Goal: Information Seeking & Learning: Learn about a topic

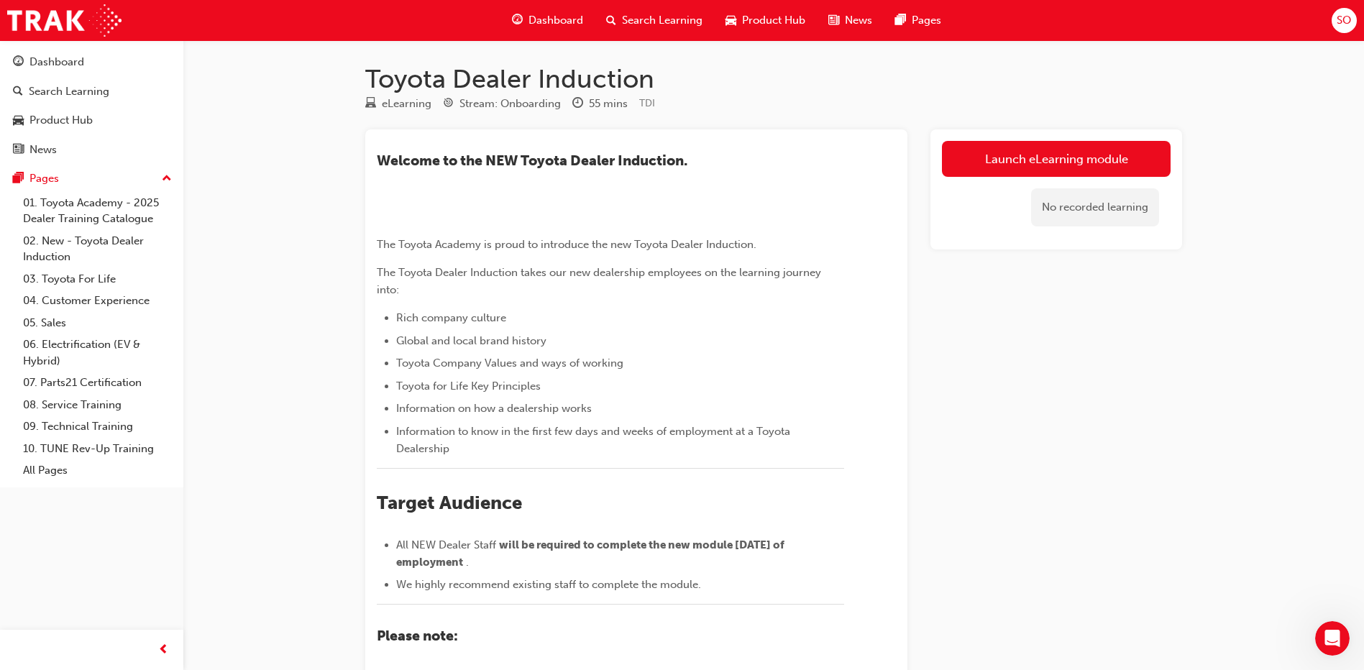
click at [1072, 415] on div "Launch eLearning module No recorded learning" at bounding box center [1056, 513] width 252 height 769
click at [1079, 165] on link "Launch eLearning module" at bounding box center [1056, 159] width 229 height 36
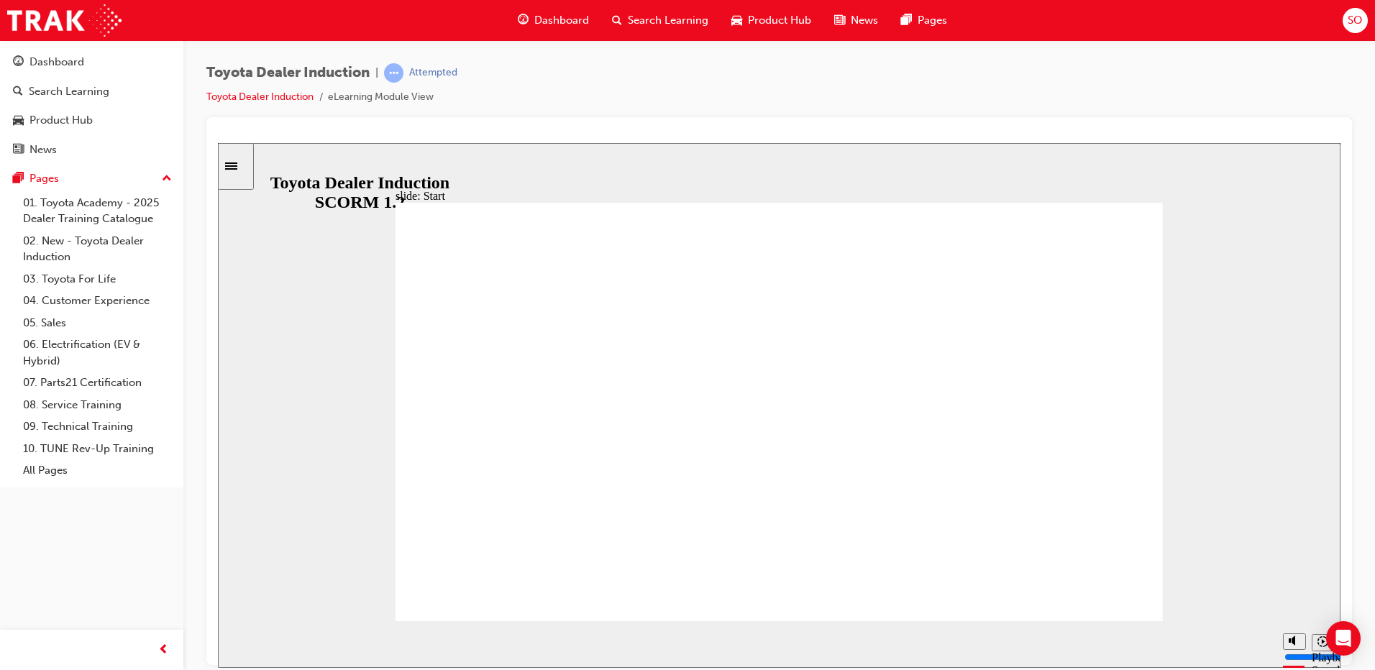
click at [1273, 428] on div "slide: Introduction As of January 1st 2024, the term “Guest” is replaced with “…" at bounding box center [779, 404] width 1122 height 525
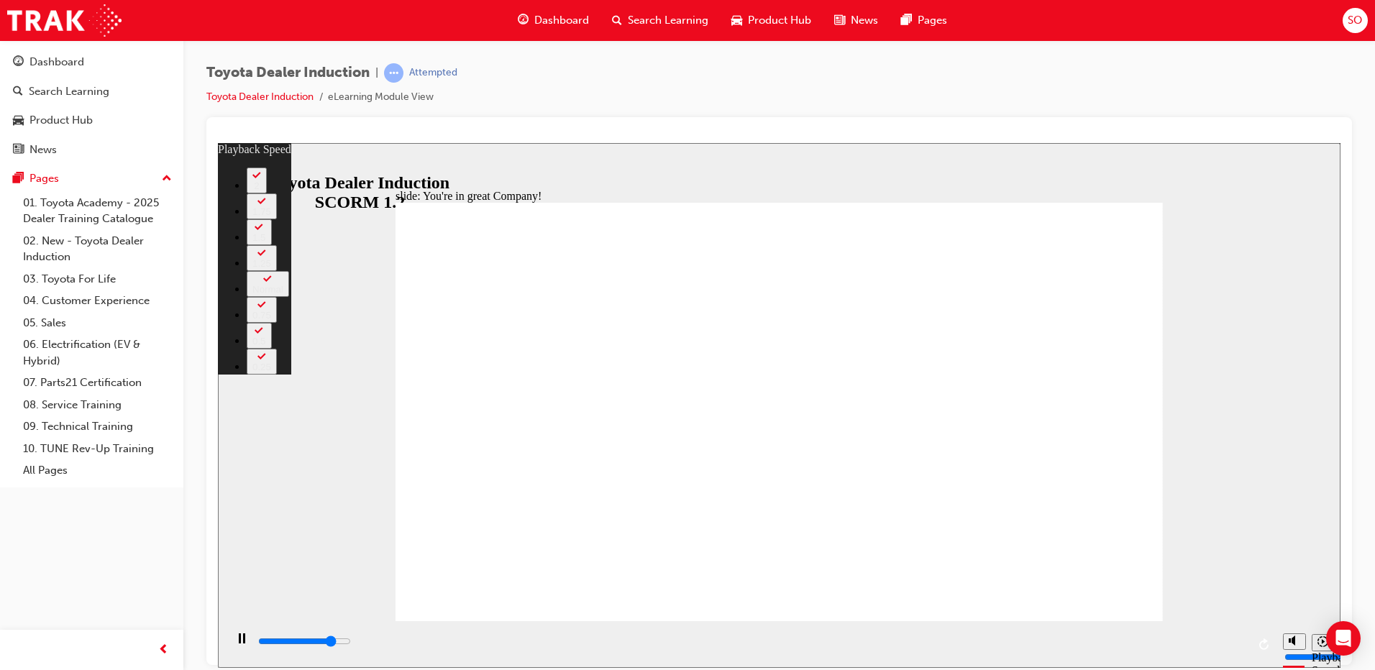
type input "6200"
type input "0"
type input "6400"
type input "0"
type input "6700"
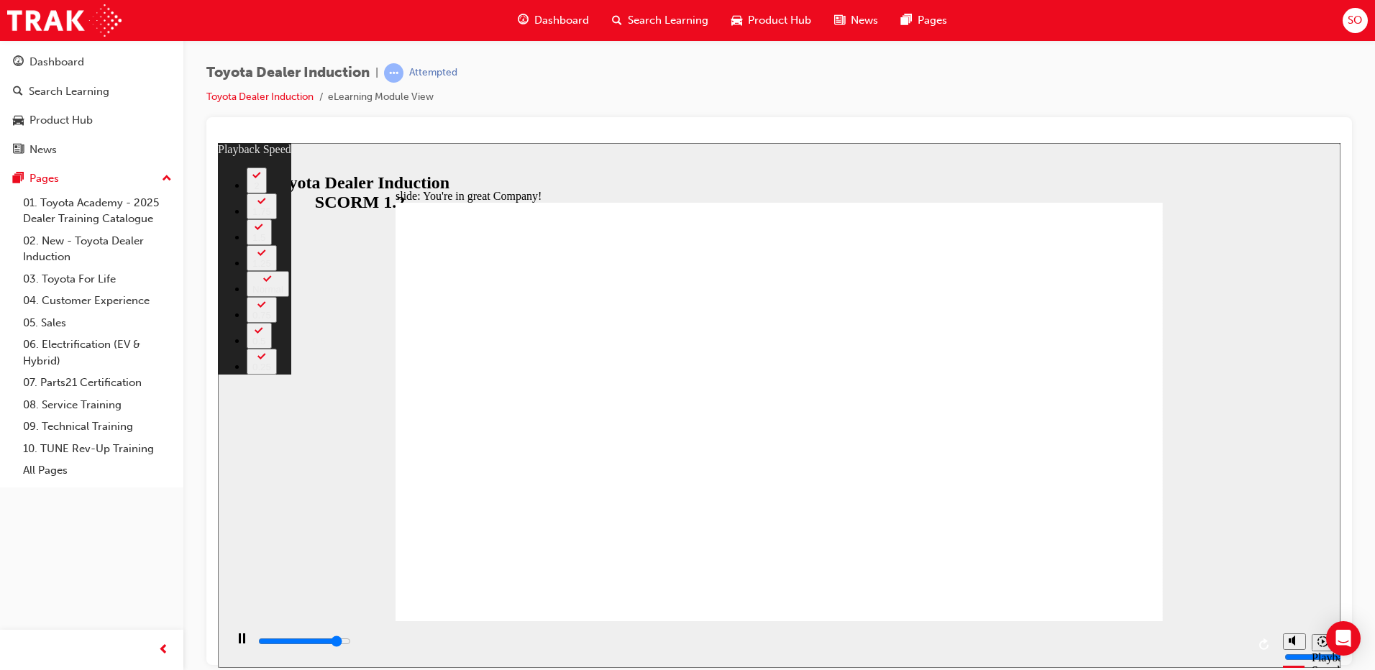
type input "1"
type input "6900"
type input "1"
type input "7200"
type input "1"
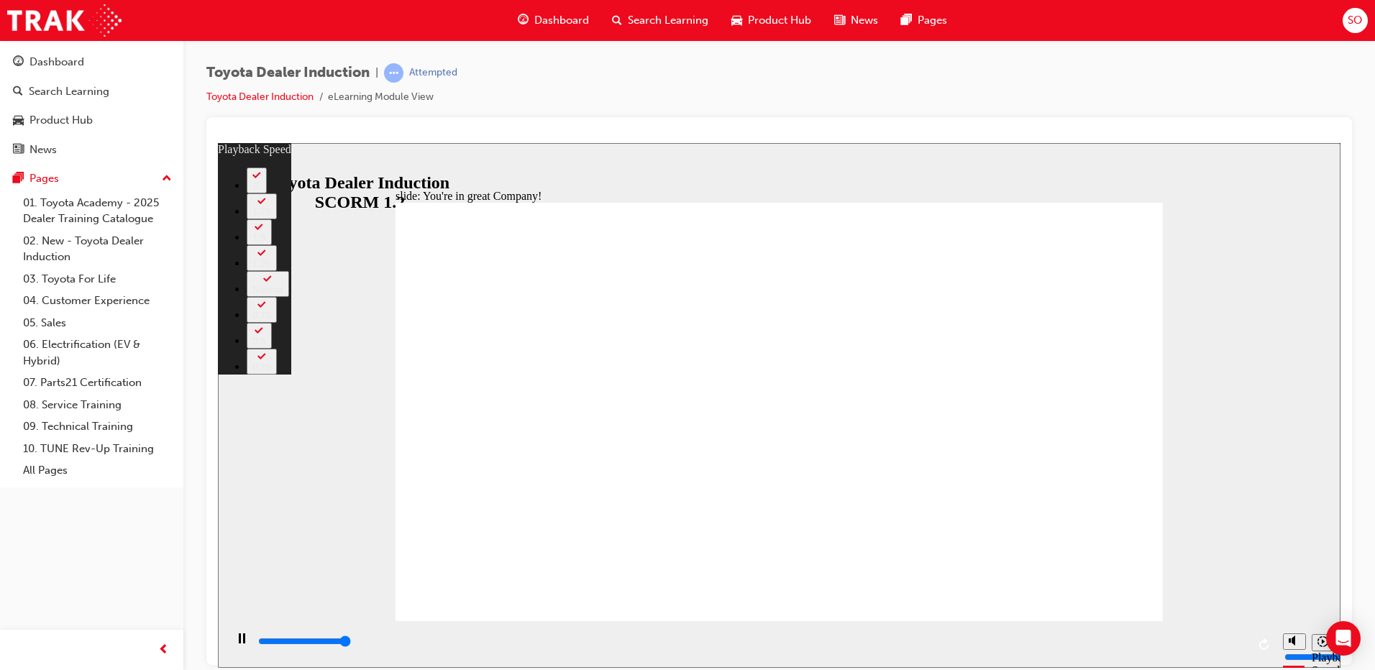
type input "7500"
type input "1"
type input "7500"
type input "156"
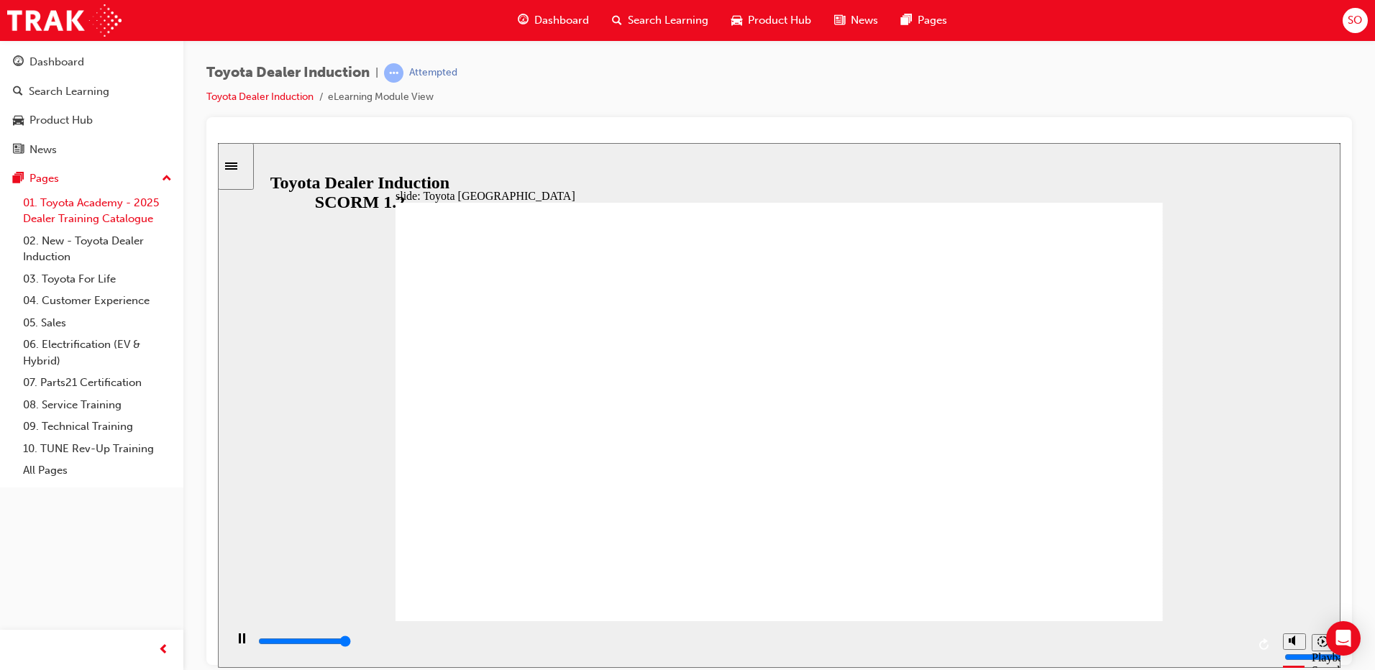
type input "3300"
click at [108, 206] on link "01. Toyota Academy - 2025 Dealer Training Catalogue" at bounding box center [97, 211] width 160 height 38
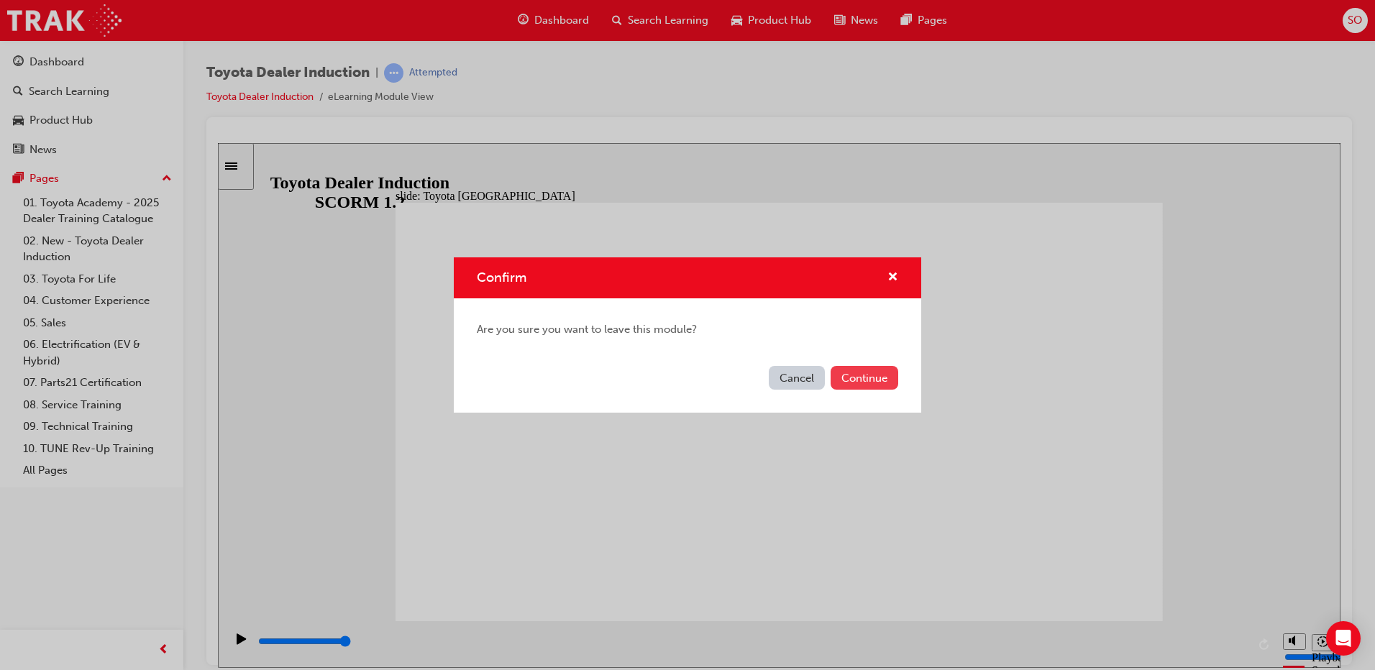
click at [864, 380] on button "Continue" at bounding box center [864, 378] width 68 height 24
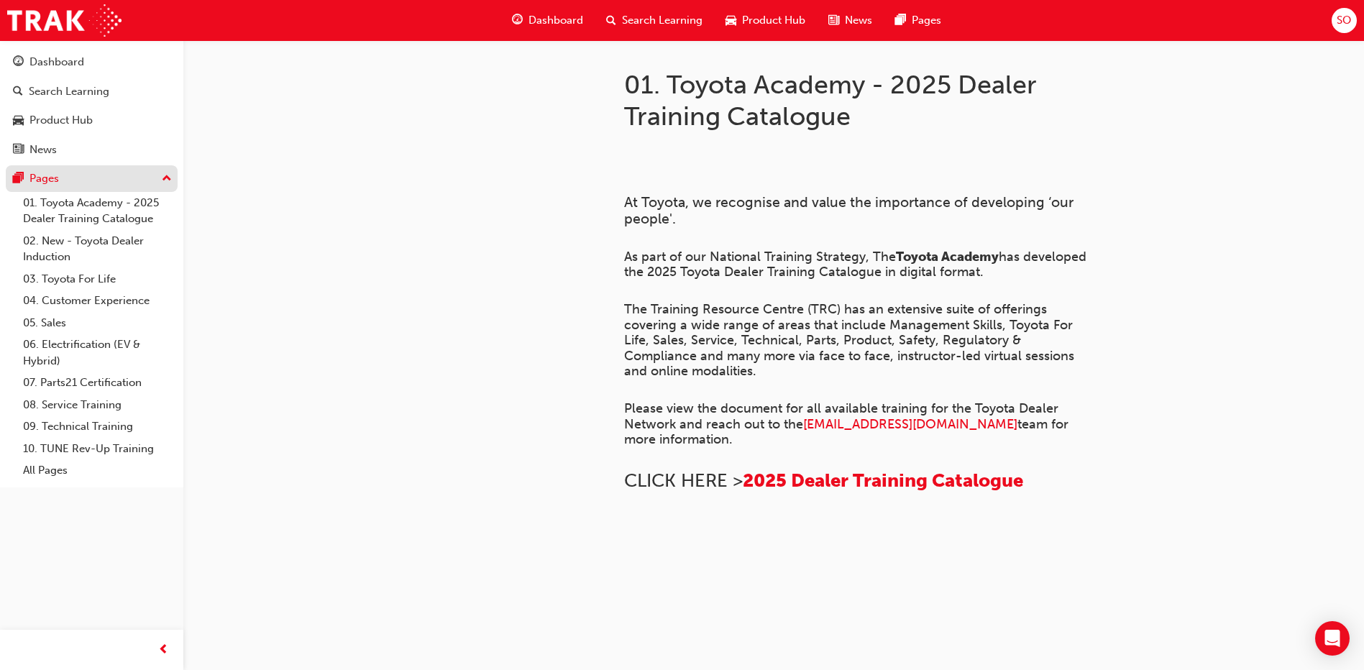
click at [100, 178] on div "Pages" at bounding box center [91, 179] width 157 height 18
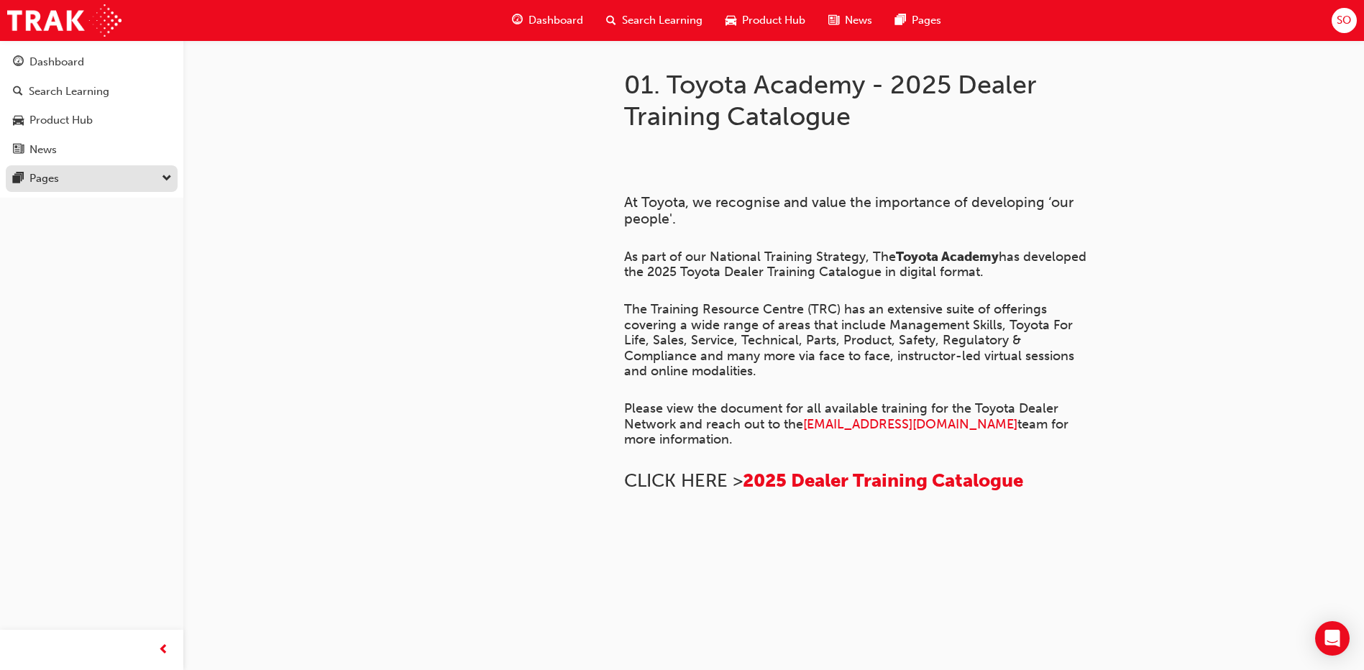
click at [100, 178] on div "Pages" at bounding box center [91, 179] width 157 height 18
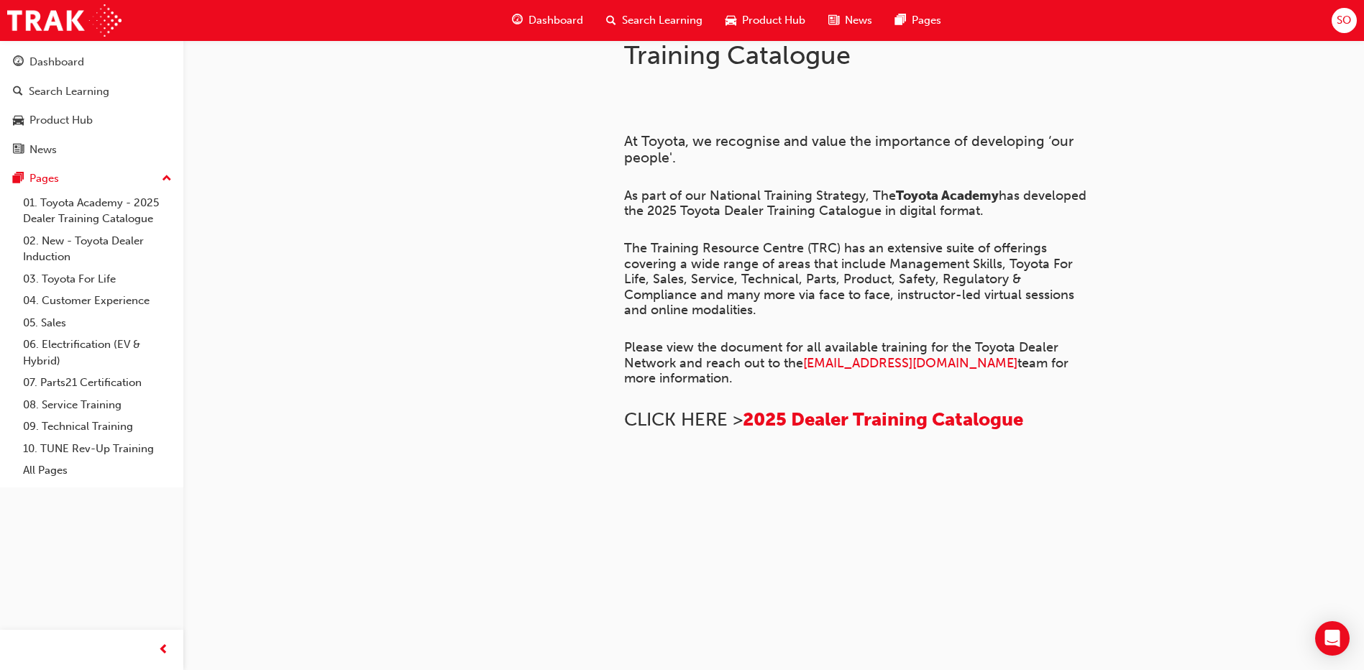
scroll to position [575, 0]
click at [908, 408] on span "2025 Dealer Training Catalogue" at bounding box center [883, 419] width 280 height 22
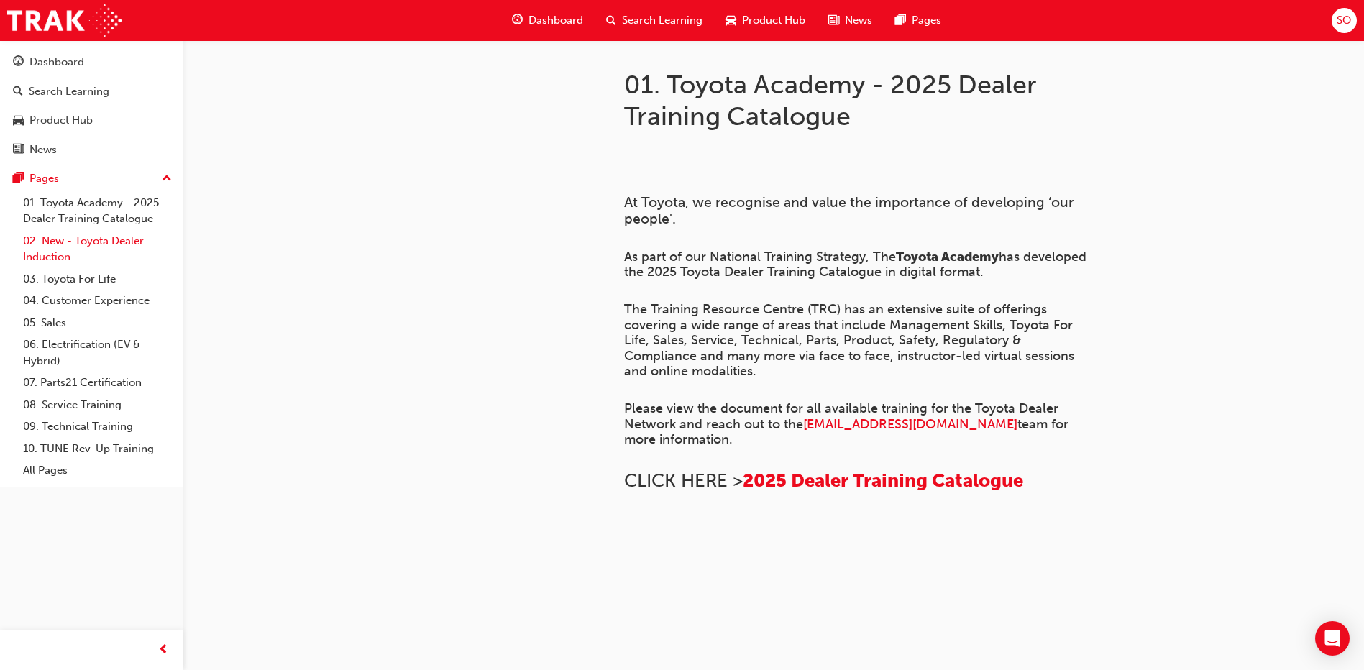
click at [124, 244] on link "02. New - Toyota Dealer Induction" at bounding box center [97, 249] width 160 height 38
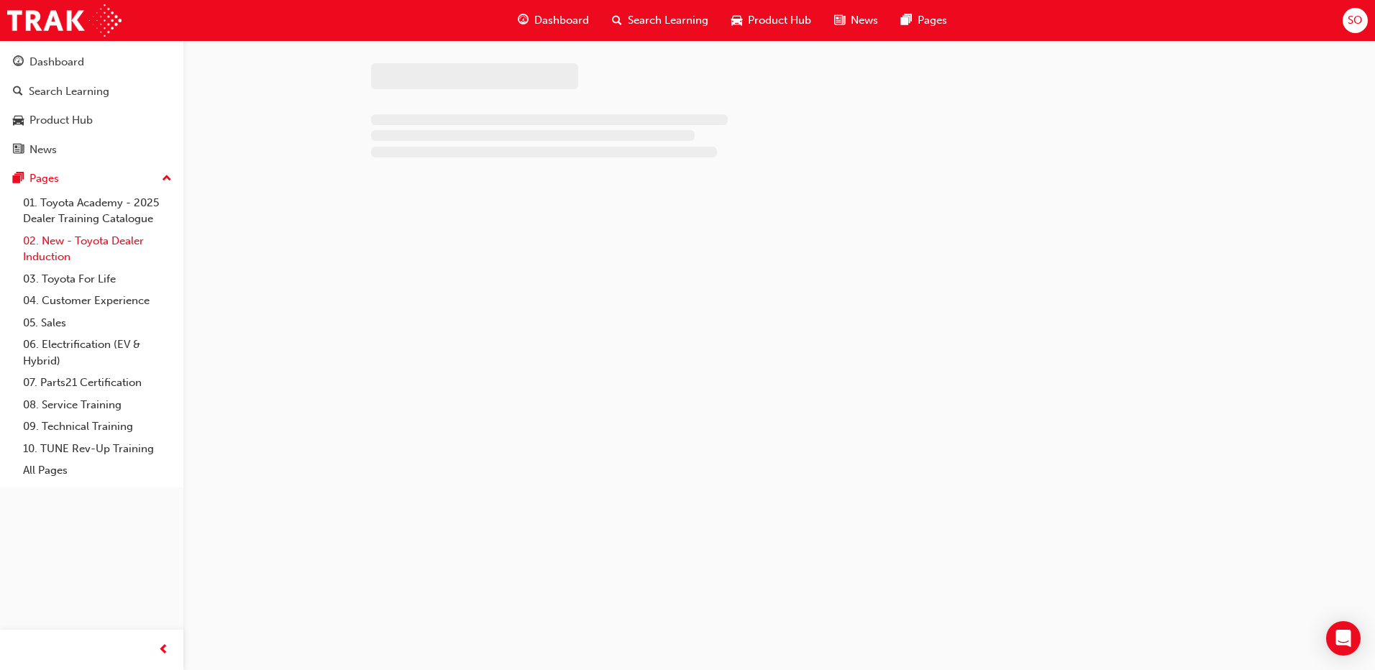
click at [124, 244] on link "02. New - Toyota Dealer Induction" at bounding box center [97, 249] width 160 height 38
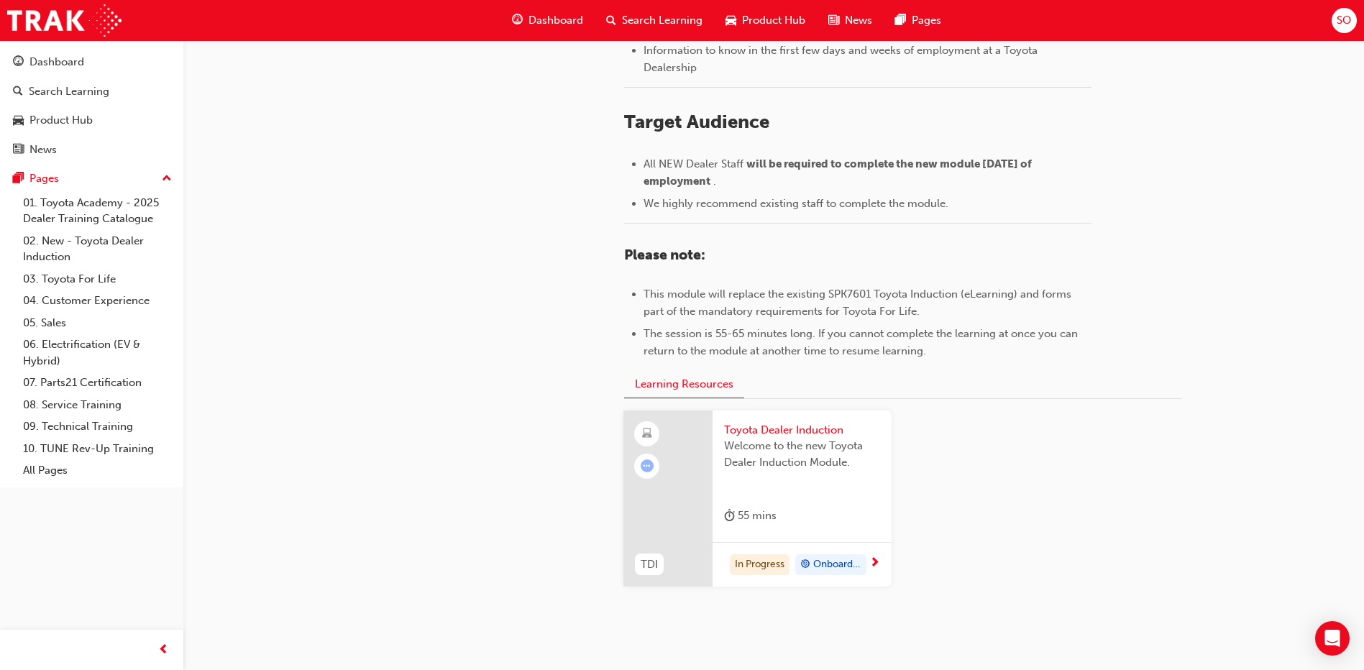
scroll to position [575, 0]
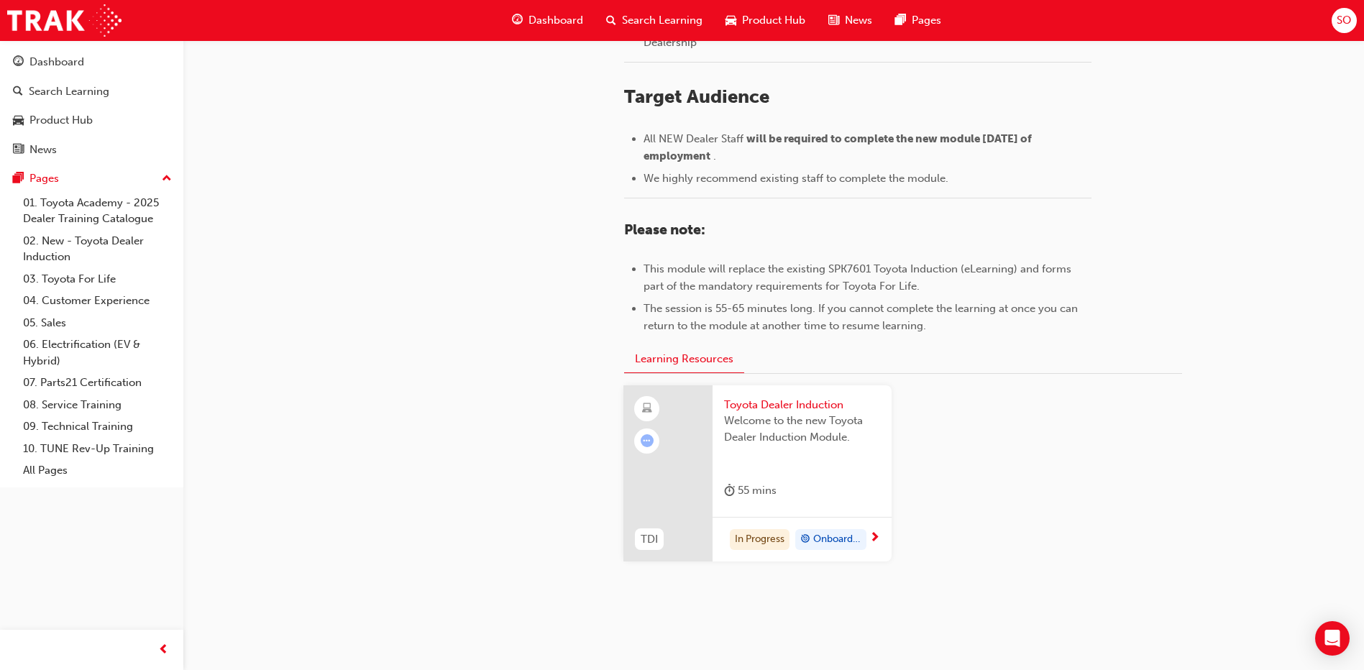
click at [825, 541] on span "Onboarding" at bounding box center [837, 539] width 48 height 17
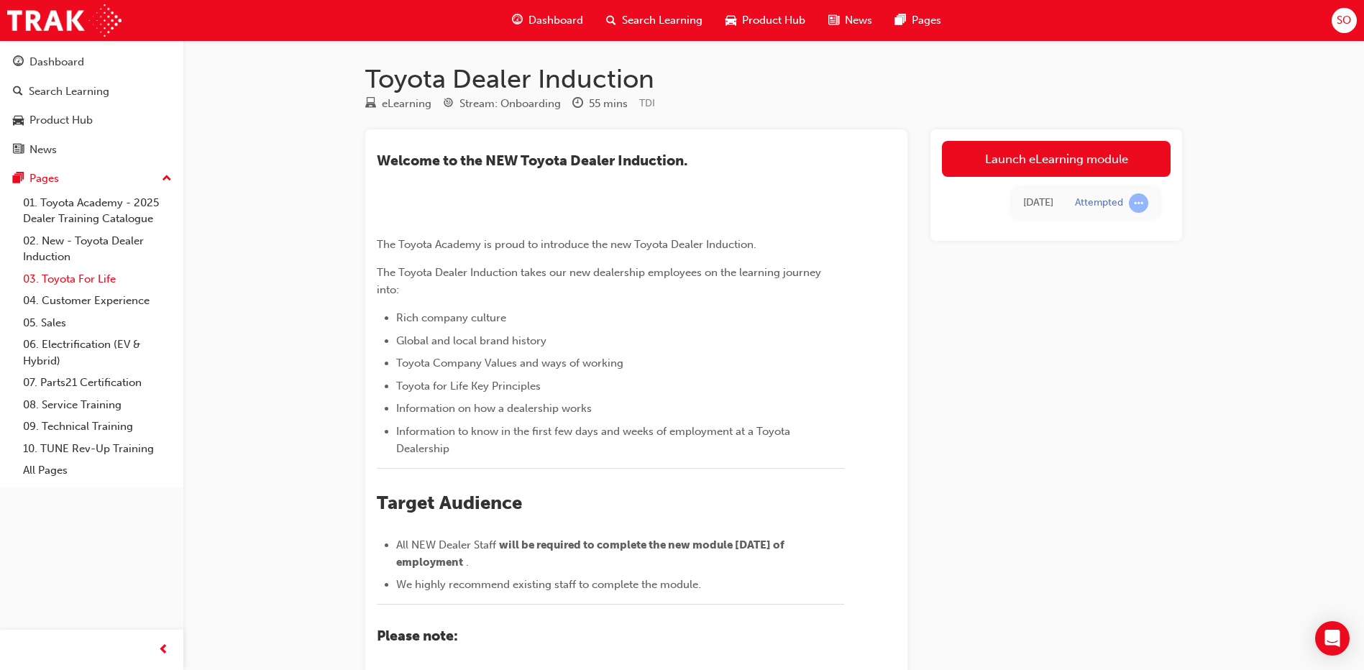
click at [101, 283] on link "03. Toyota For Life" at bounding box center [97, 279] width 160 height 22
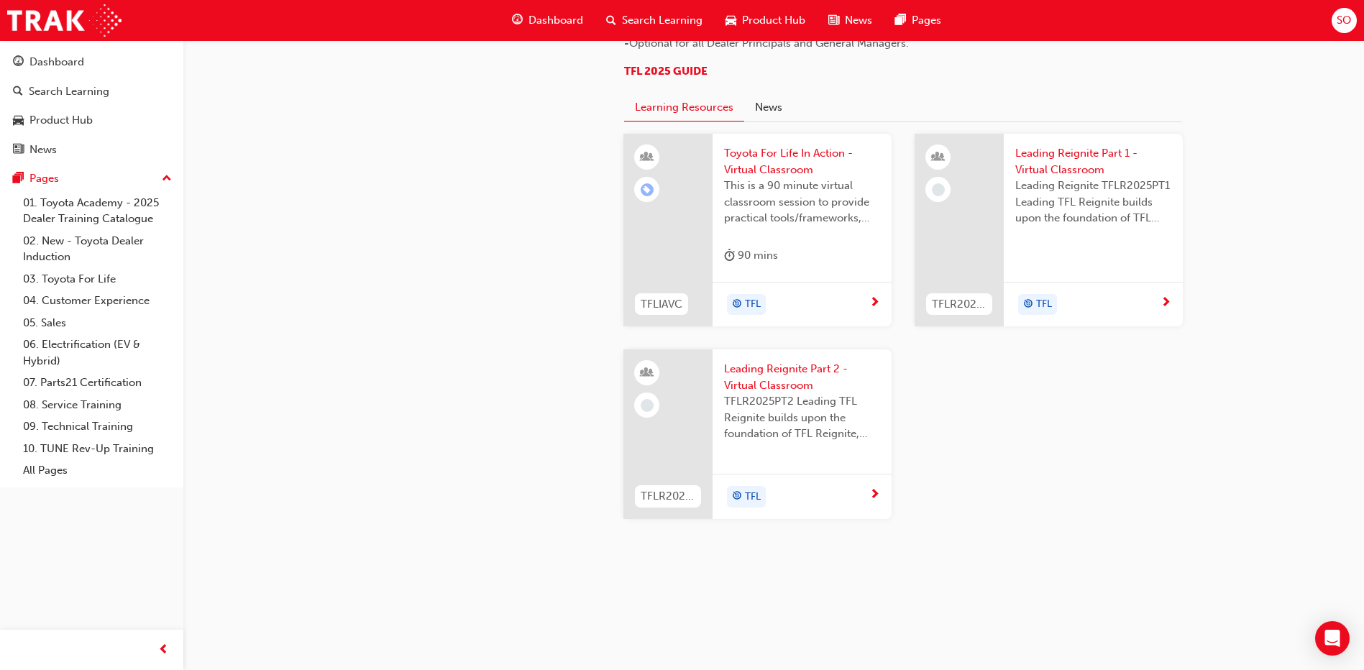
scroll to position [1366, 0]
click at [786, 316] on div "TFL" at bounding box center [796, 305] width 145 height 22
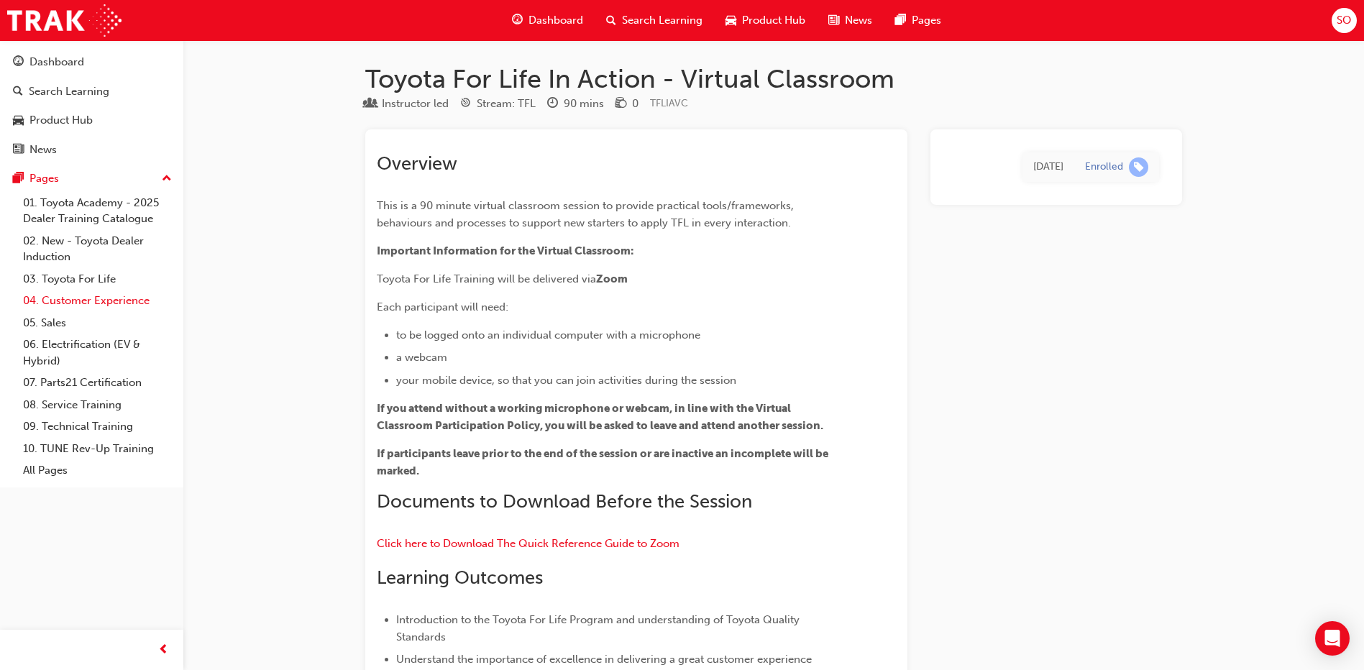
click at [85, 303] on link "04. Customer Experience" at bounding box center [97, 301] width 160 height 22
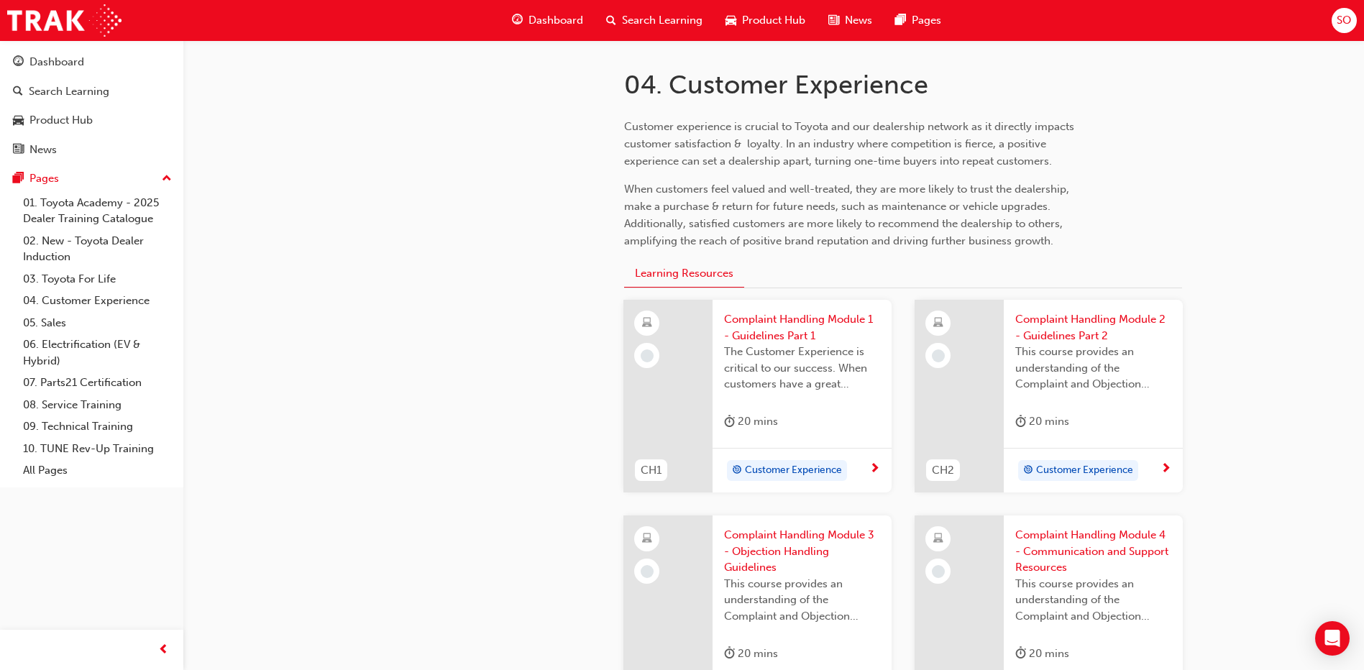
scroll to position [360, 0]
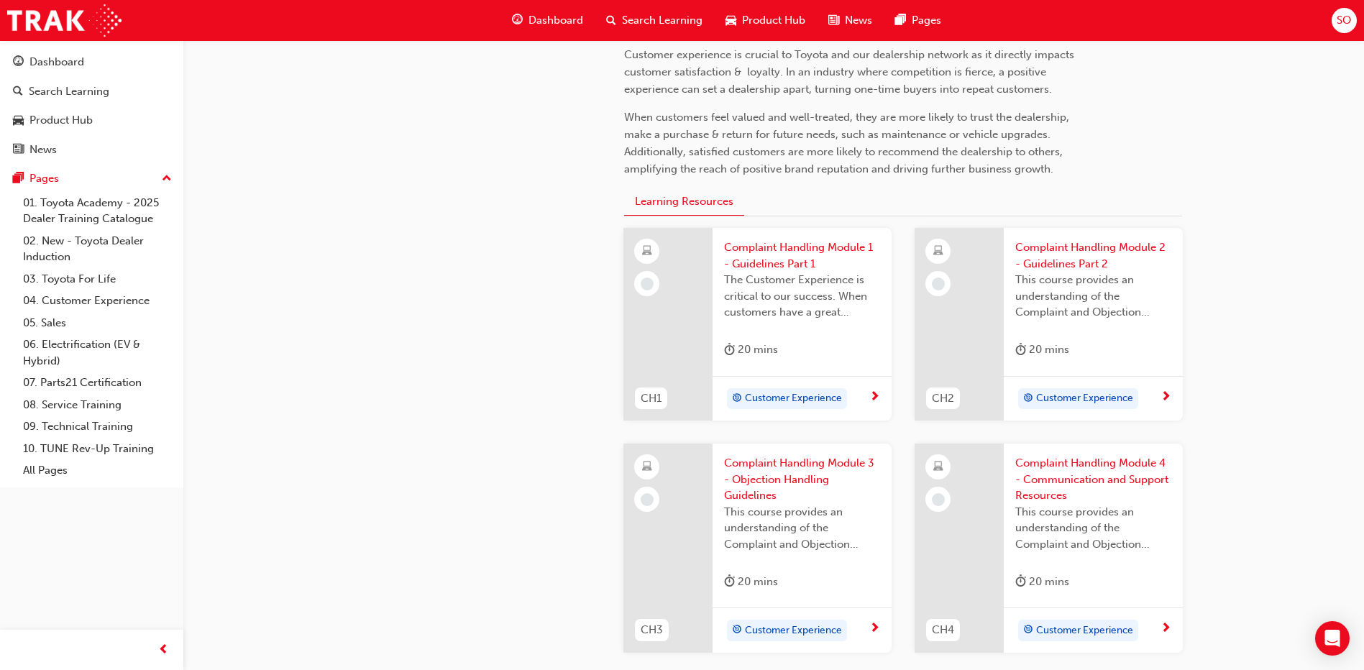
click at [774, 250] on span "Complaint Handling Module 1 - Guidelines Part 1" at bounding box center [802, 255] width 156 height 32
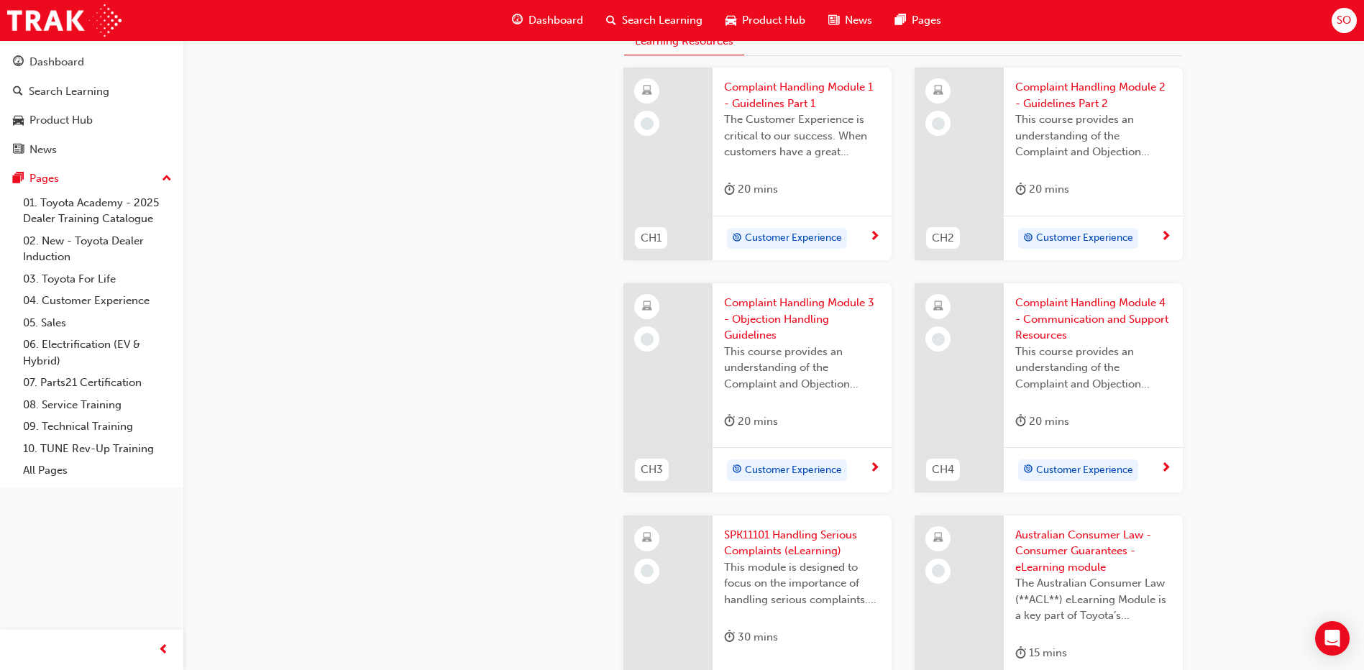
scroll to position [376, 0]
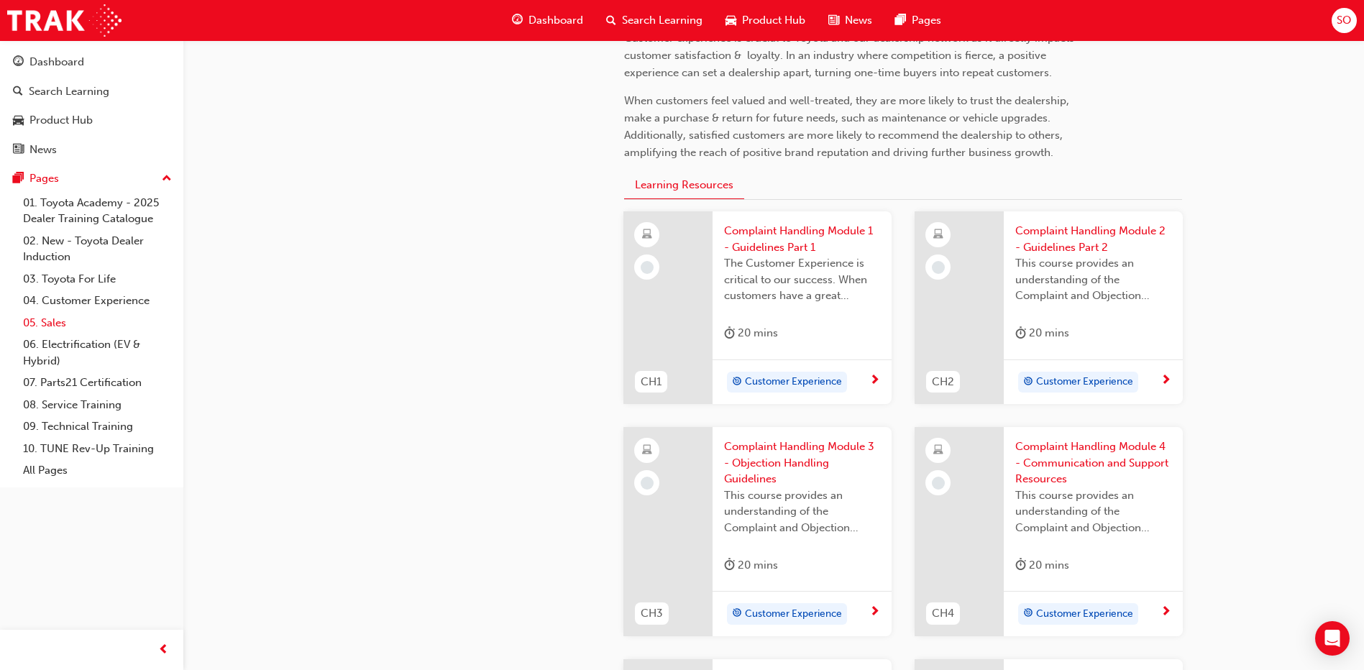
click at [60, 319] on link "05. Sales" at bounding box center [97, 323] width 160 height 22
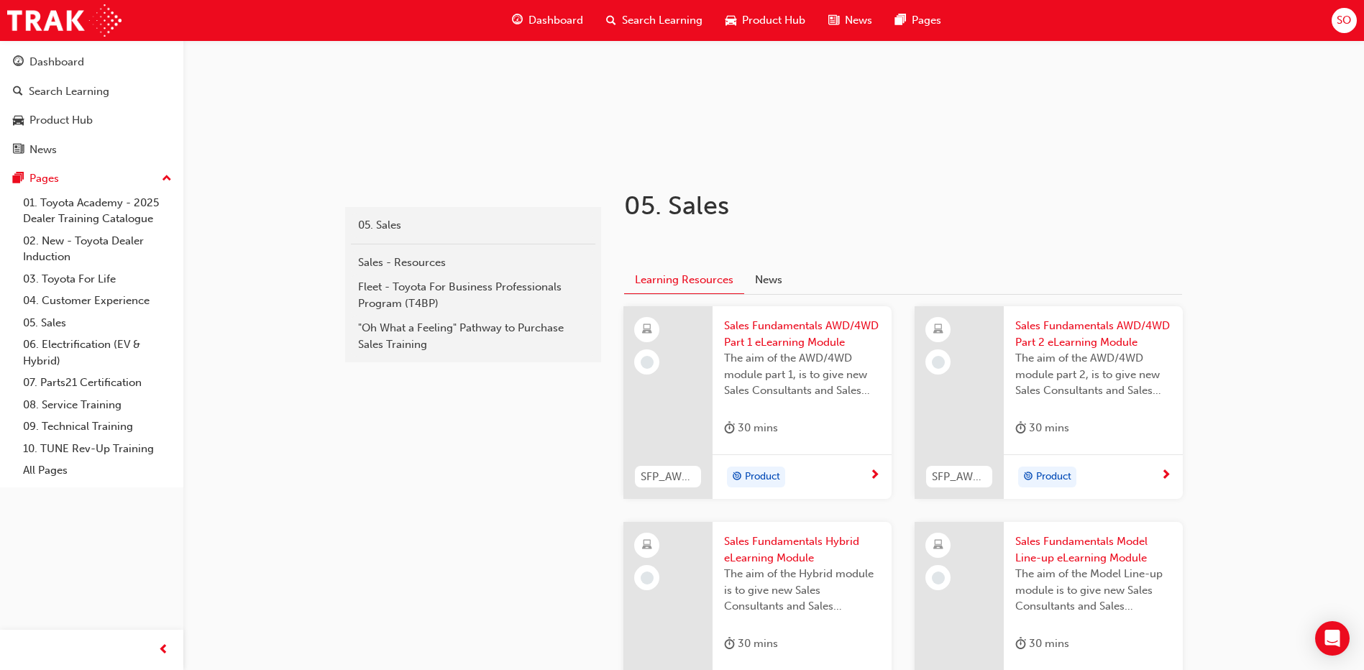
scroll to position [163, 0]
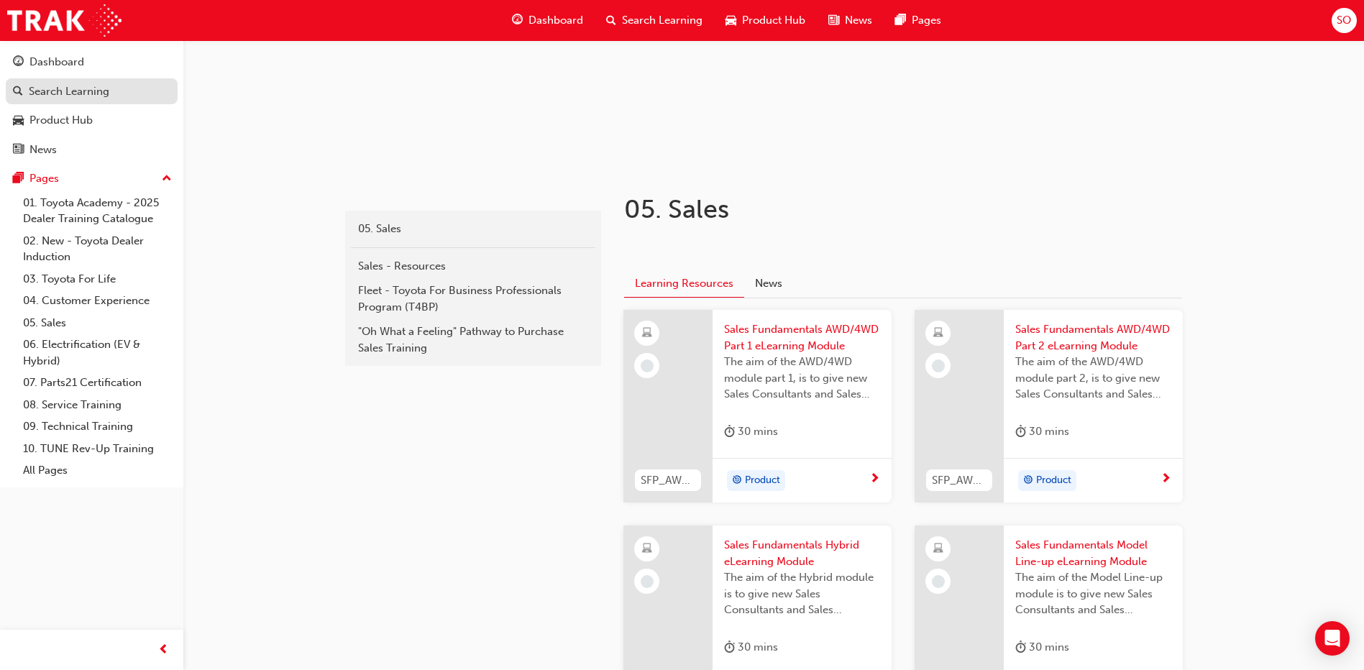
click at [44, 90] on div "Search Learning" at bounding box center [69, 91] width 81 height 17
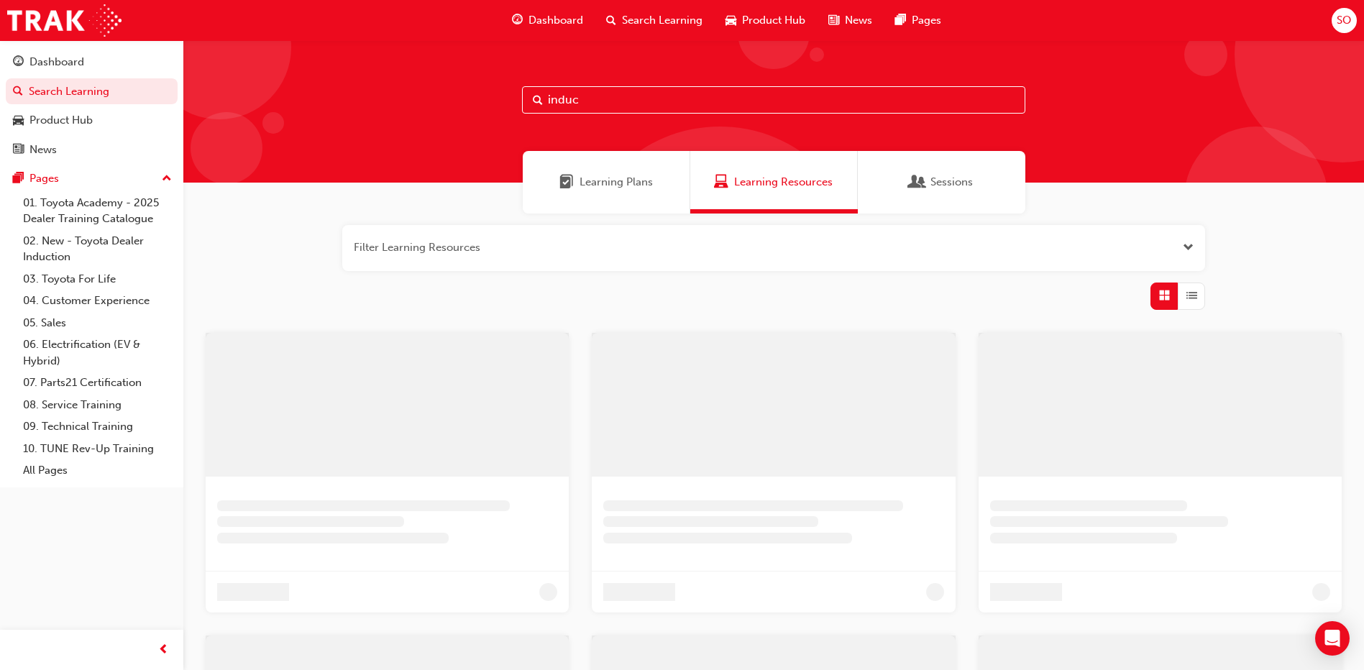
click at [615, 102] on input "induc" at bounding box center [773, 99] width 503 height 27
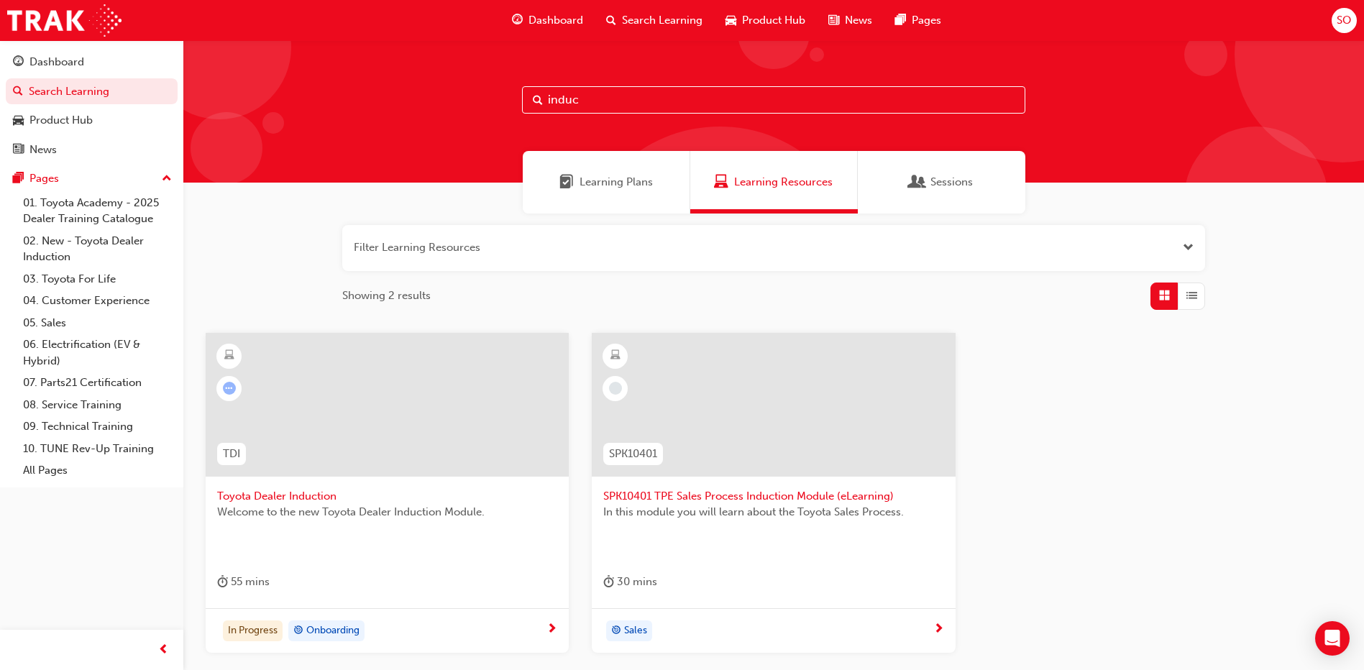
click at [283, 497] on span "Toyota Dealer Induction" at bounding box center [387, 496] width 340 height 17
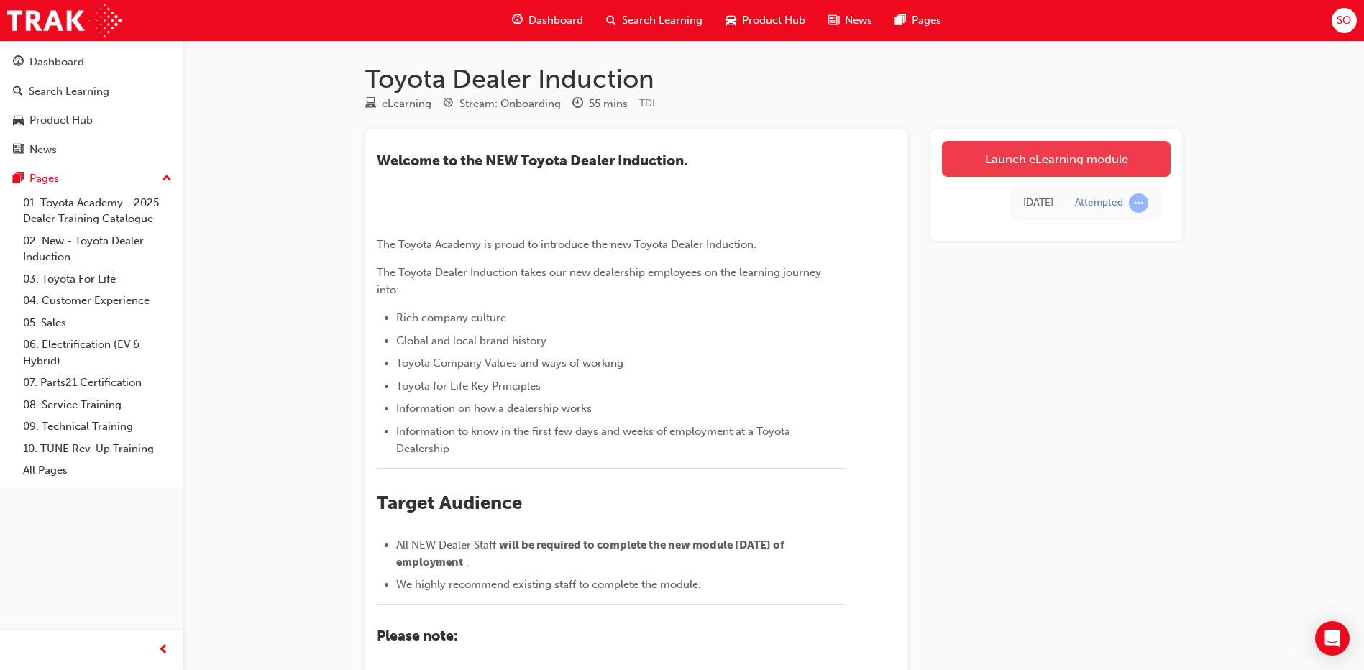
click at [1052, 159] on link "Launch eLearning module" at bounding box center [1056, 159] width 229 height 36
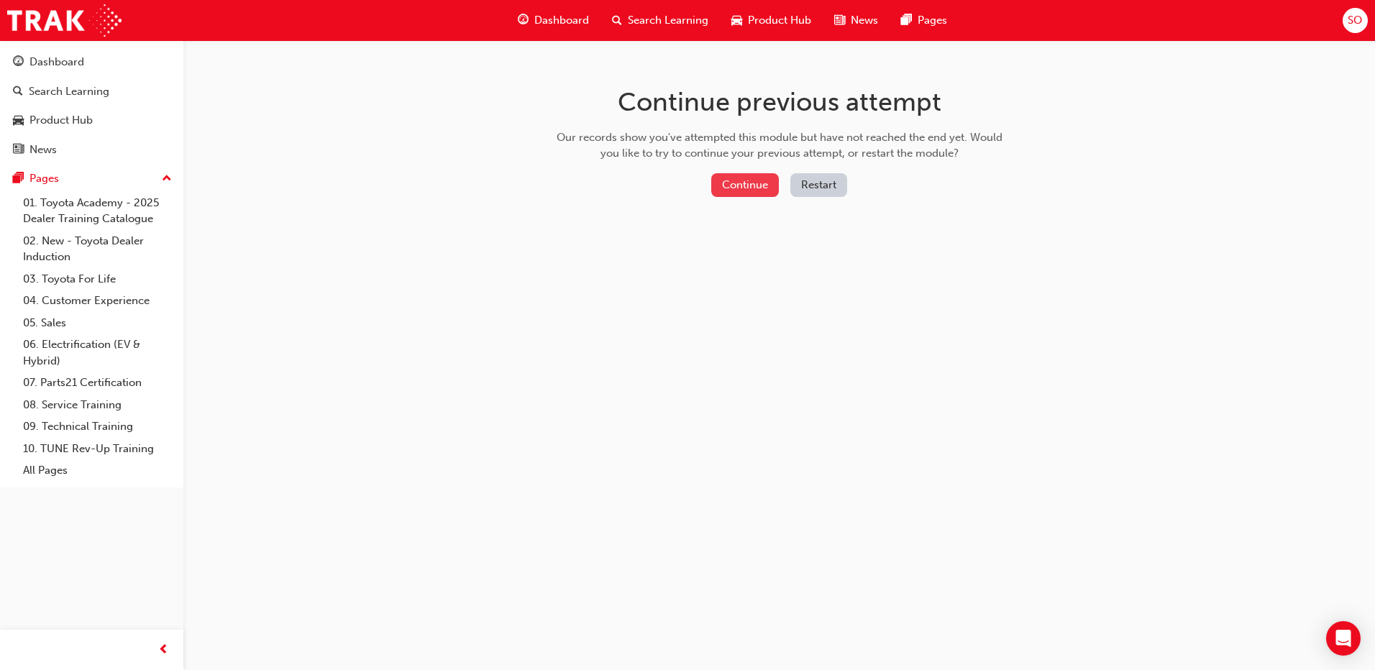
click at [712, 195] on button "Continue" at bounding box center [745, 185] width 68 height 24
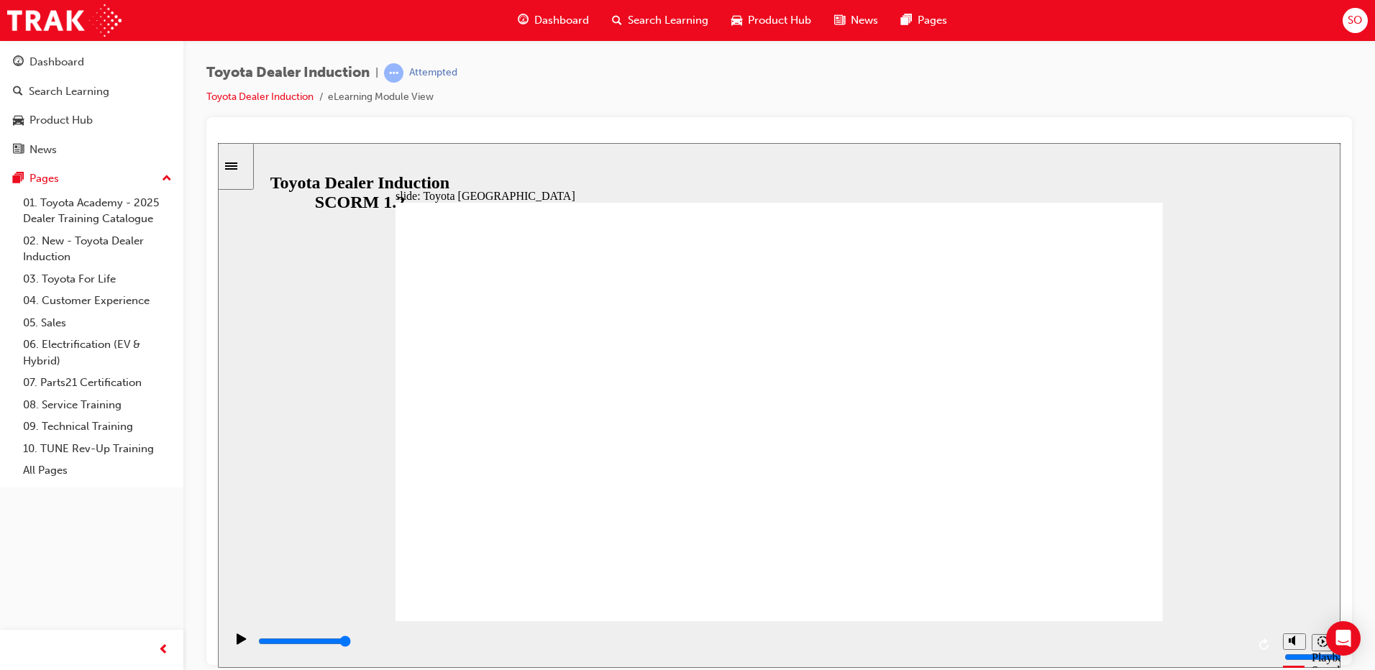
type input "8300"
type input "1"
drag, startPoint x: 564, startPoint y: 541, endPoint x: 545, endPoint y: 523, distance: 26.4
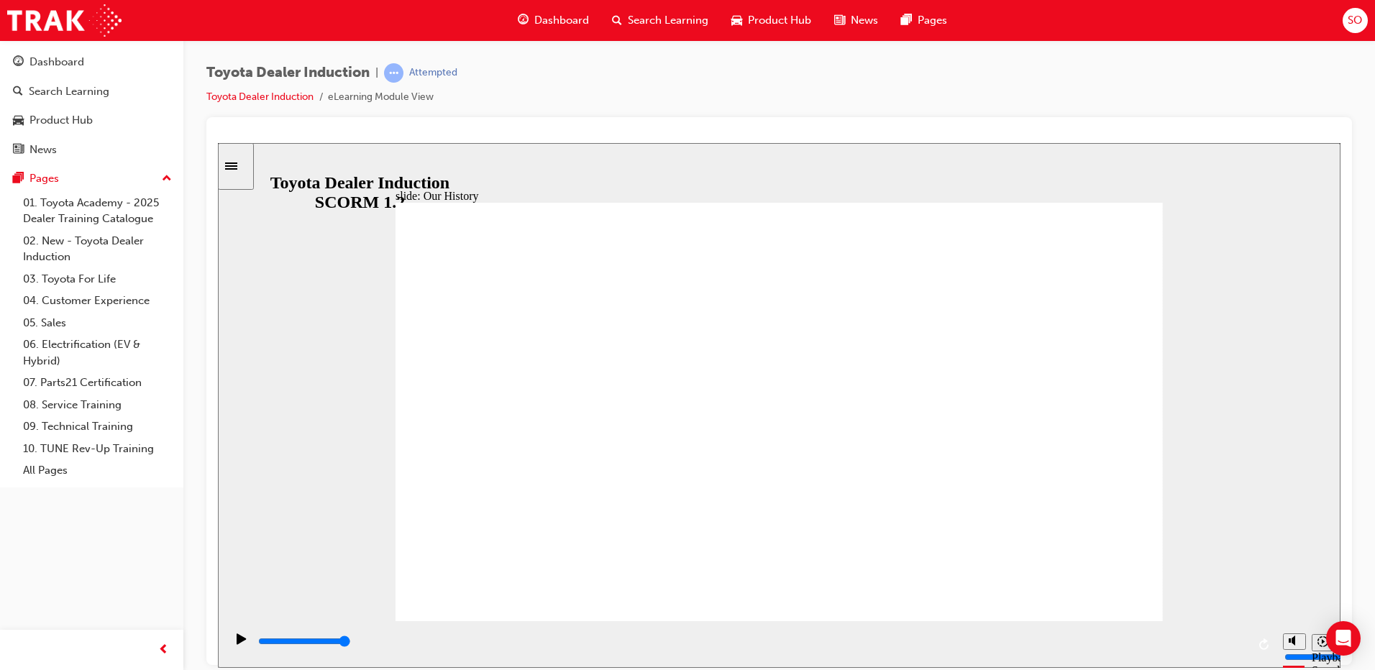
drag, startPoint x: 554, startPoint y: 548, endPoint x: 576, endPoint y: 535, distance: 25.2
drag, startPoint x: 568, startPoint y: 539, endPoint x: 584, endPoint y: 539, distance: 15.8
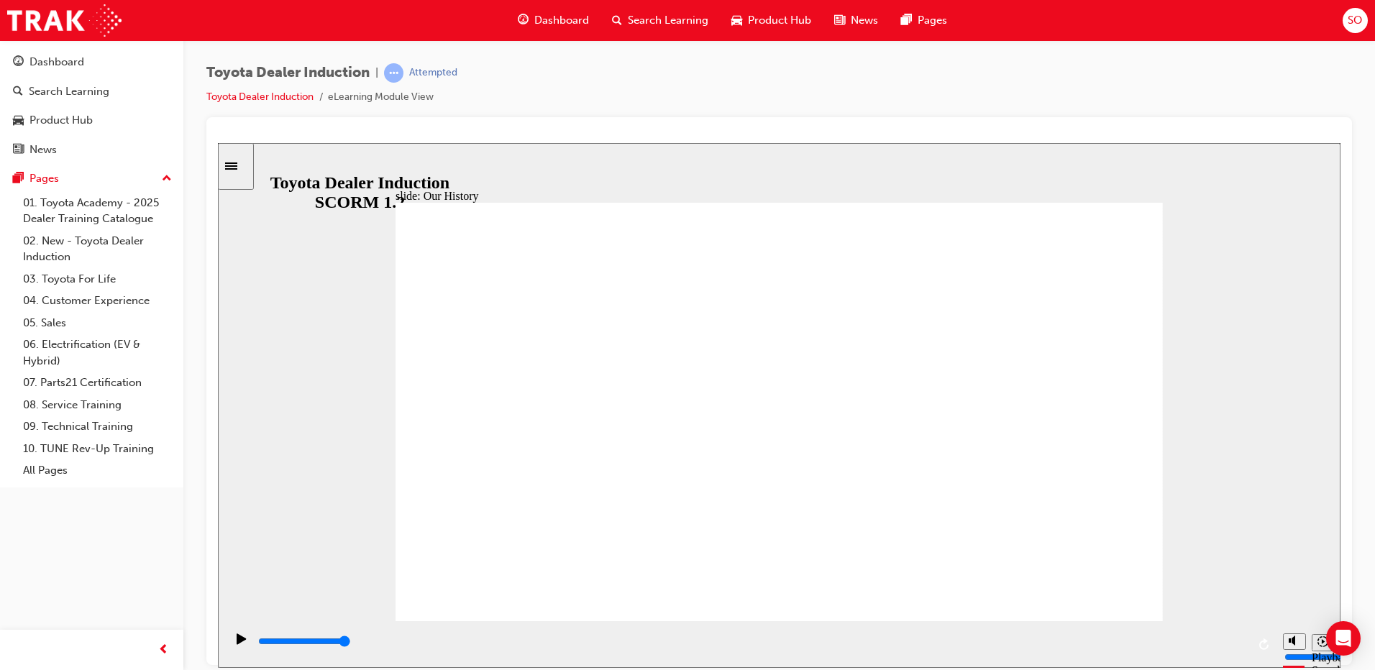
click at [238, 641] on icon "Play (Ctrl+Alt+P)" at bounding box center [242, 639] width 10 height 12
click at [237, 644] on icon "Play (Ctrl+Alt+P)" at bounding box center [241, 638] width 9 height 11
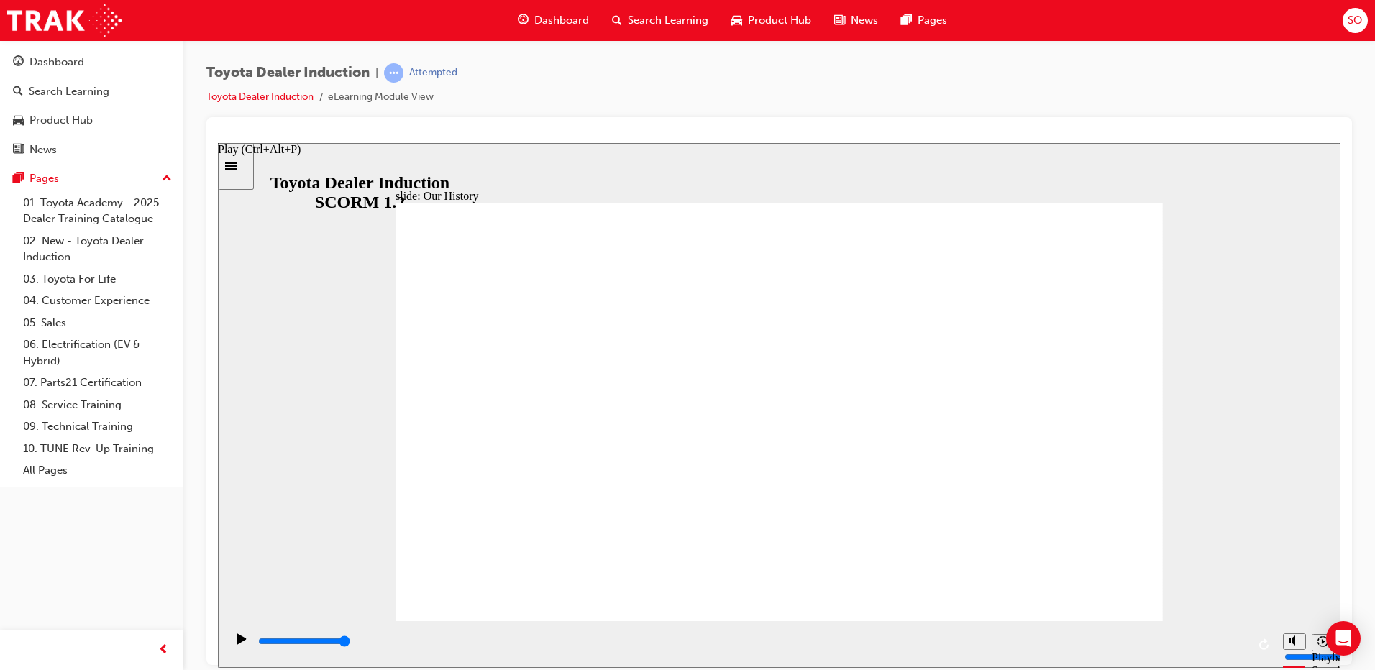
click at [237, 644] on icon "Play (Ctrl+Alt+P)" at bounding box center [241, 638] width 9 height 11
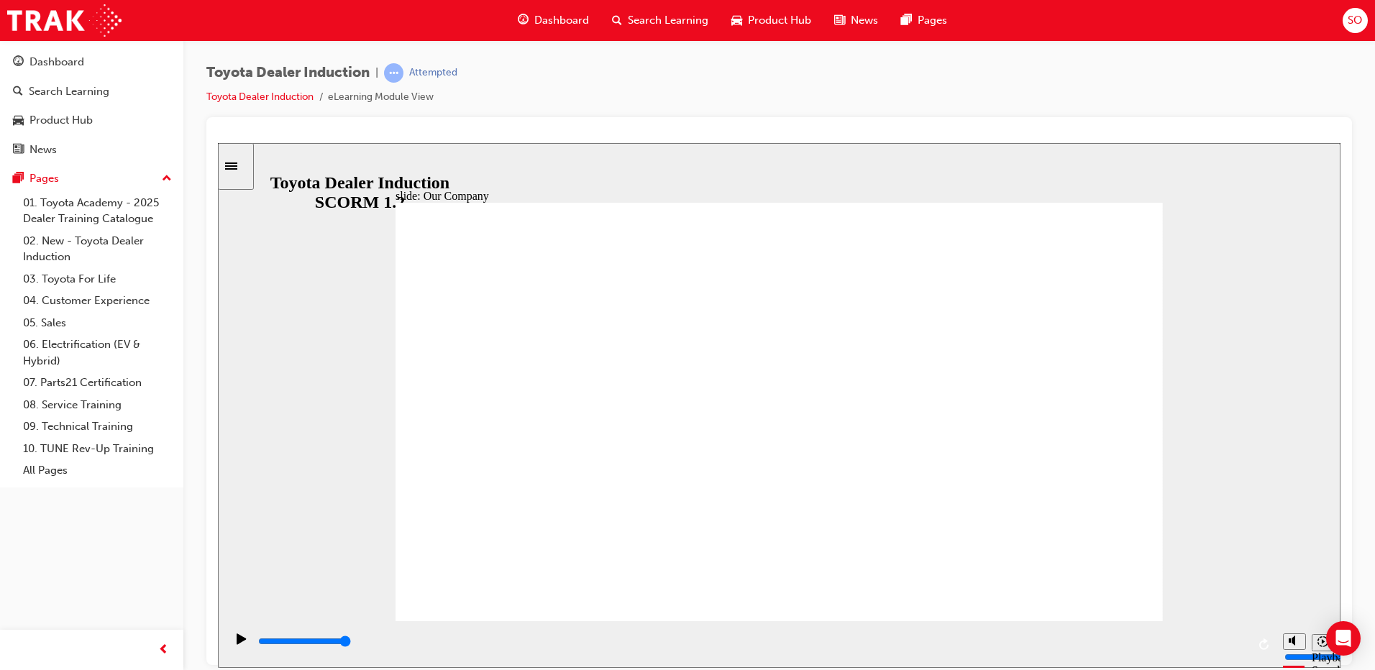
drag, startPoint x: 567, startPoint y: 539, endPoint x: 579, endPoint y: 539, distance: 11.5
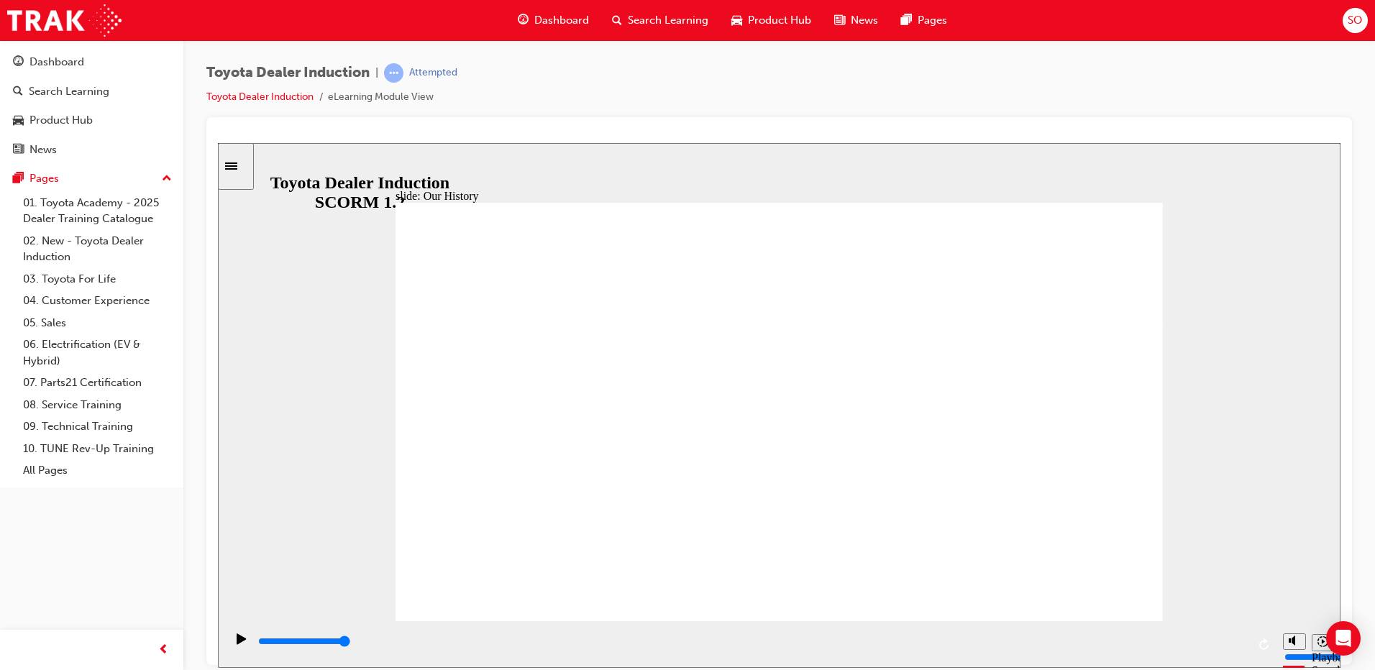
drag, startPoint x: 565, startPoint y: 536, endPoint x: 577, endPoint y: 534, distance: 11.9
drag, startPoint x: 771, startPoint y: 536, endPoint x: 756, endPoint y: 541, distance: 15.2
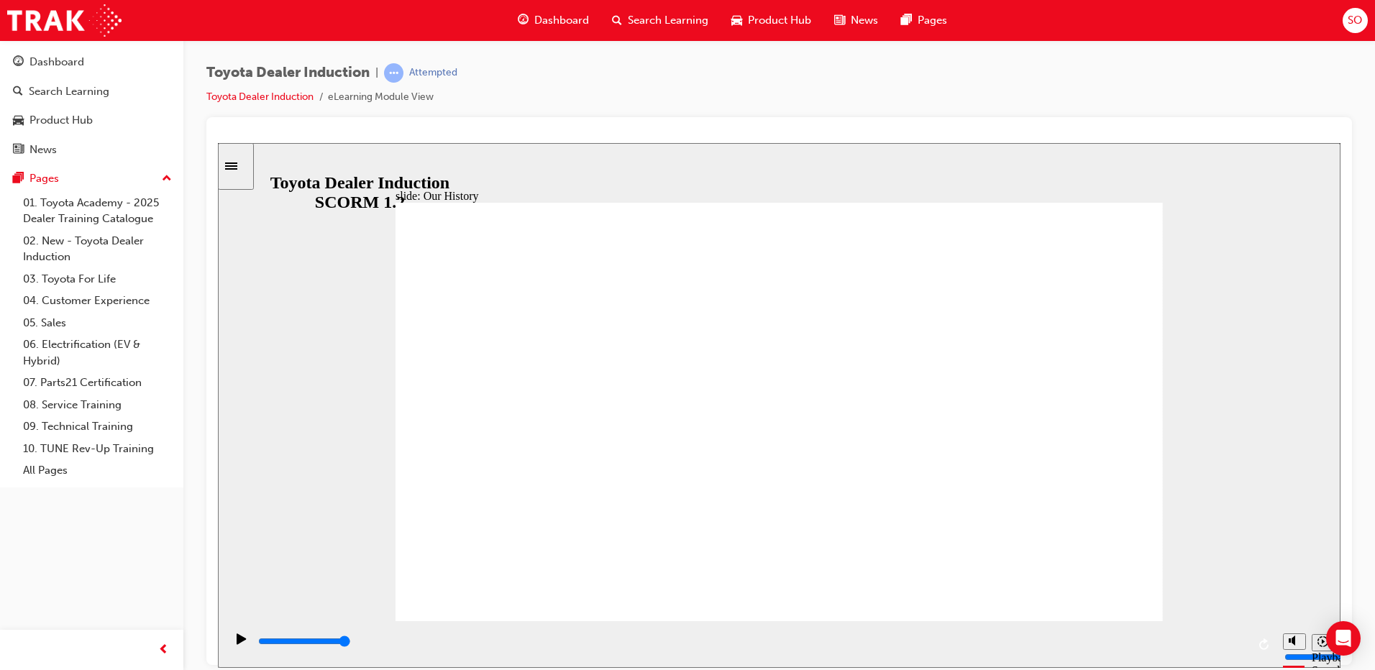
drag, startPoint x: 1247, startPoint y: 641, endPoint x: 1209, endPoint y: 648, distance: 37.9
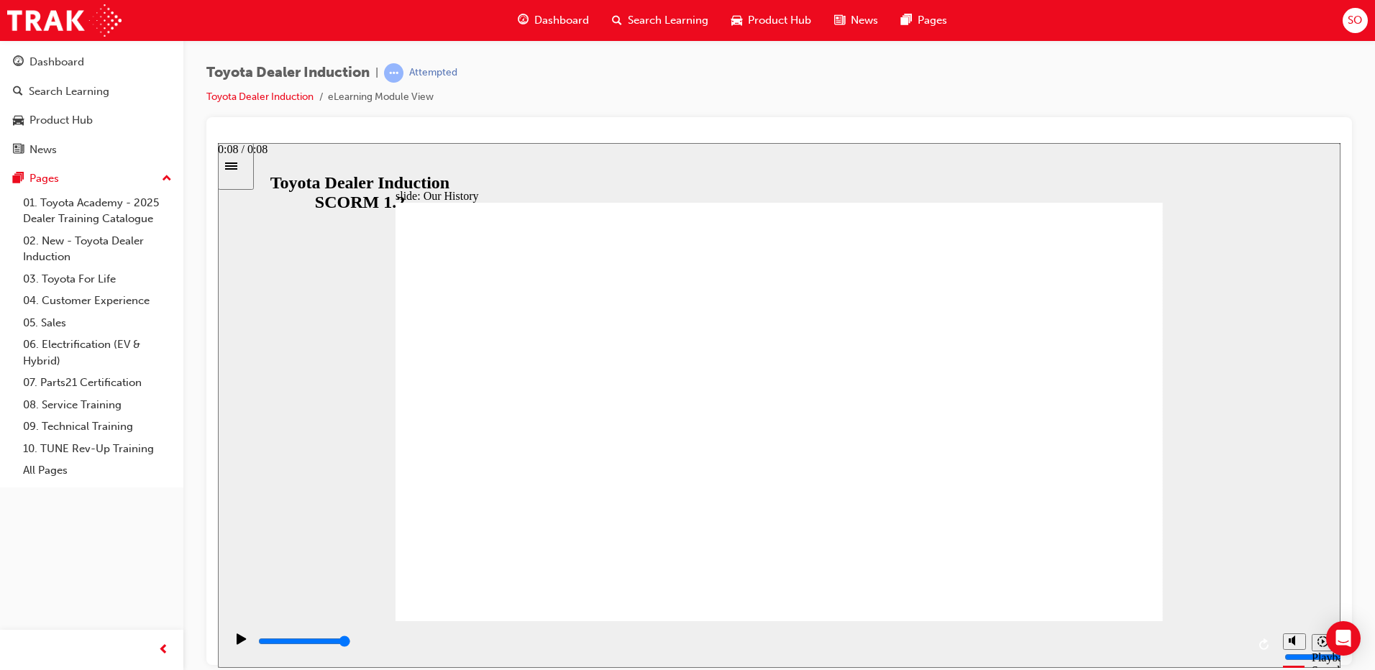
click at [1209, 648] on div "playback controls" at bounding box center [750, 644] width 1051 height 47
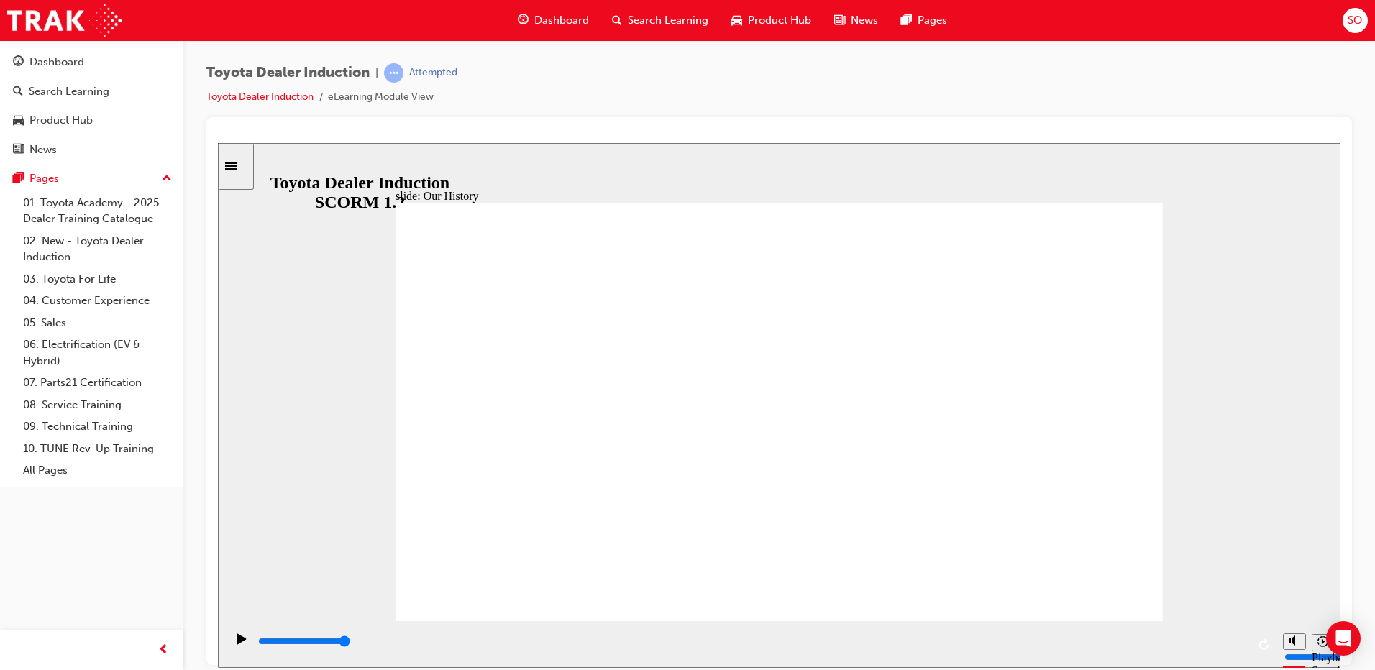
drag, startPoint x: 803, startPoint y: 406, endPoint x: 822, endPoint y: 438, distance: 36.7
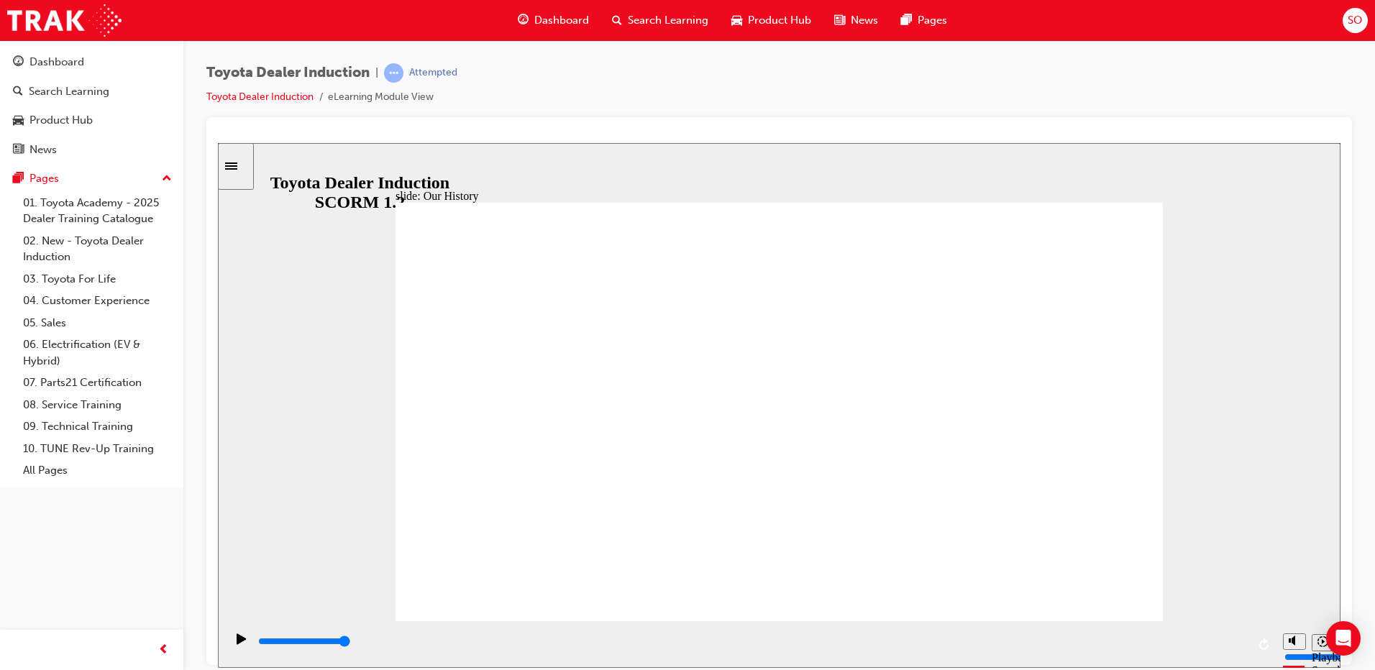
drag, startPoint x: 789, startPoint y: 539, endPoint x: 803, endPoint y: 539, distance: 13.7
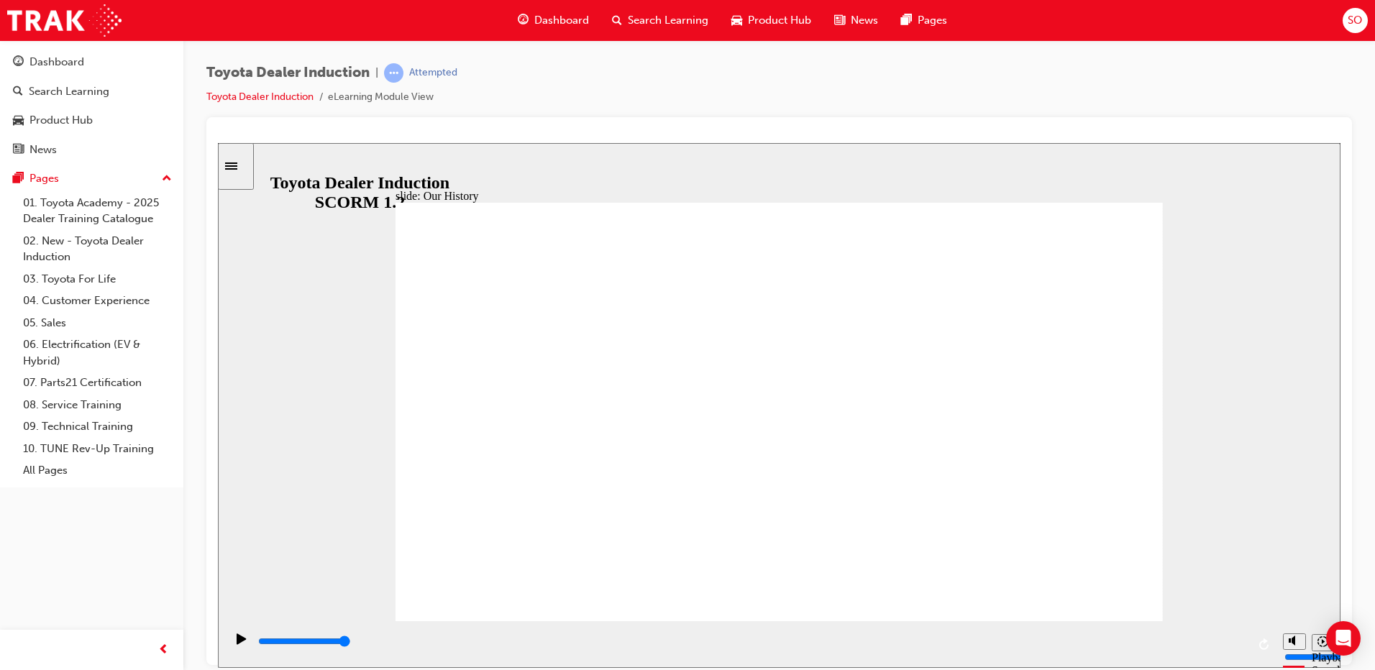
drag, startPoint x: 569, startPoint y: 538, endPoint x: 590, endPoint y: 539, distance: 20.1
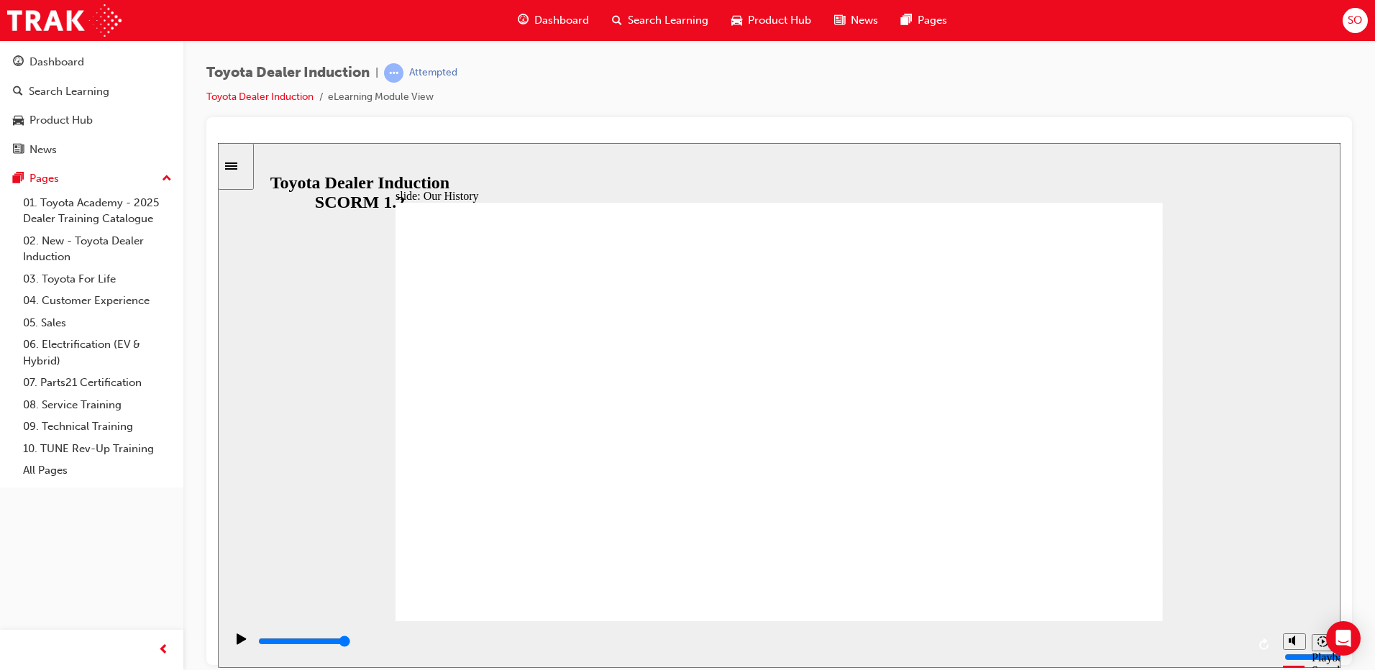
drag, startPoint x: 564, startPoint y: 531, endPoint x: 606, endPoint y: 535, distance: 42.6
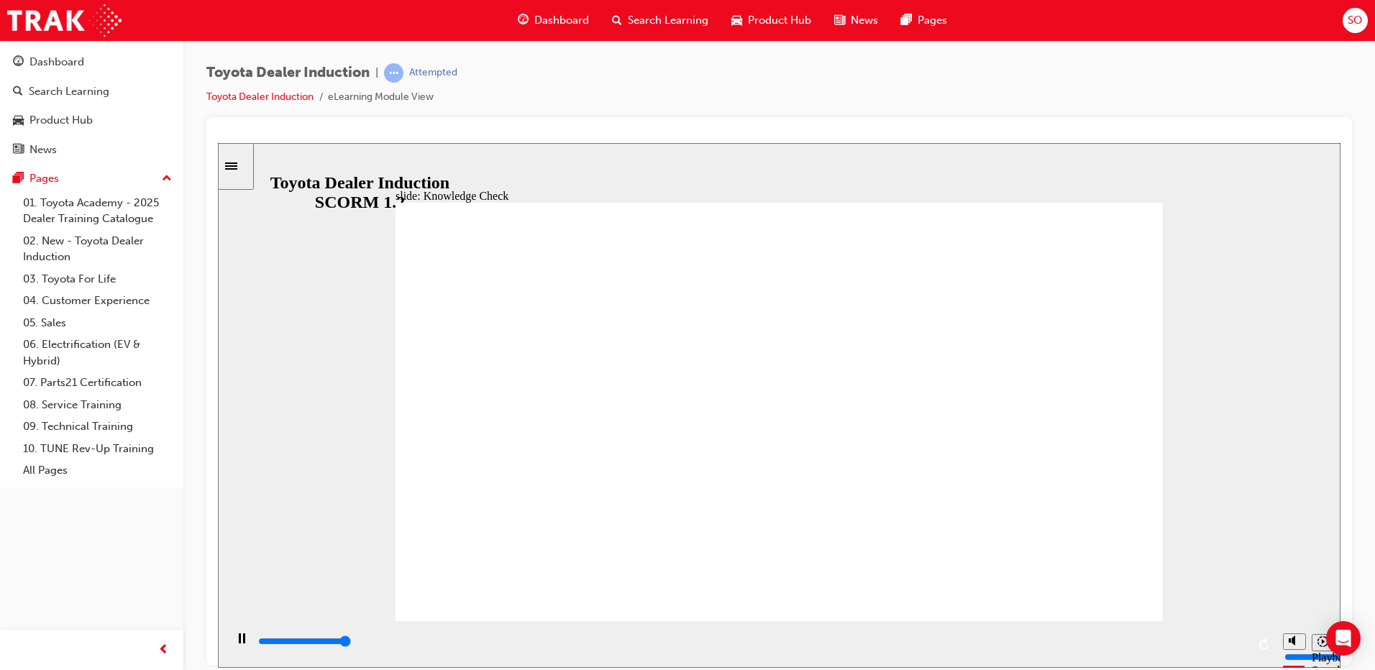
type input "5000"
radio input "false"
radio input "true"
type input "5000"
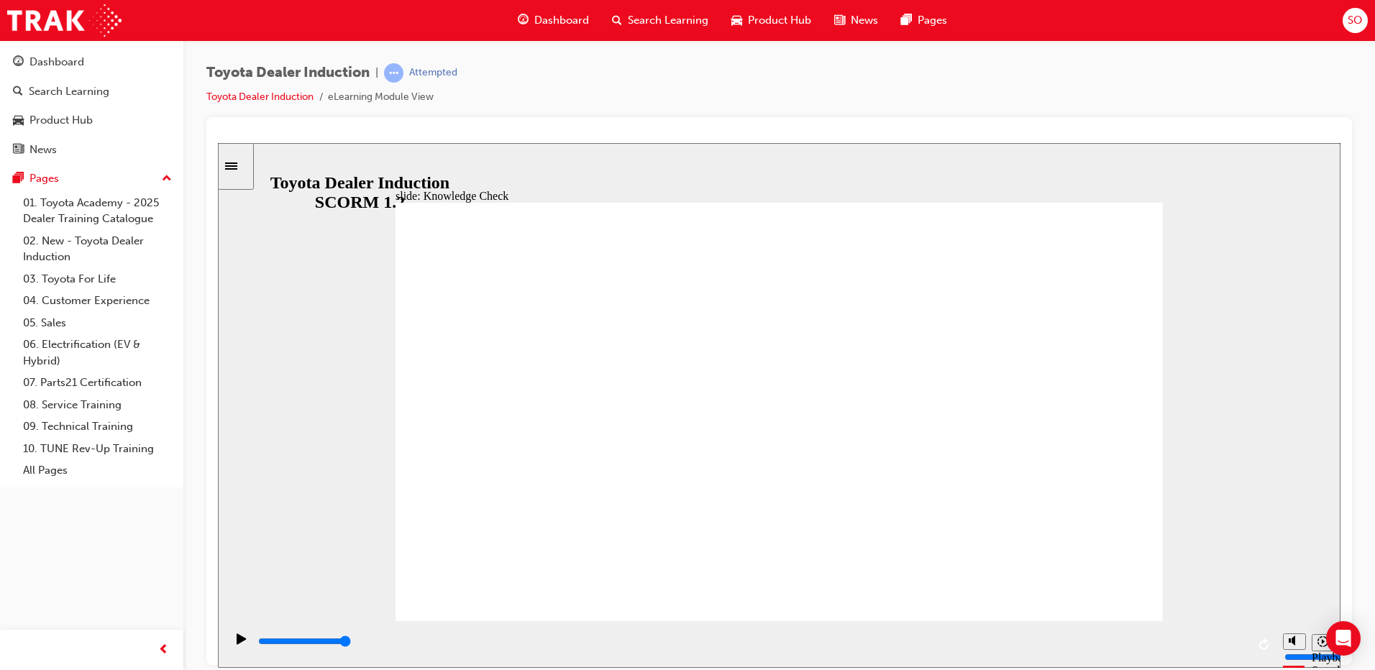
radio input "true"
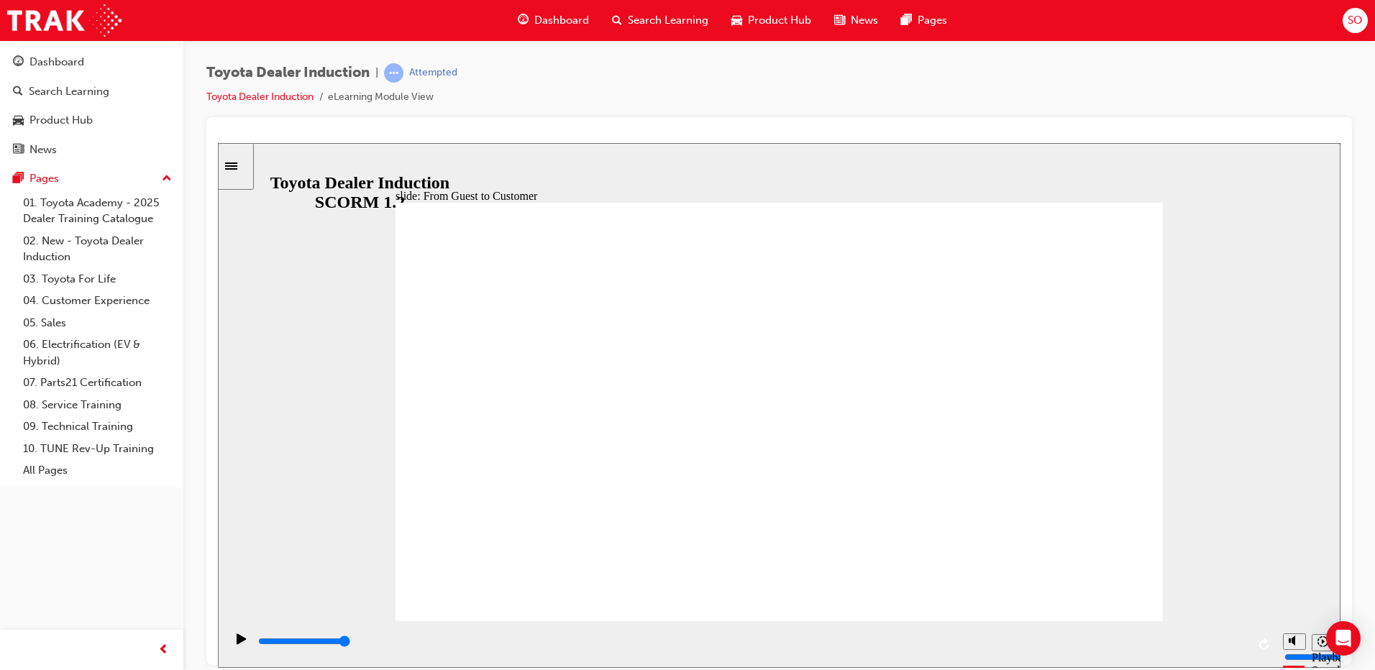
click at [1171, 641] on div "playback controls" at bounding box center [752, 641] width 990 height 16
click at [239, 644] on icon "Play (Ctrl+Alt+P)" at bounding box center [242, 639] width 10 height 12
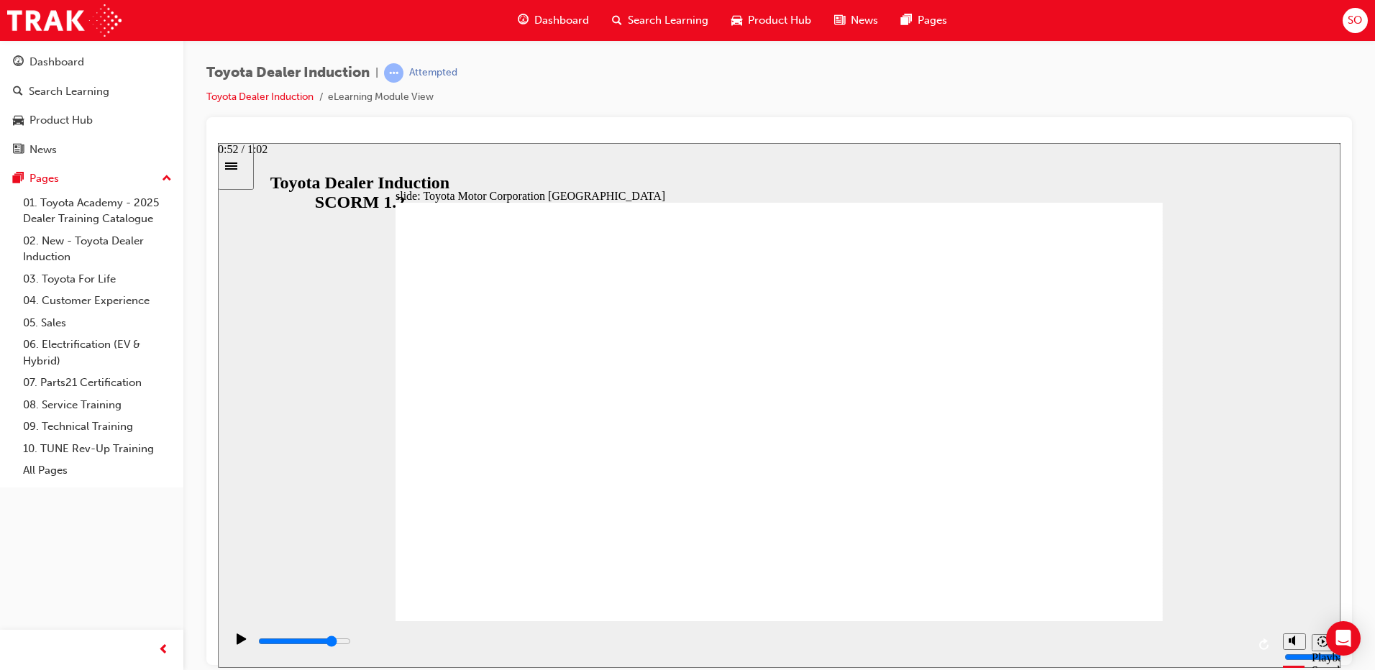
click at [351, 642] on input "slide progress" at bounding box center [304, 641] width 93 height 12
click at [1006, 646] on div "playback controls" at bounding box center [752, 641] width 990 height 16
type input "15300"
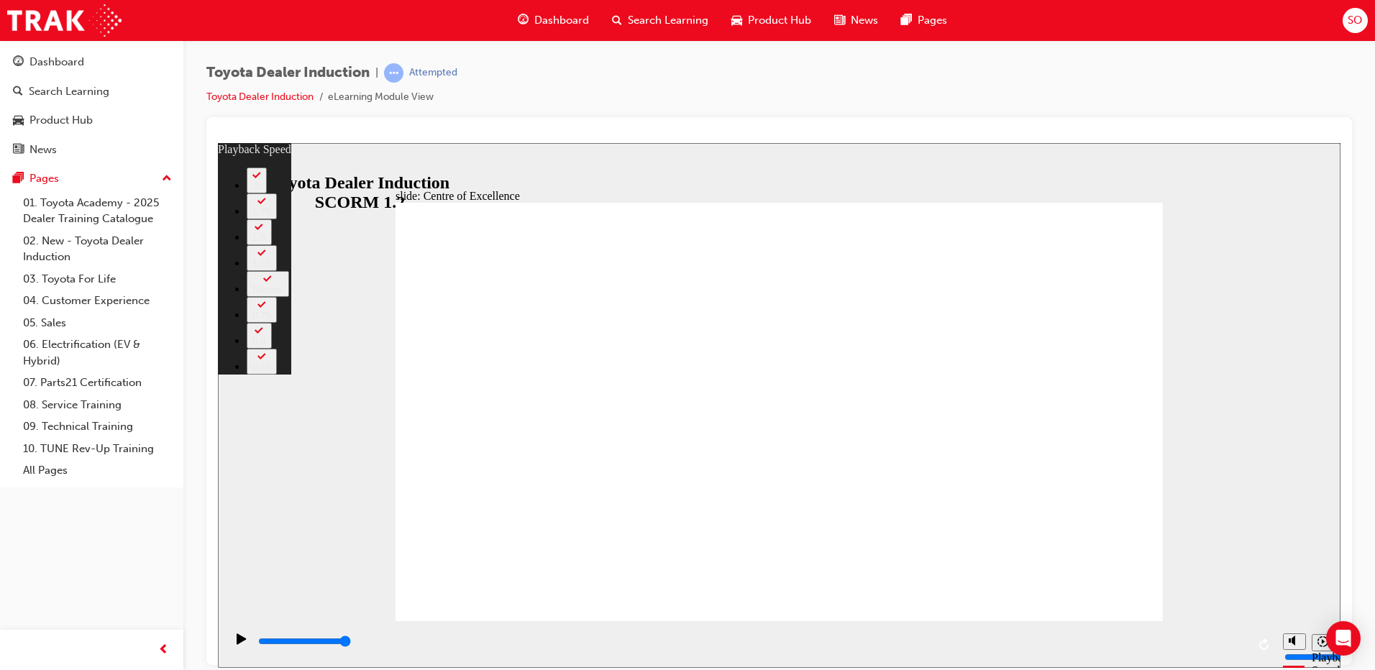
type input "248"
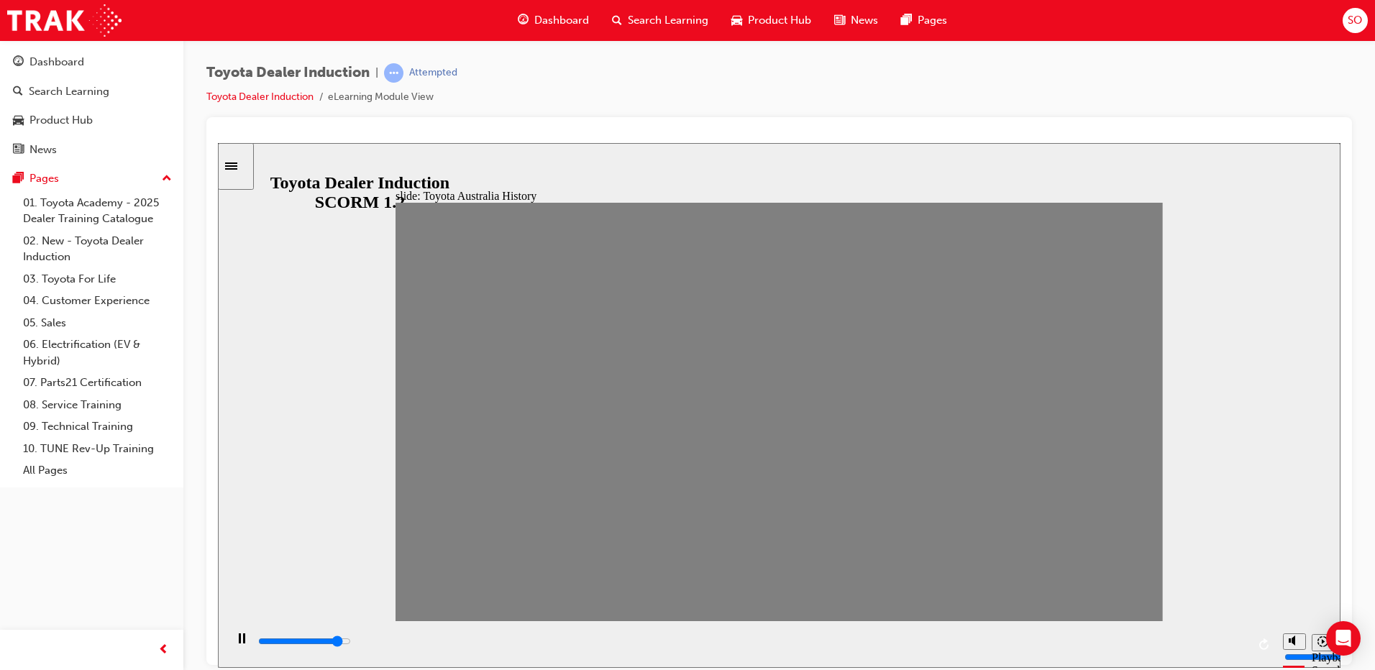
drag, startPoint x: 421, startPoint y: 424, endPoint x: 439, endPoint y: 424, distance: 18.7
drag, startPoint x: 459, startPoint y: 416, endPoint x: 483, endPoint y: 418, distance: 24.5
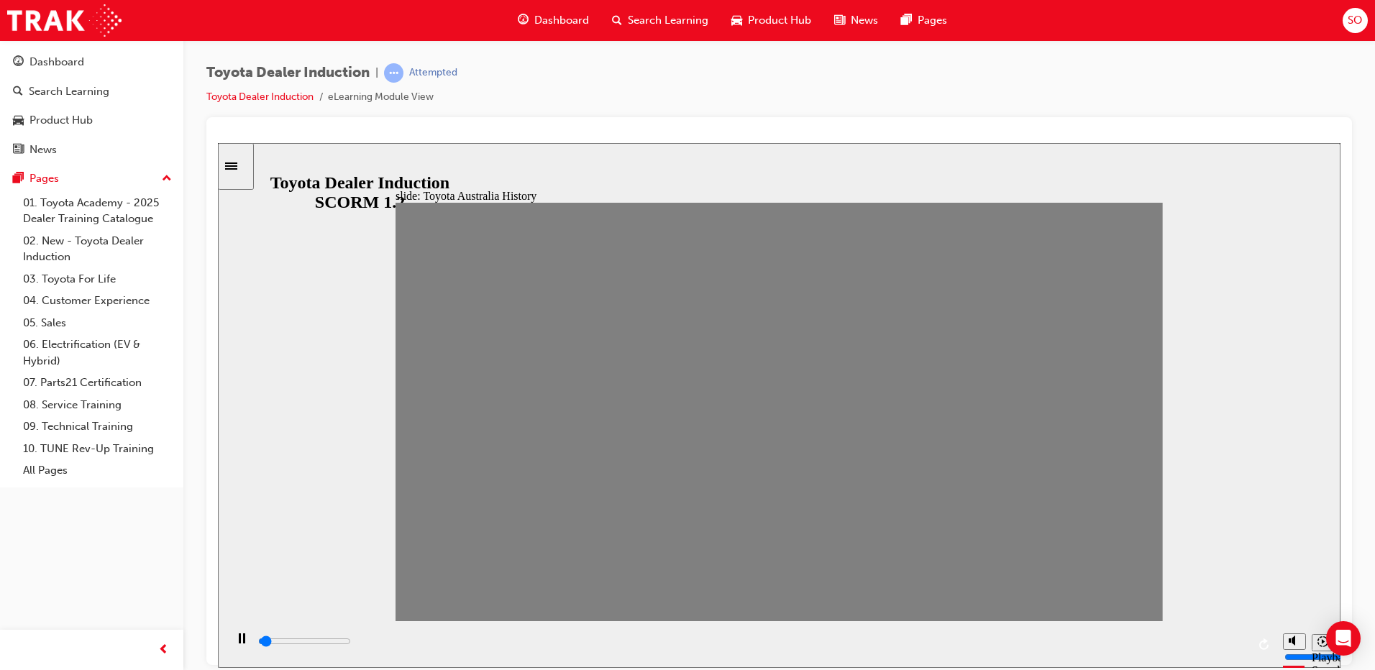
drag, startPoint x: 493, startPoint y: 421, endPoint x: 526, endPoint y: 422, distance: 32.4
drag, startPoint x: 526, startPoint y: 421, endPoint x: 554, endPoint y: 418, distance: 28.9
drag, startPoint x: 563, startPoint y: 416, endPoint x: 610, endPoint y: 420, distance: 46.9
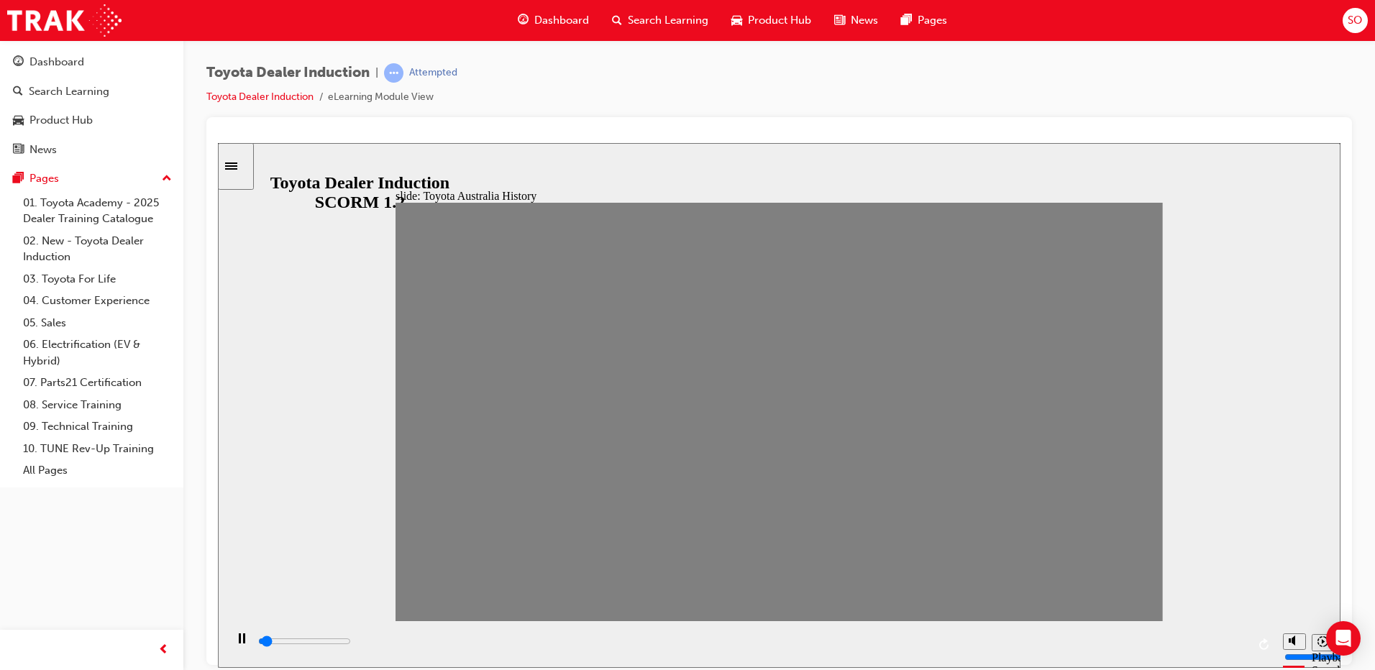
drag, startPoint x: 598, startPoint y: 425, endPoint x: 635, endPoint y: 421, distance: 36.9
drag, startPoint x: 629, startPoint y: 421, endPoint x: 664, endPoint y: 418, distance: 34.6
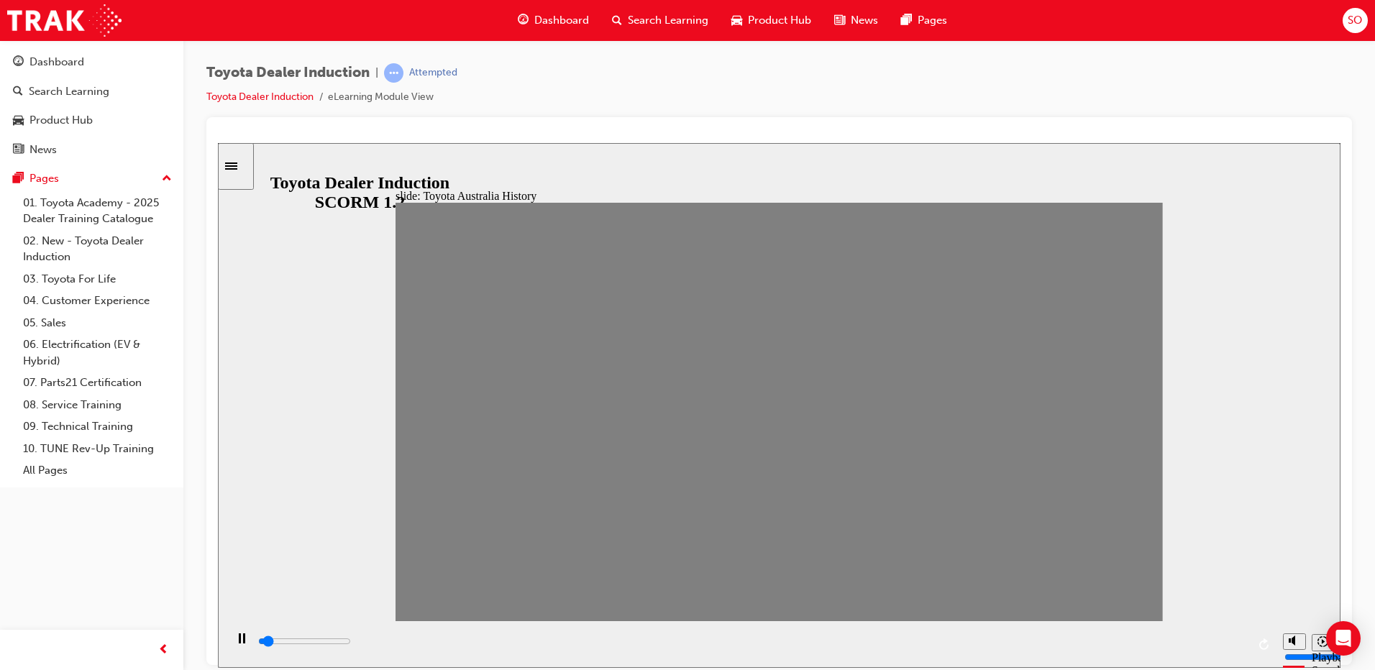
drag, startPoint x: 668, startPoint y: 418, endPoint x: 702, endPoint y: 416, distance: 34.6
drag, startPoint x: 702, startPoint y: 416, endPoint x: 743, endPoint y: 421, distance: 41.2
drag, startPoint x: 736, startPoint y: 420, endPoint x: 767, endPoint y: 419, distance: 30.9
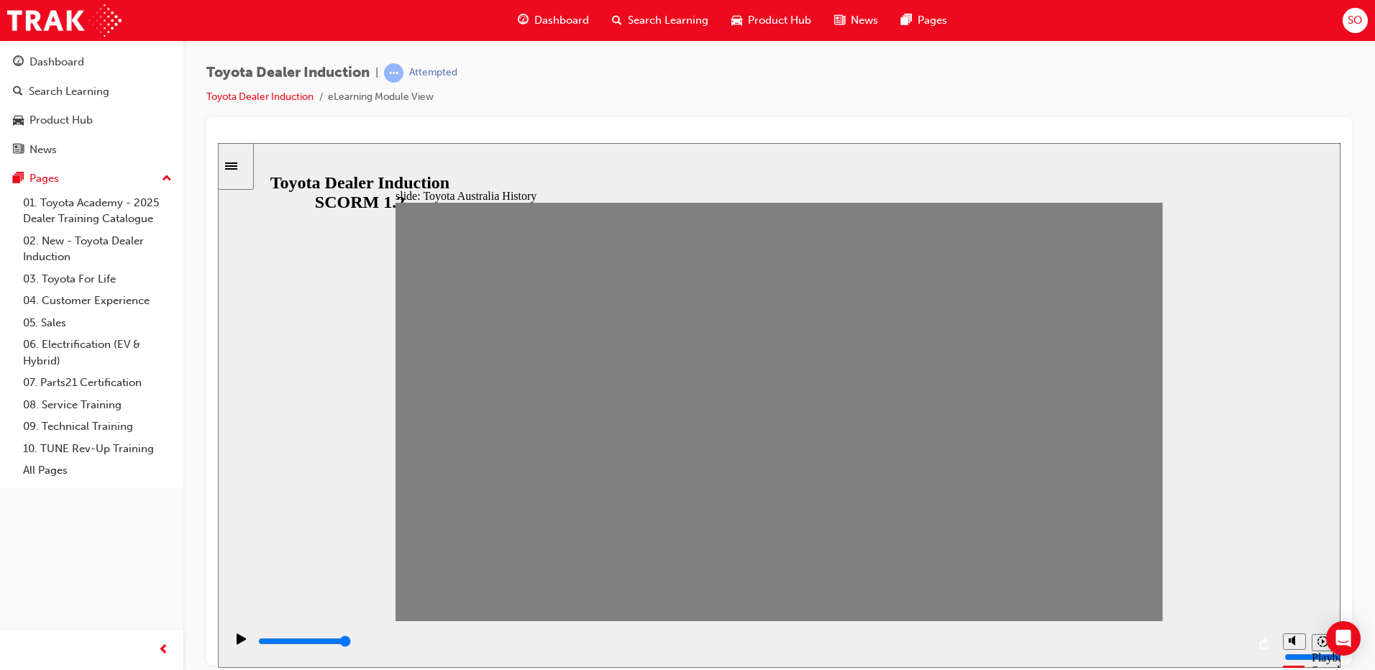
drag, startPoint x: 767, startPoint y: 422, endPoint x: 813, endPoint y: 422, distance: 45.3
drag, startPoint x: 809, startPoint y: 423, endPoint x: 852, endPoint y: 426, distance: 43.3
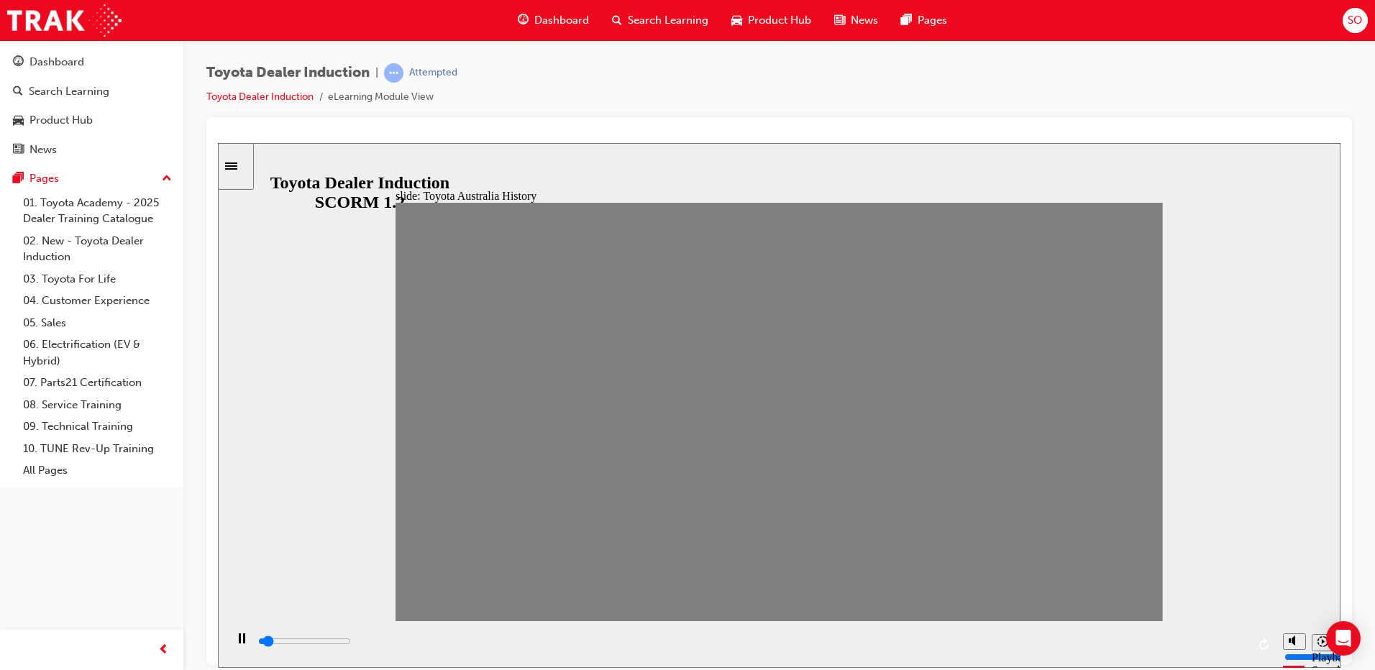
drag, startPoint x: 846, startPoint y: 418, endPoint x: 871, endPoint y: 418, distance: 25.9
drag, startPoint x: 878, startPoint y: 418, endPoint x: 917, endPoint y: 418, distance: 38.8
drag, startPoint x: 917, startPoint y: 418, endPoint x: 945, endPoint y: 421, distance: 28.1
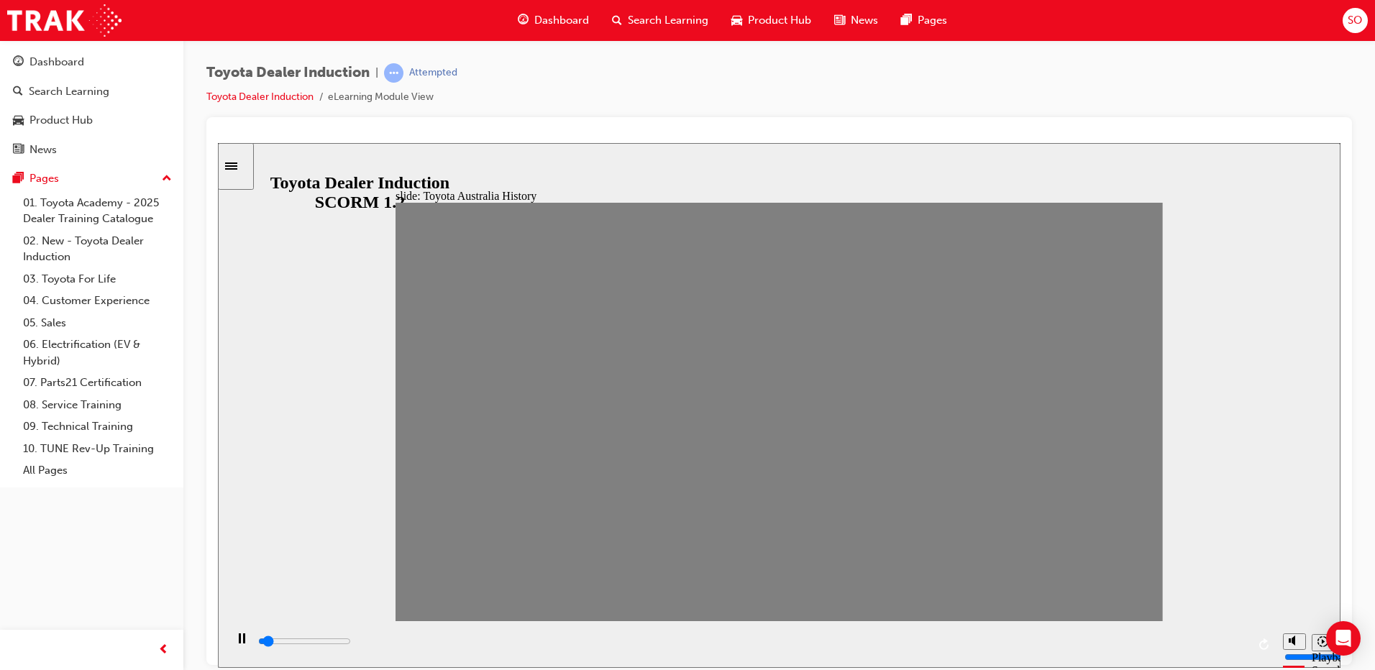
drag, startPoint x: 953, startPoint y: 414, endPoint x: 981, endPoint y: 408, distance: 28.8
drag, startPoint x: 986, startPoint y: 411, endPoint x: 1025, endPoint y: 422, distance: 41.0
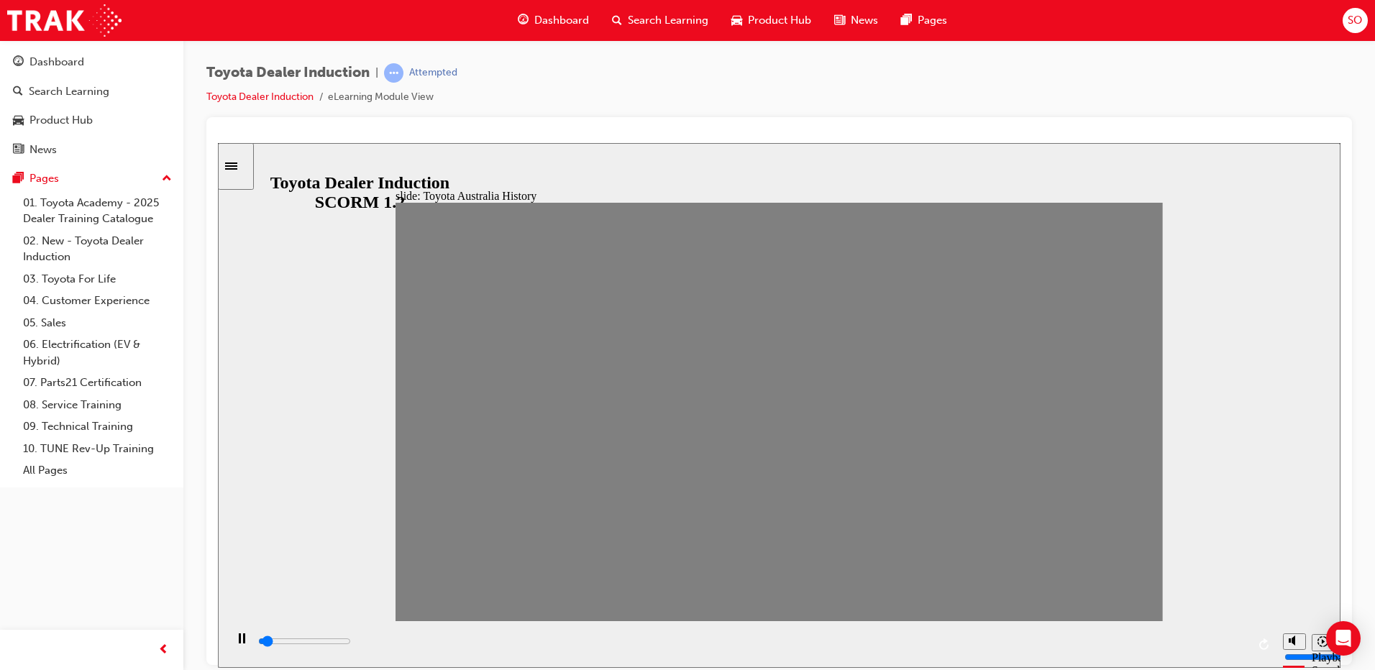
drag, startPoint x: 1018, startPoint y: 426, endPoint x: 1049, endPoint y: 422, distance: 31.1
drag, startPoint x: 1051, startPoint y: 418, endPoint x: 1081, endPoint y: 423, distance: 31.2
drag, startPoint x: 1084, startPoint y: 421, endPoint x: 1114, endPoint y: 420, distance: 29.5
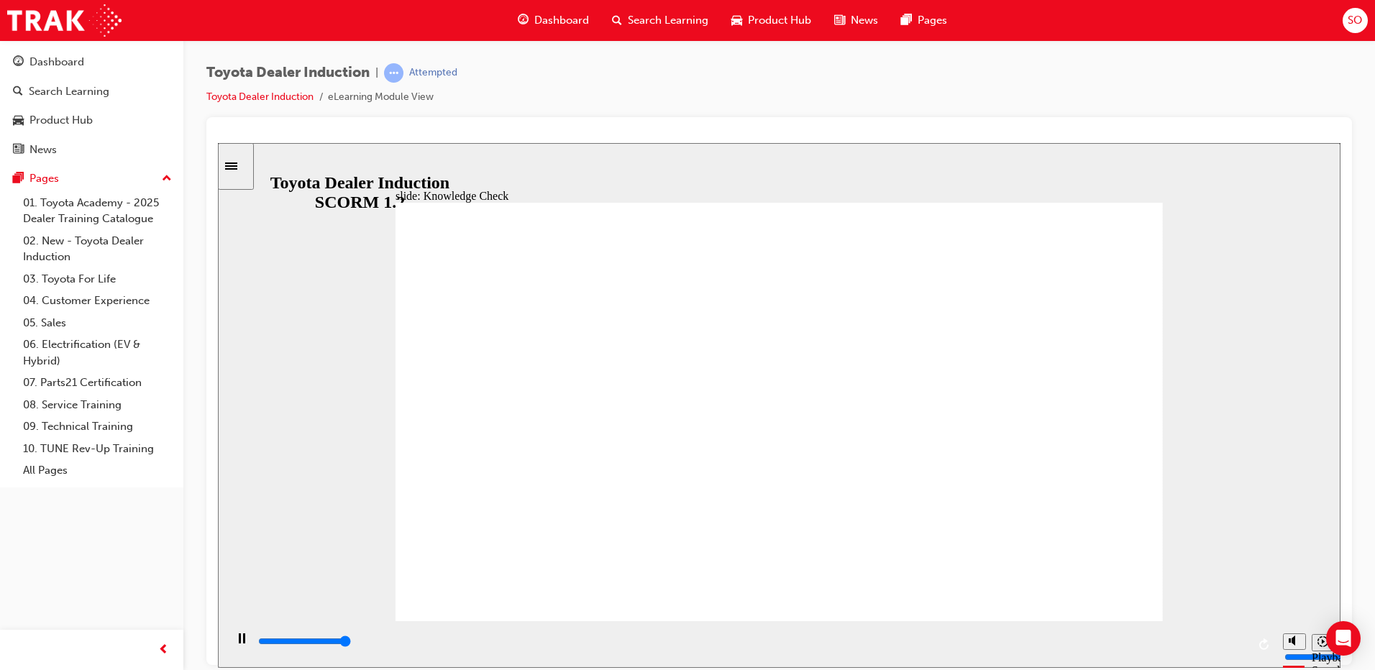
type input "5000"
radio input "true"
type input "5000"
radio input "true"
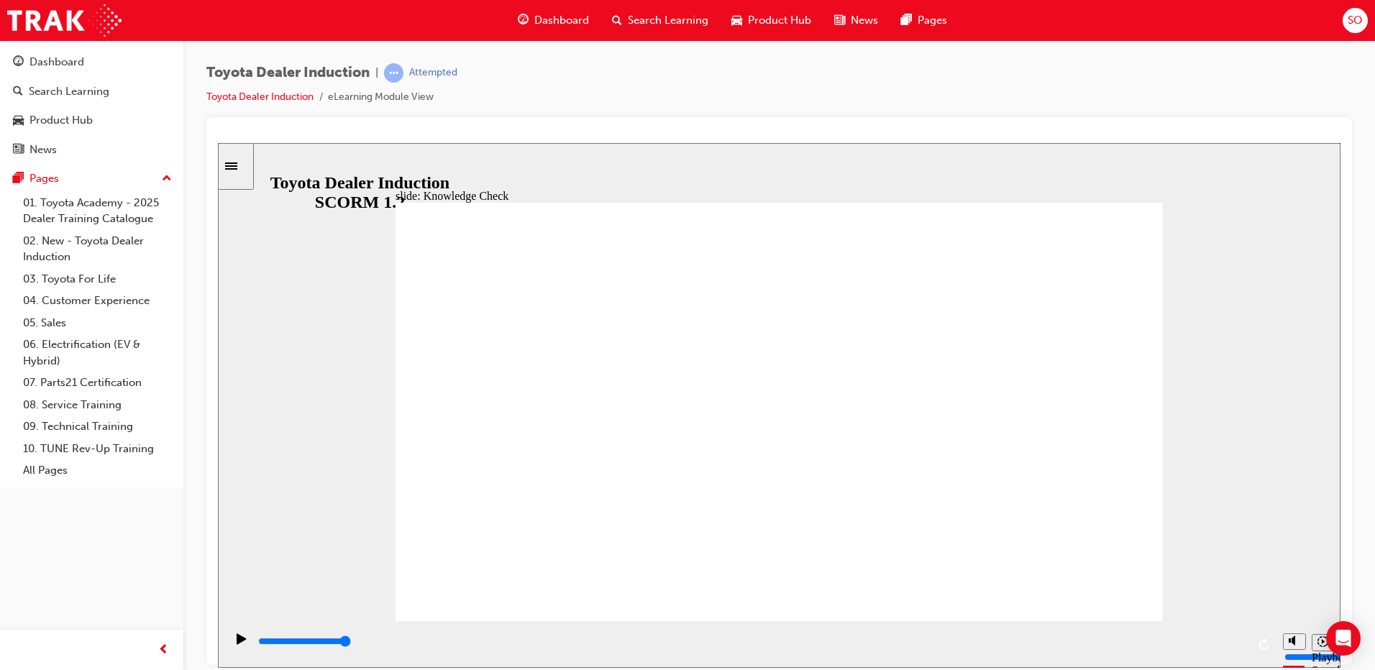
type input "5000"
radio input "true"
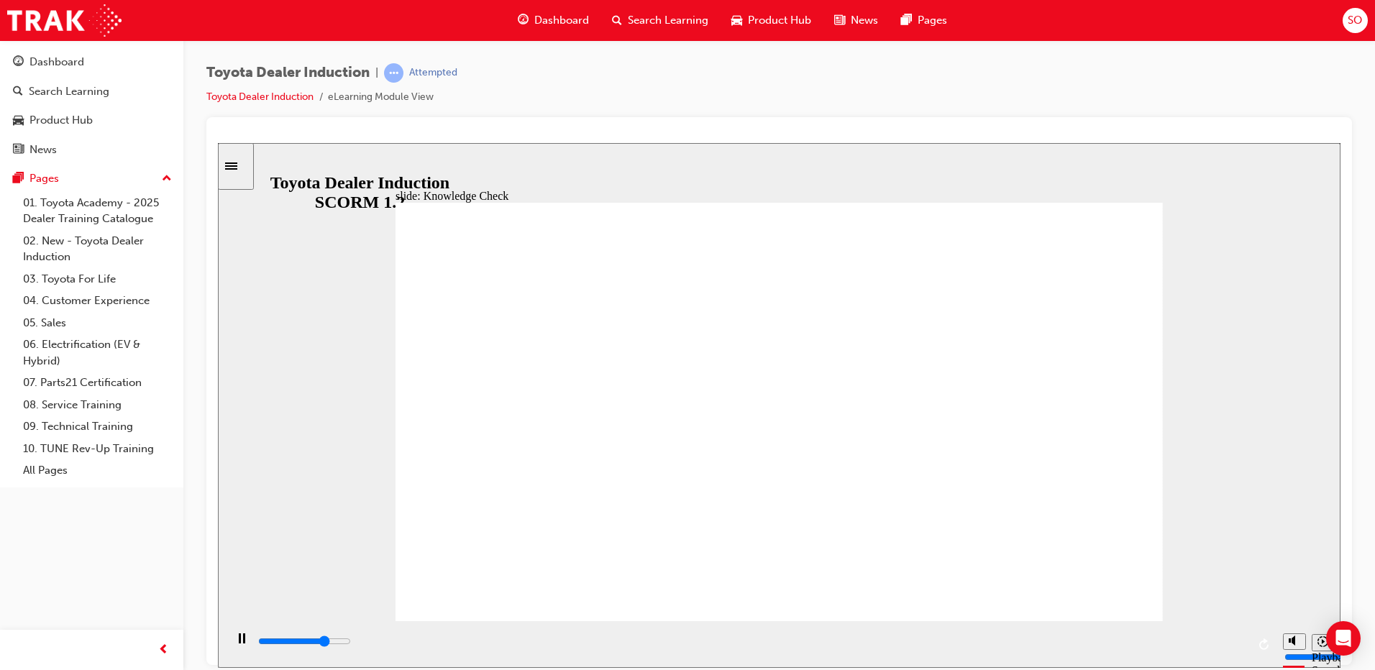
type input "3700"
radio input "true"
type input "9200"
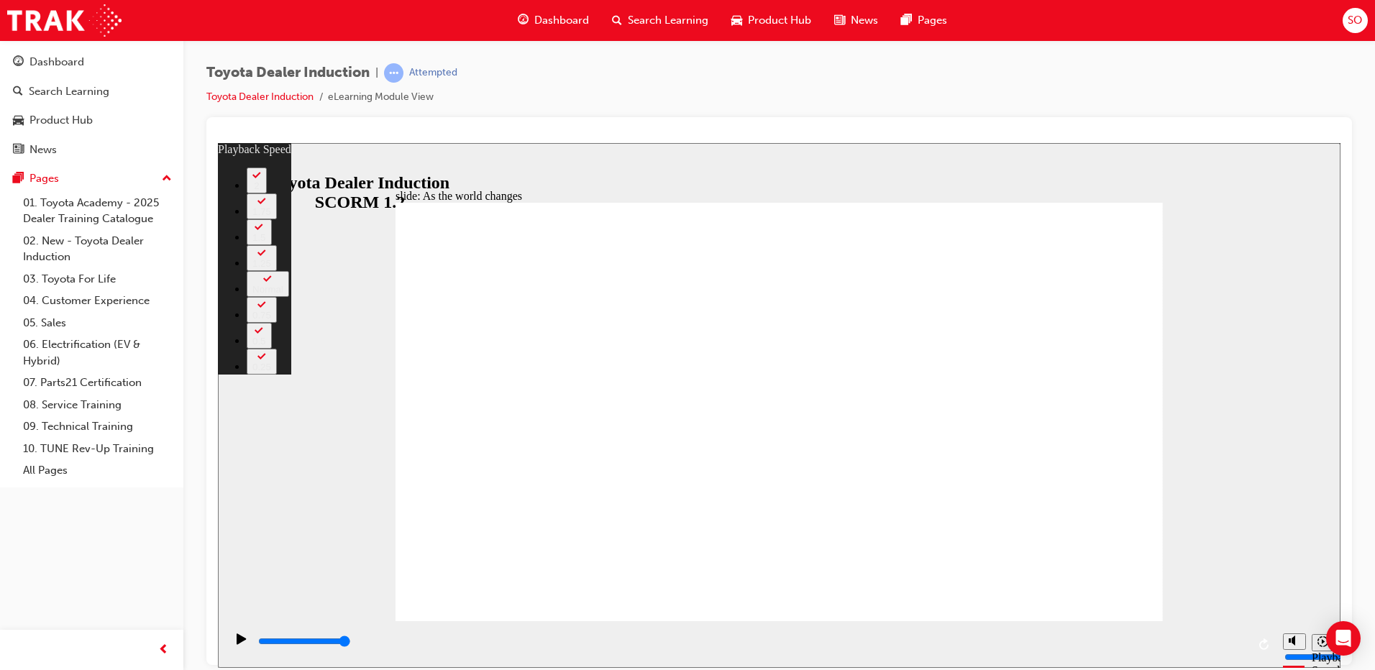
type input "128"
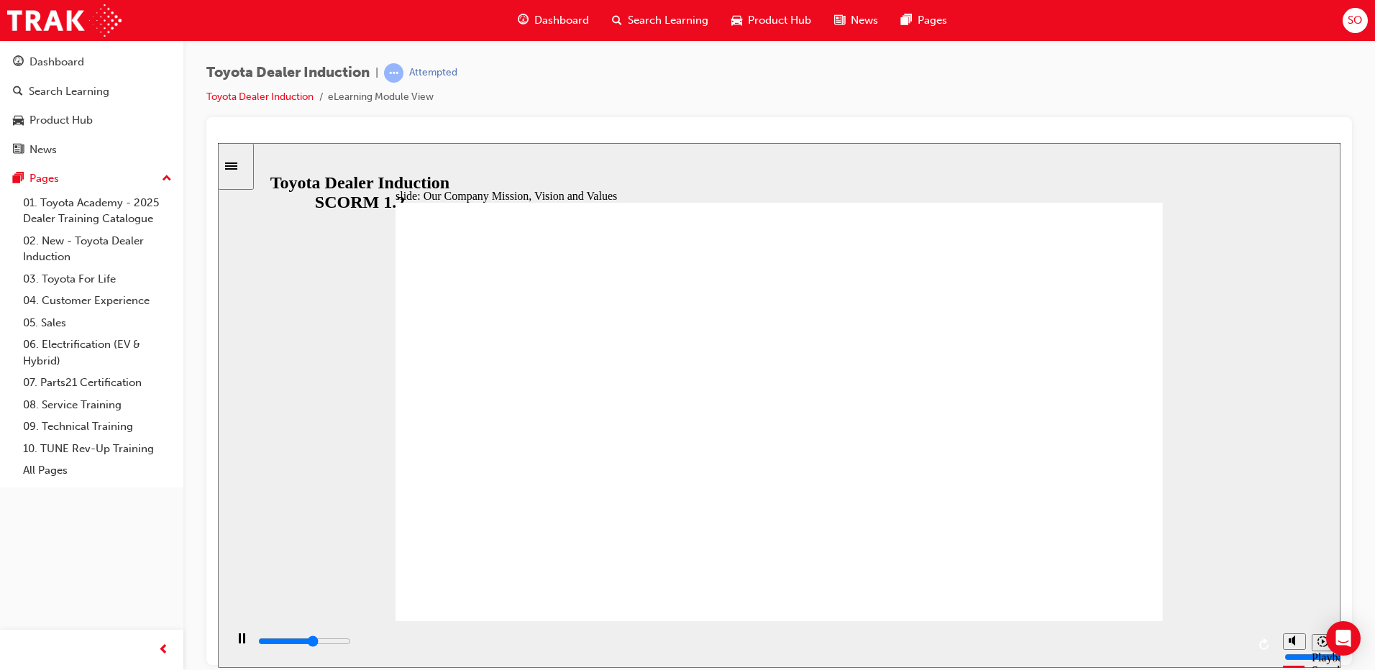
type input "1100"
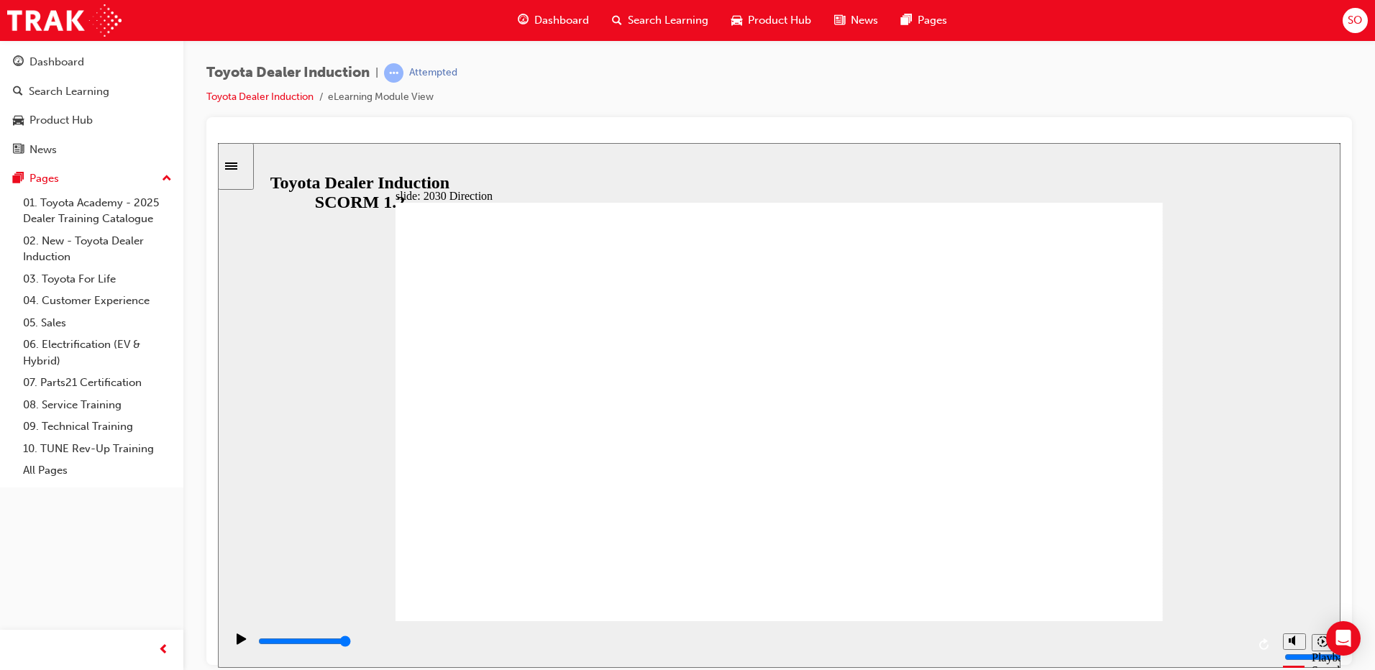
type input "5000"
type input "H"
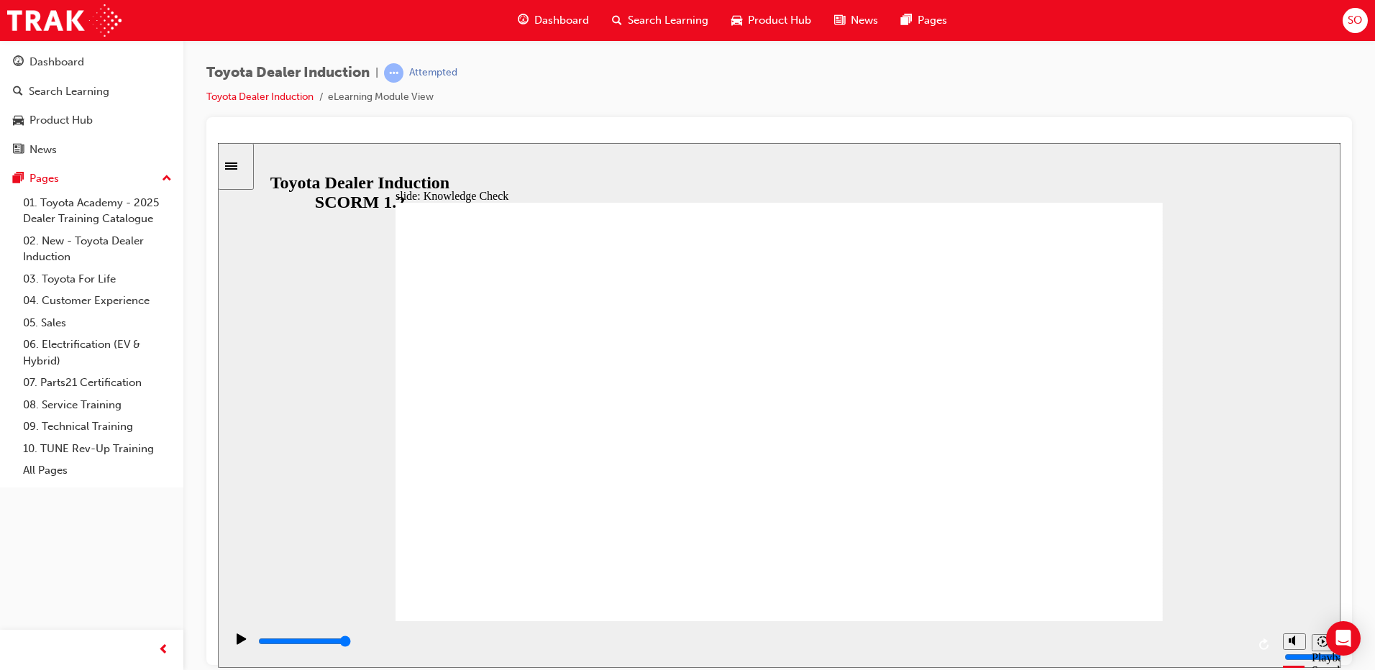
type input "HA"
type input "H"
type input "Ha"
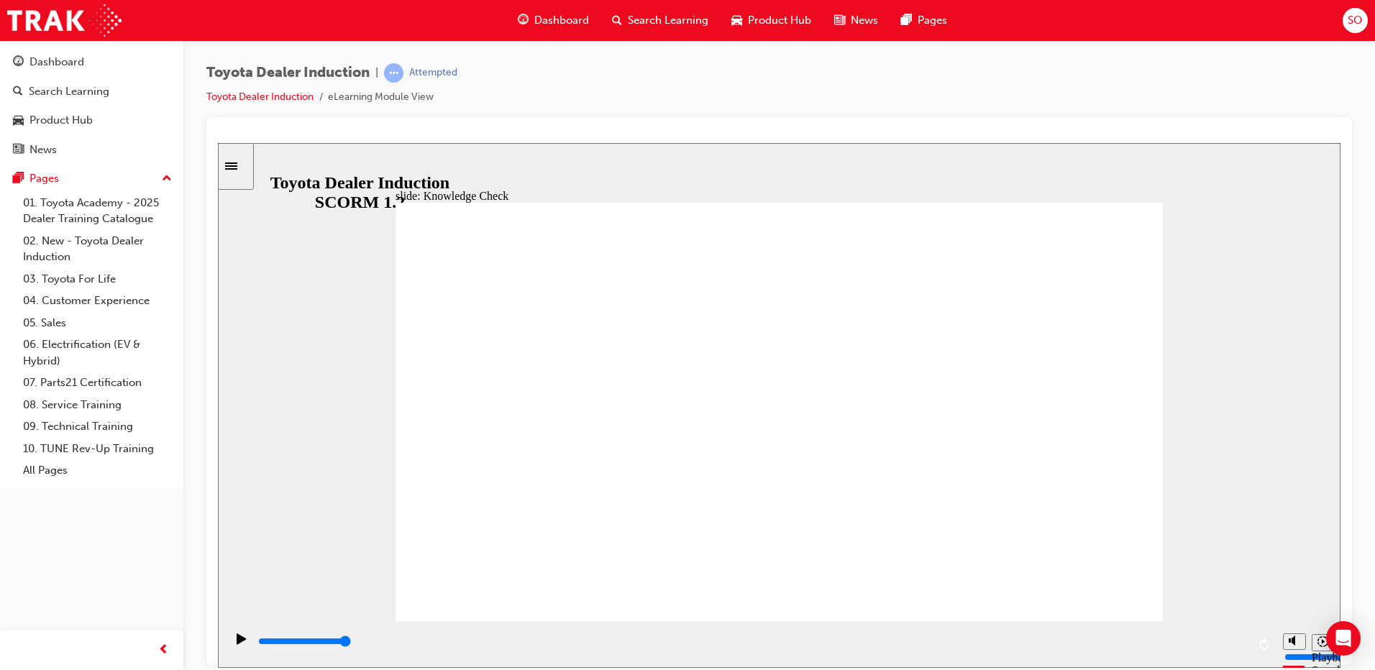
type input "Ha"
type input "Hap"
type input "Happ"
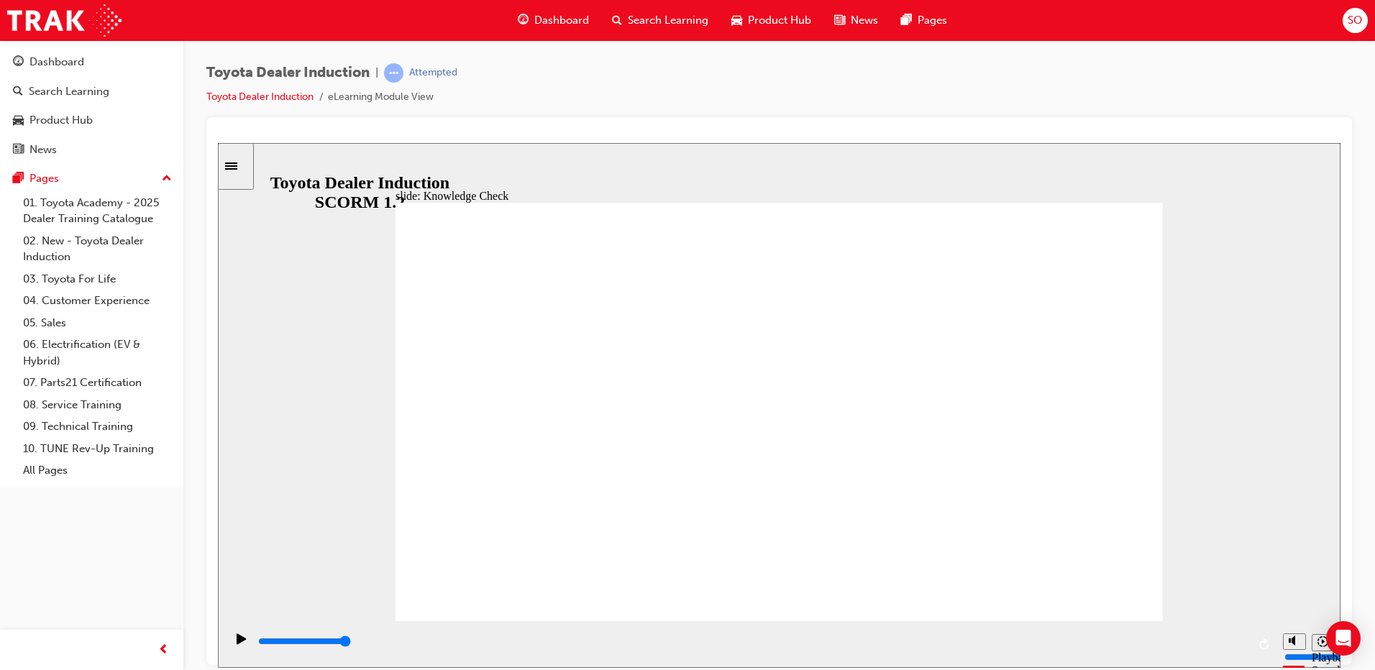
type input "Happi"
type input "Happin"
type input "Happine"
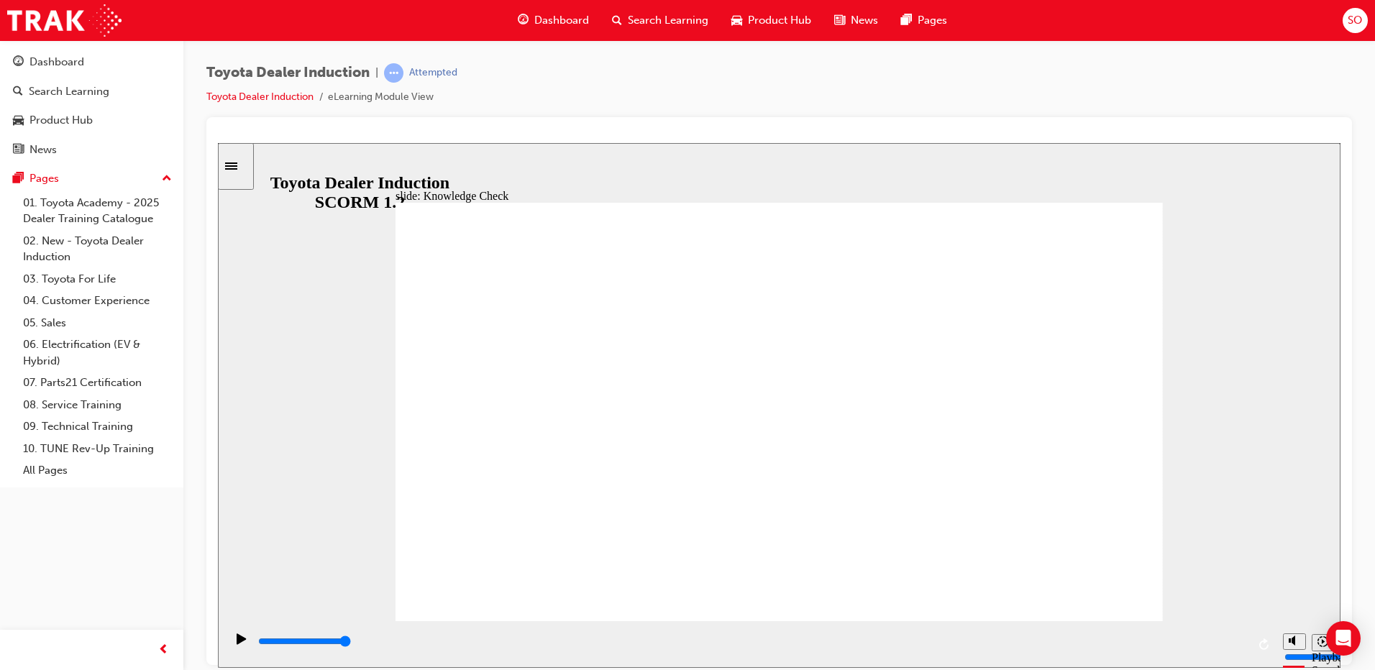
type input "Happine"
type input "Happines"
type input "Happiness"
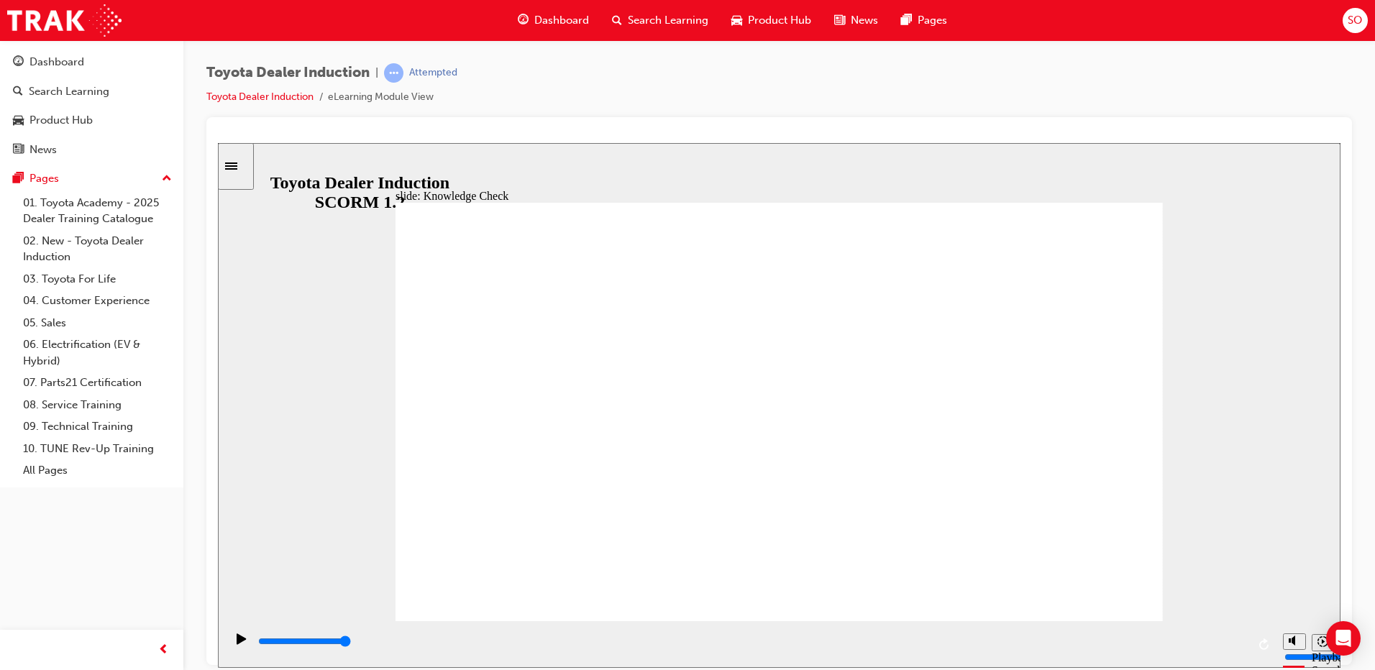
type input "Happiness"
type input "5000"
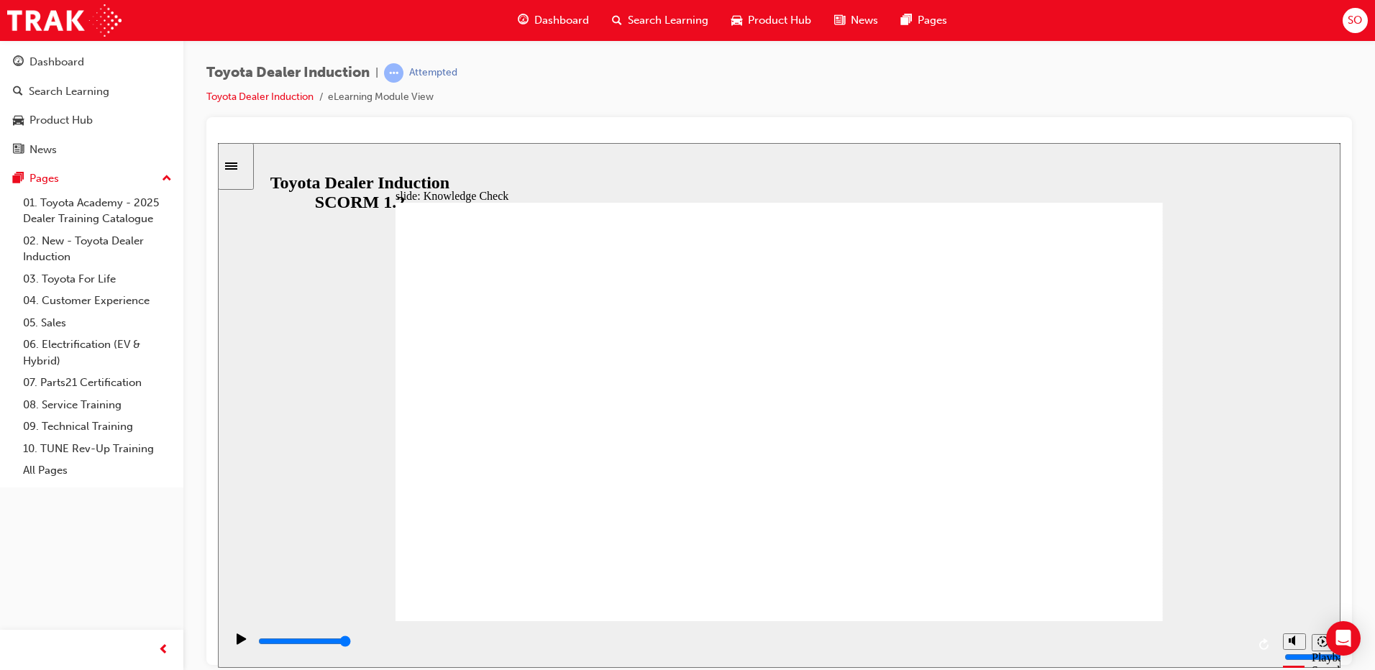
type input "m"
type input "mo"
type input "mov"
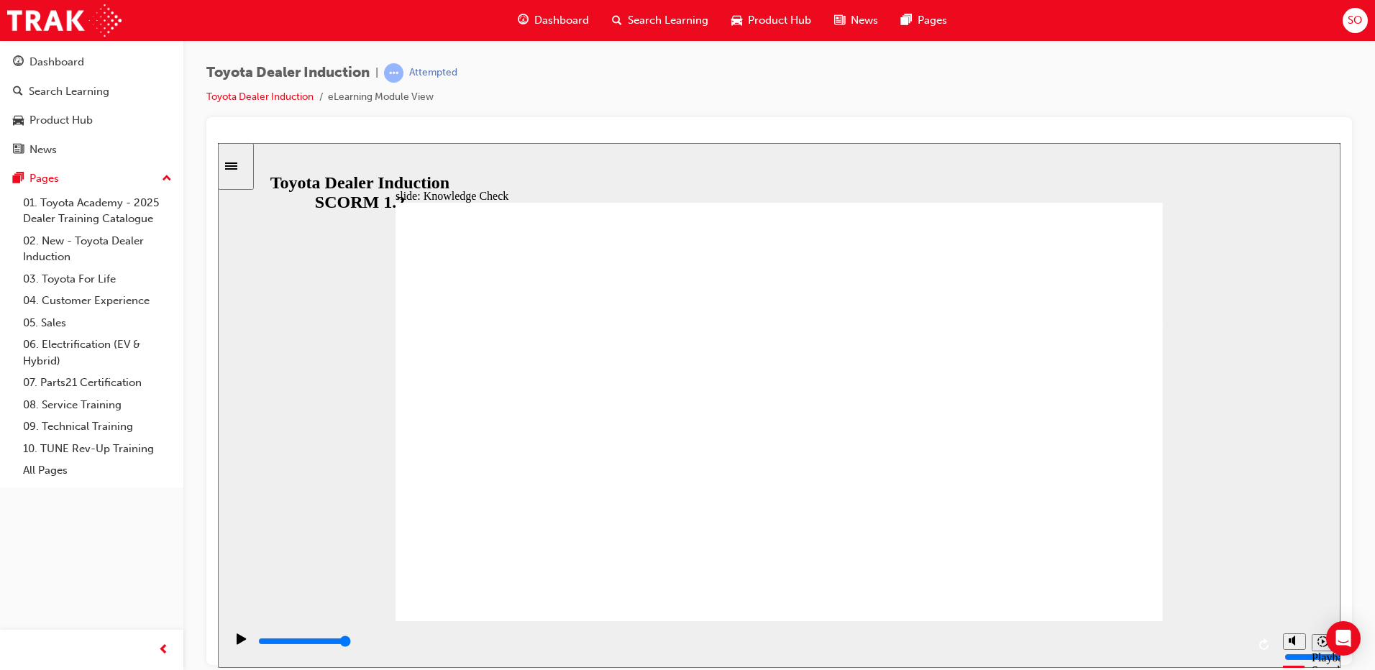
type input "mov"
type input "move"
type input "moved"
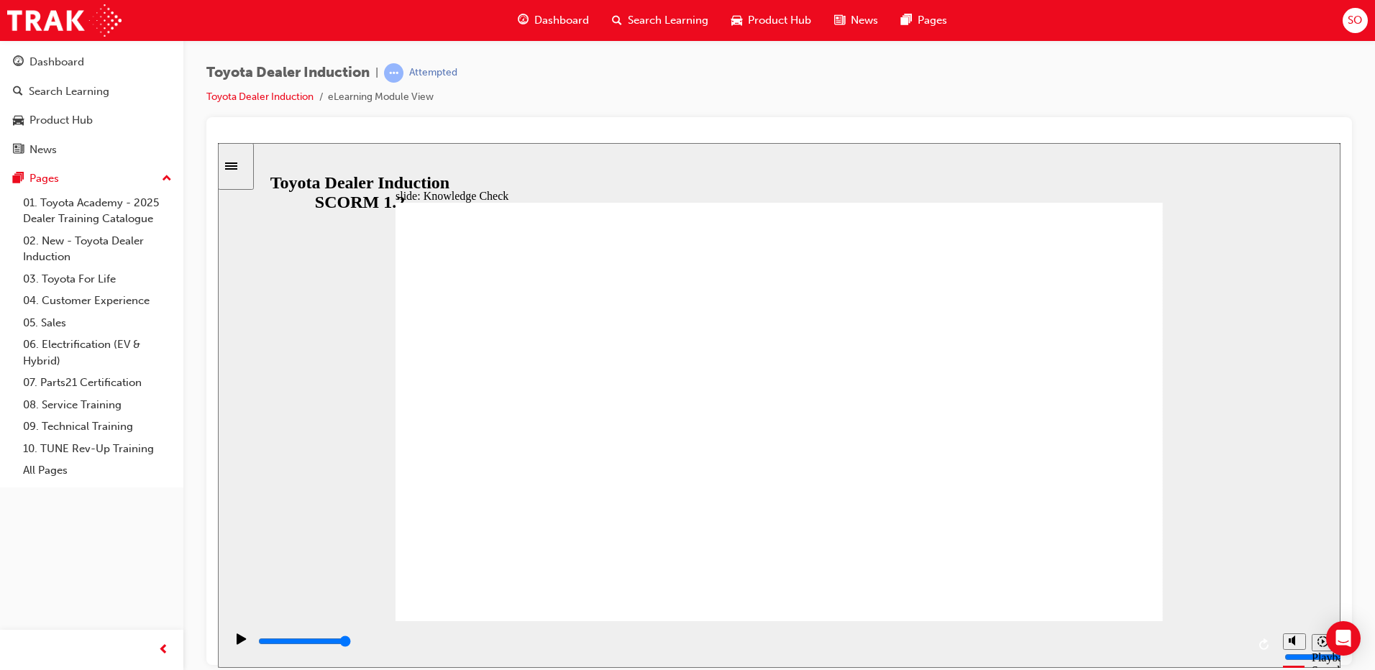
type input "moved"
type input "6500"
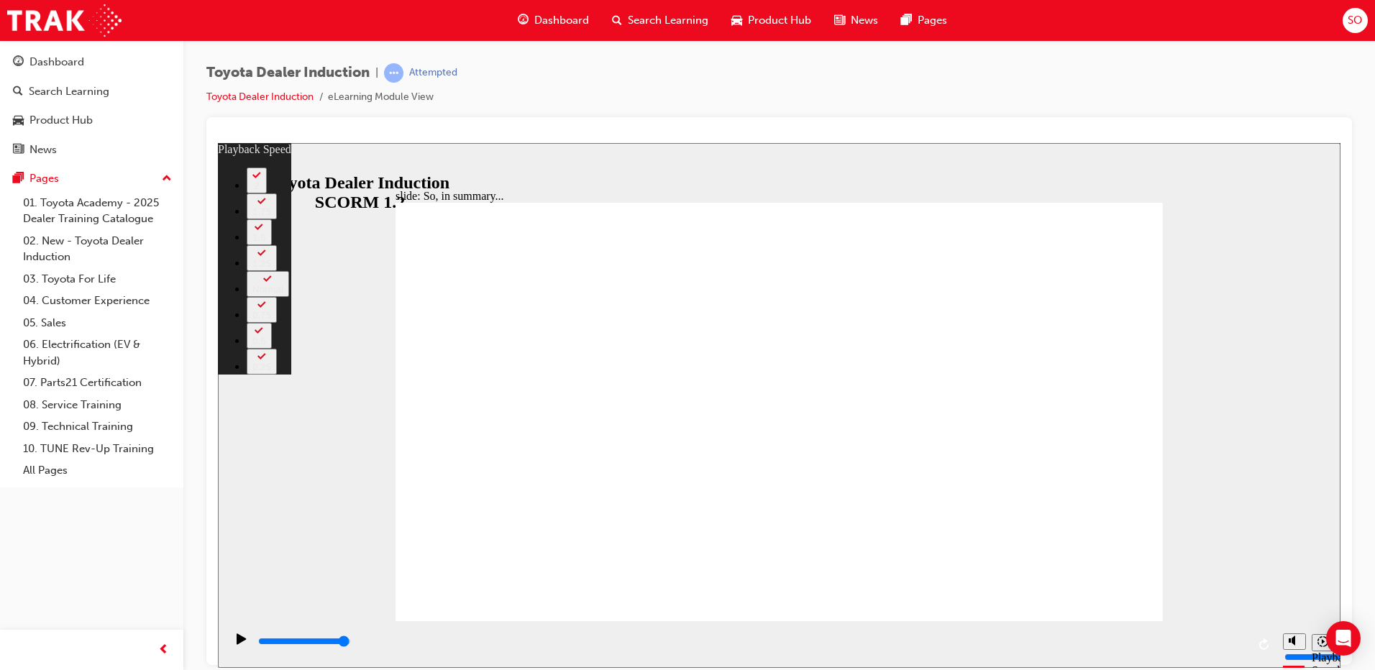
type input "128"
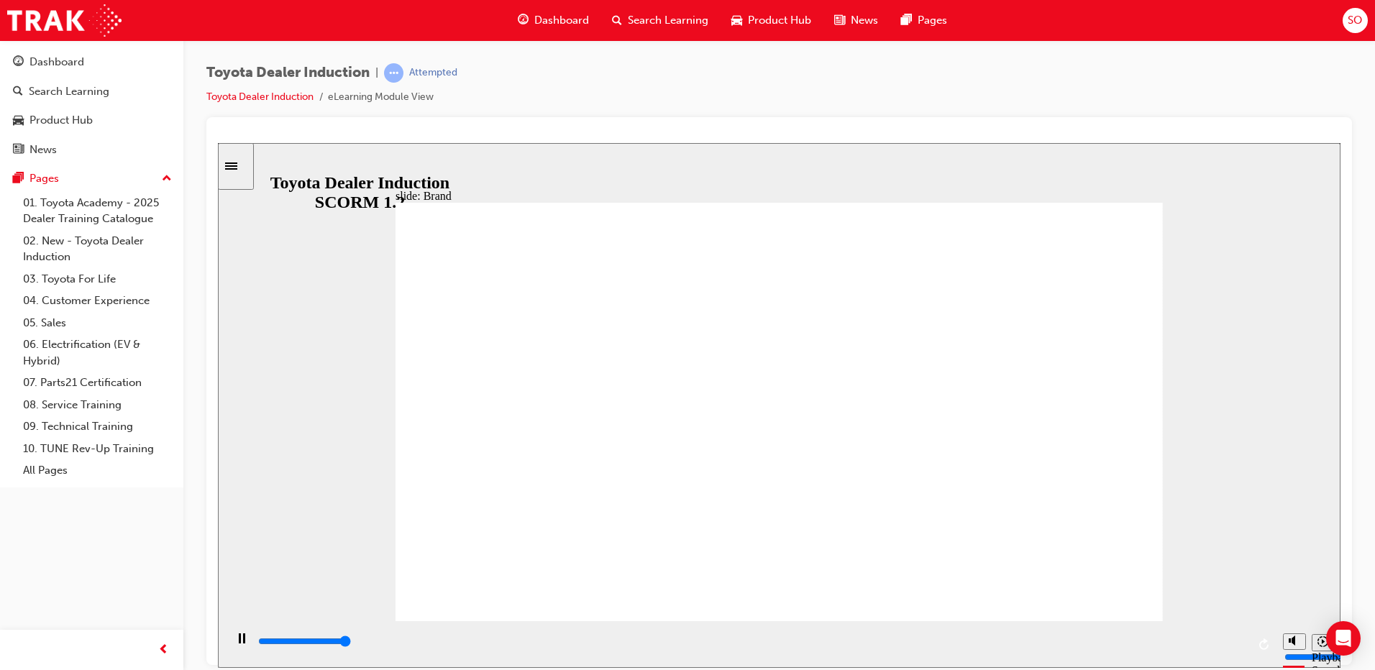
click at [1084, 641] on div "playback controls" at bounding box center [752, 641] width 990 height 16
click at [351, 642] on input "slide progress" at bounding box center [304, 641] width 93 height 12
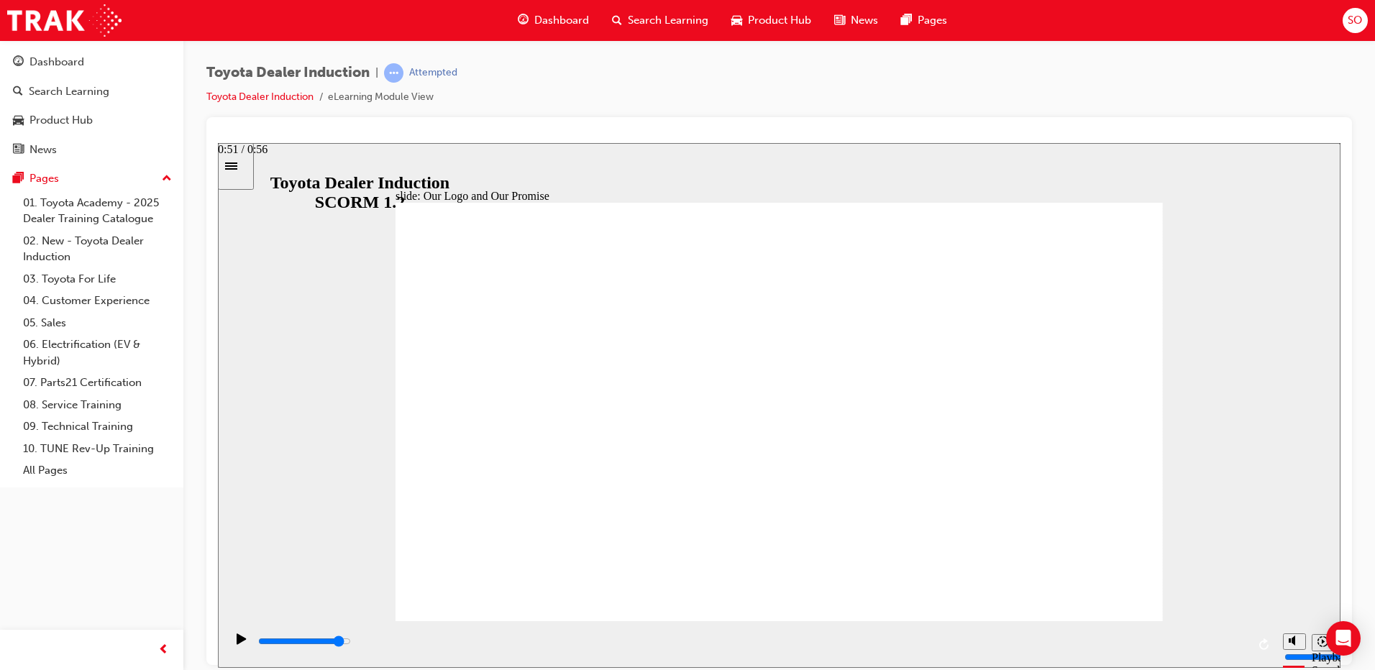
click at [1164, 641] on div "playback controls" at bounding box center [752, 641] width 990 height 16
click at [1172, 641] on div "playback controls" at bounding box center [752, 641] width 990 height 16
click at [866, 647] on div "playback controls" at bounding box center [752, 641] width 990 height 16
click at [784, 647] on div "playback controls" at bounding box center [752, 641] width 990 height 16
click at [351, 644] on input "slide progress" at bounding box center [304, 641] width 93 height 12
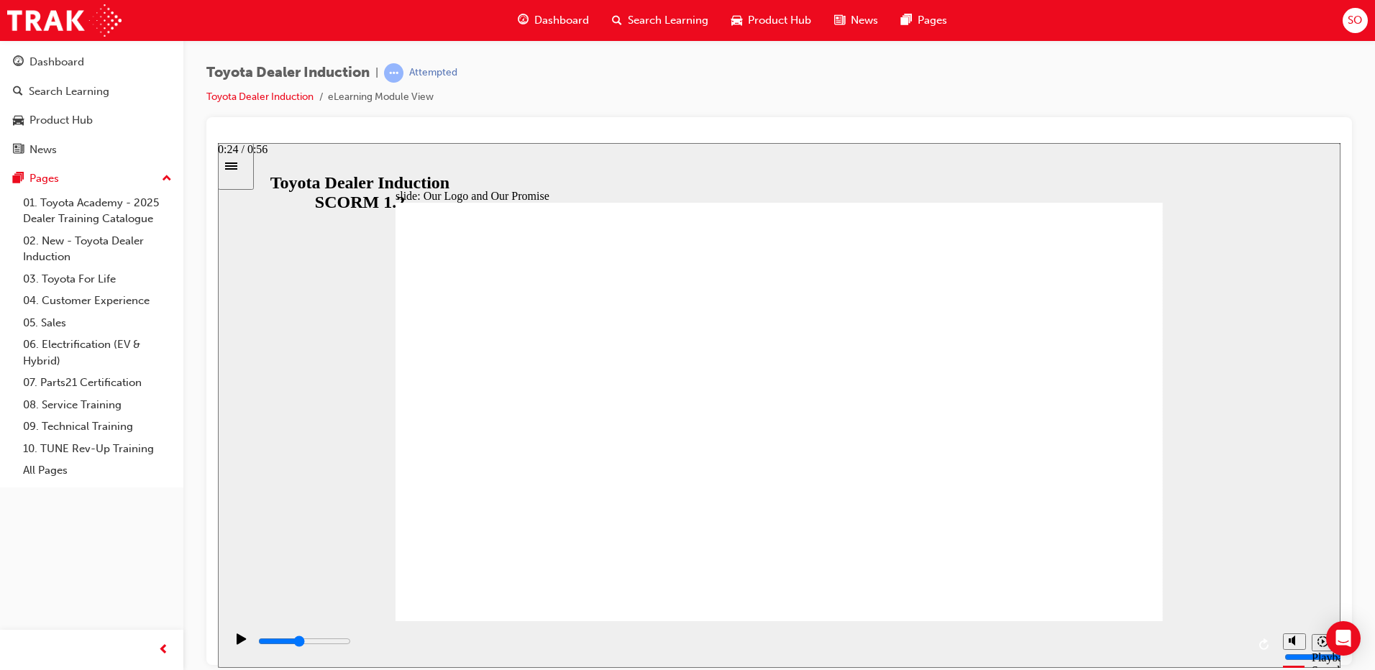
click at [690, 640] on div "playback controls" at bounding box center [752, 641] width 990 height 16
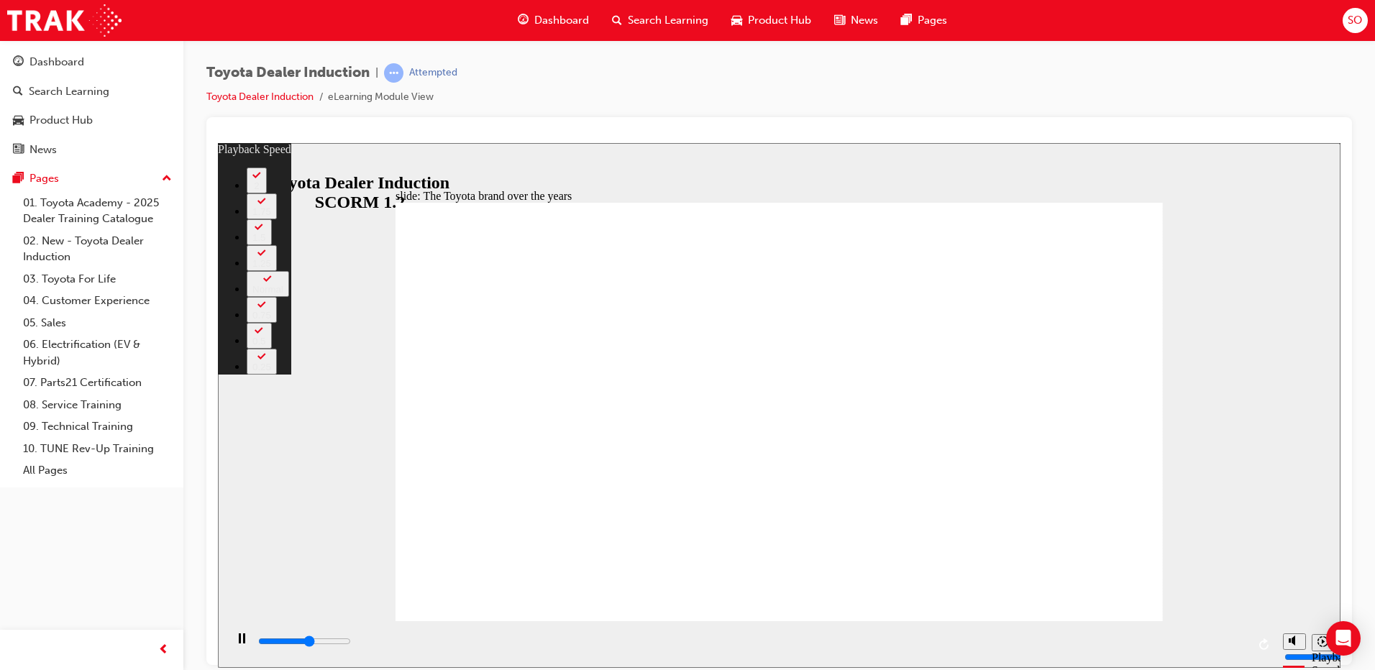
type input "4700"
type input "0"
type input "5000"
type input "0"
type input "5200"
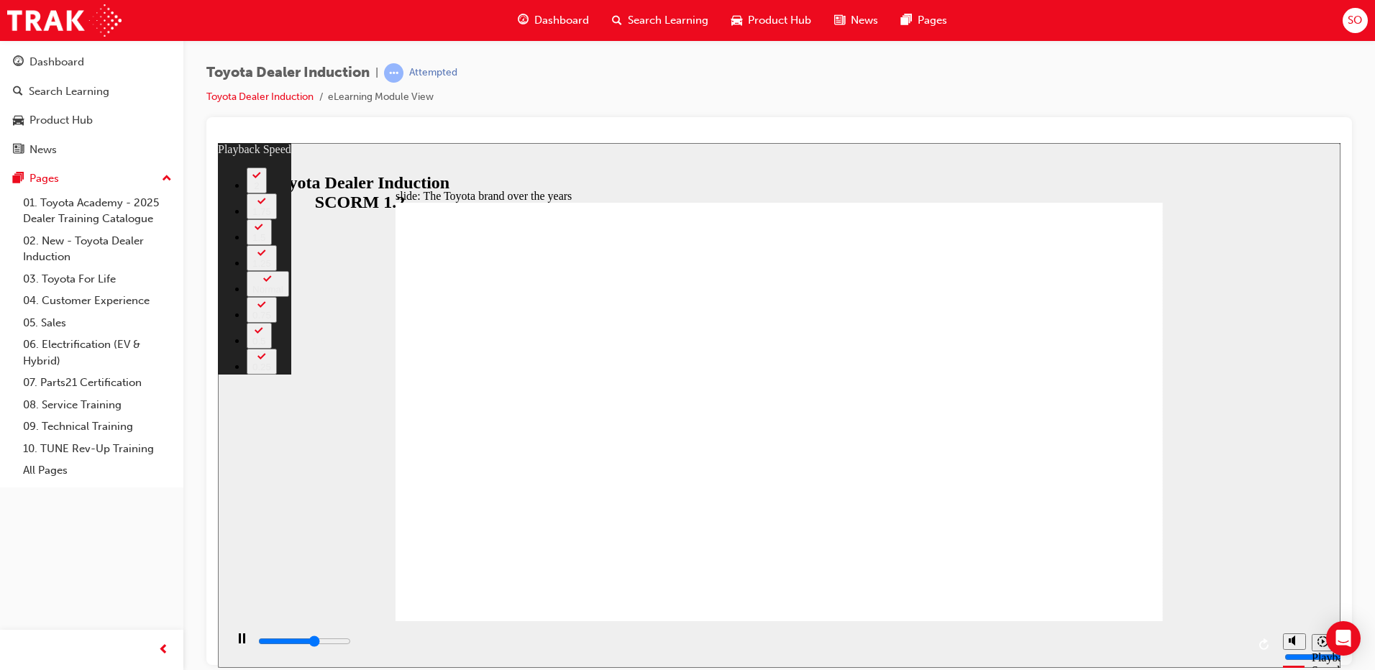
type input "1"
type input "5500"
type input "1"
type input "5700"
type input "1"
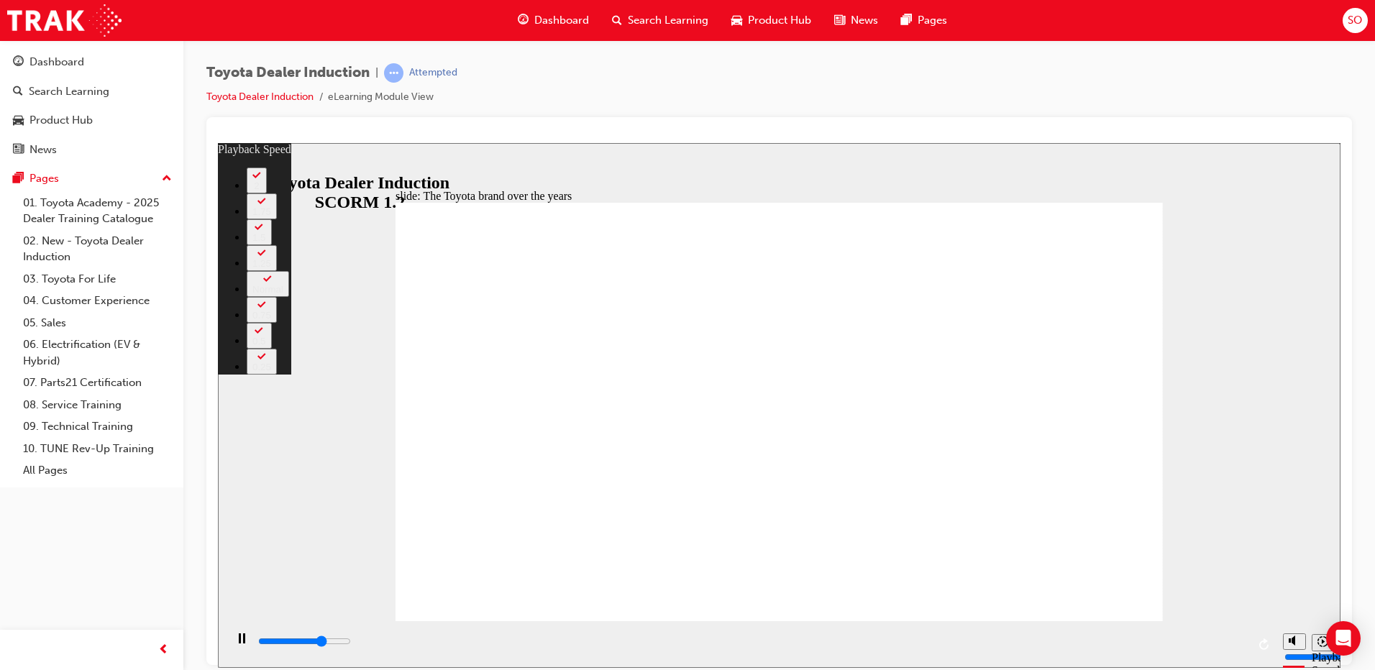
type input "6000"
type input "1"
type input "6300"
type input "2"
type input "6600"
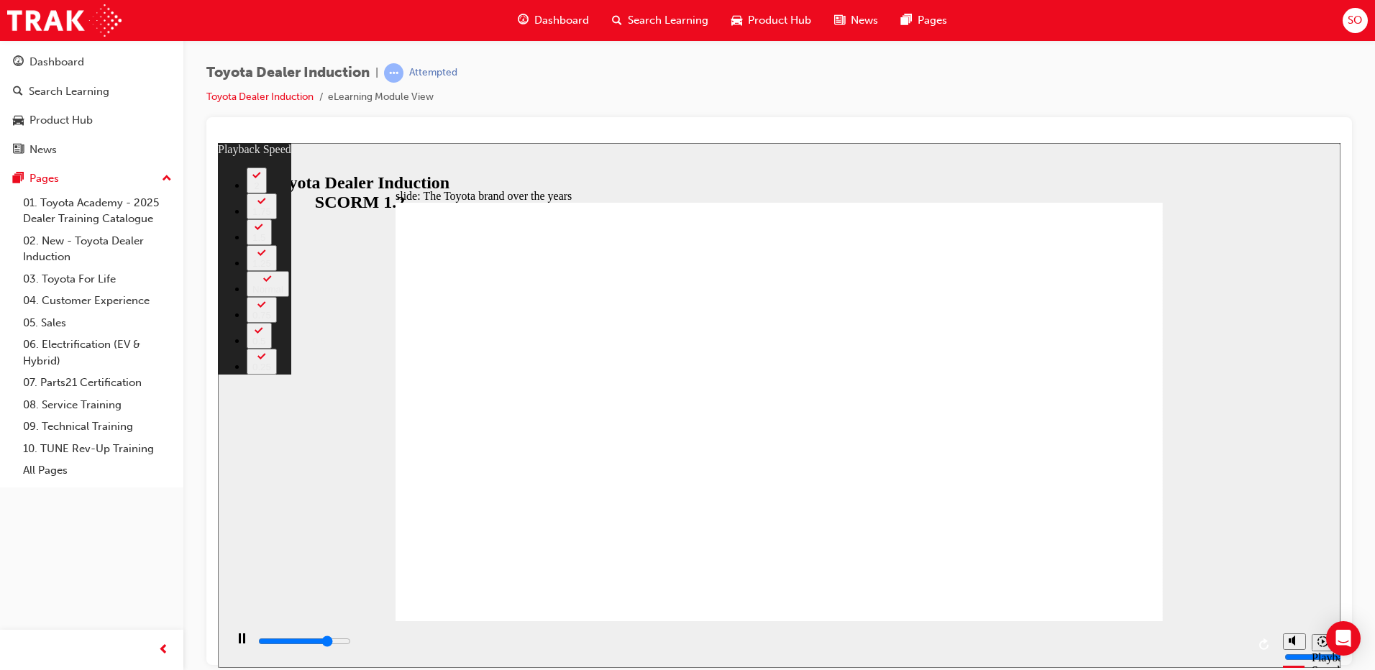
type input "2"
type input "6800"
type input "2"
type input "7100"
type input "2"
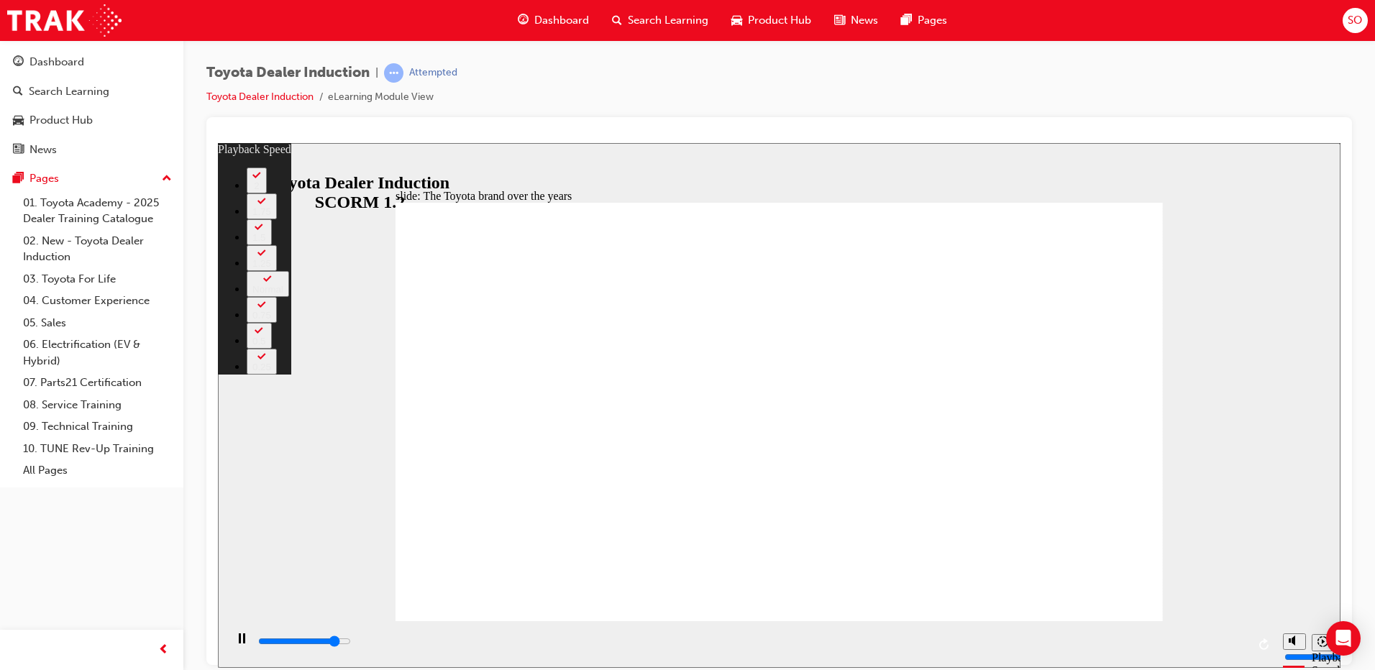
type input "7300"
type input "3"
type input "7600"
type input "3"
type input "7900"
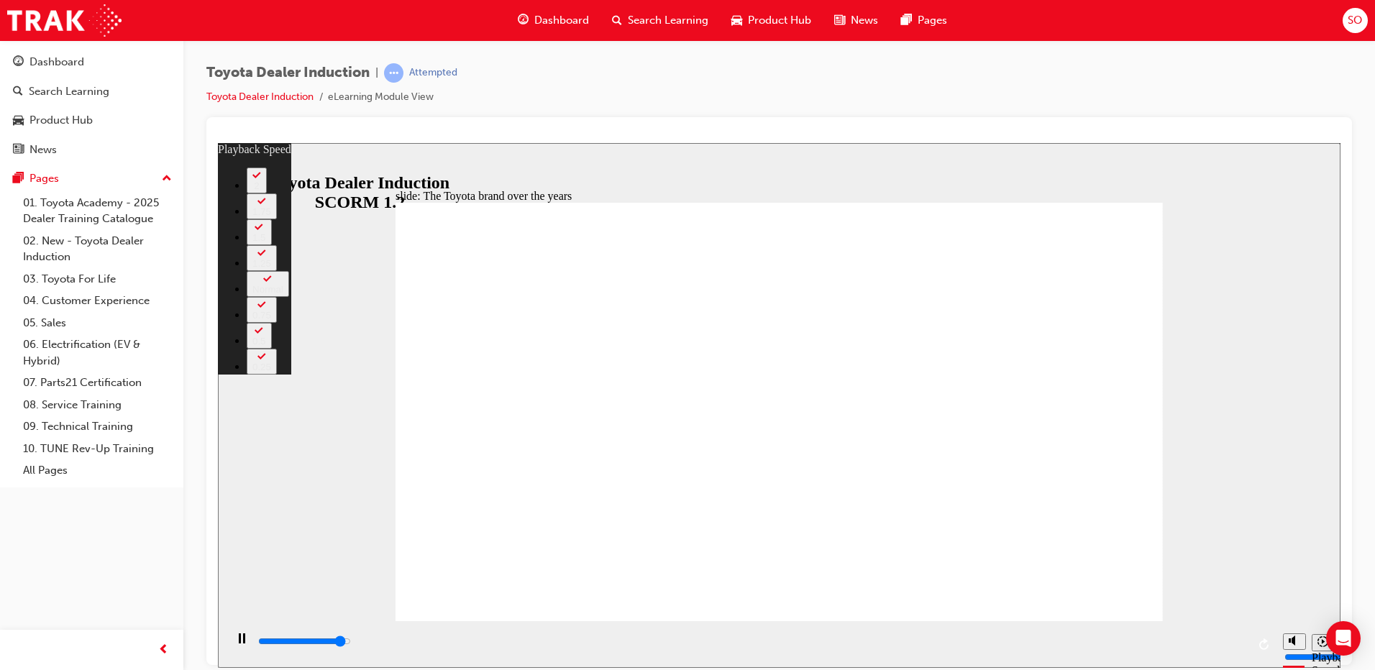
type input "3"
type input "8100"
type input "3"
type input "8400"
type input "4"
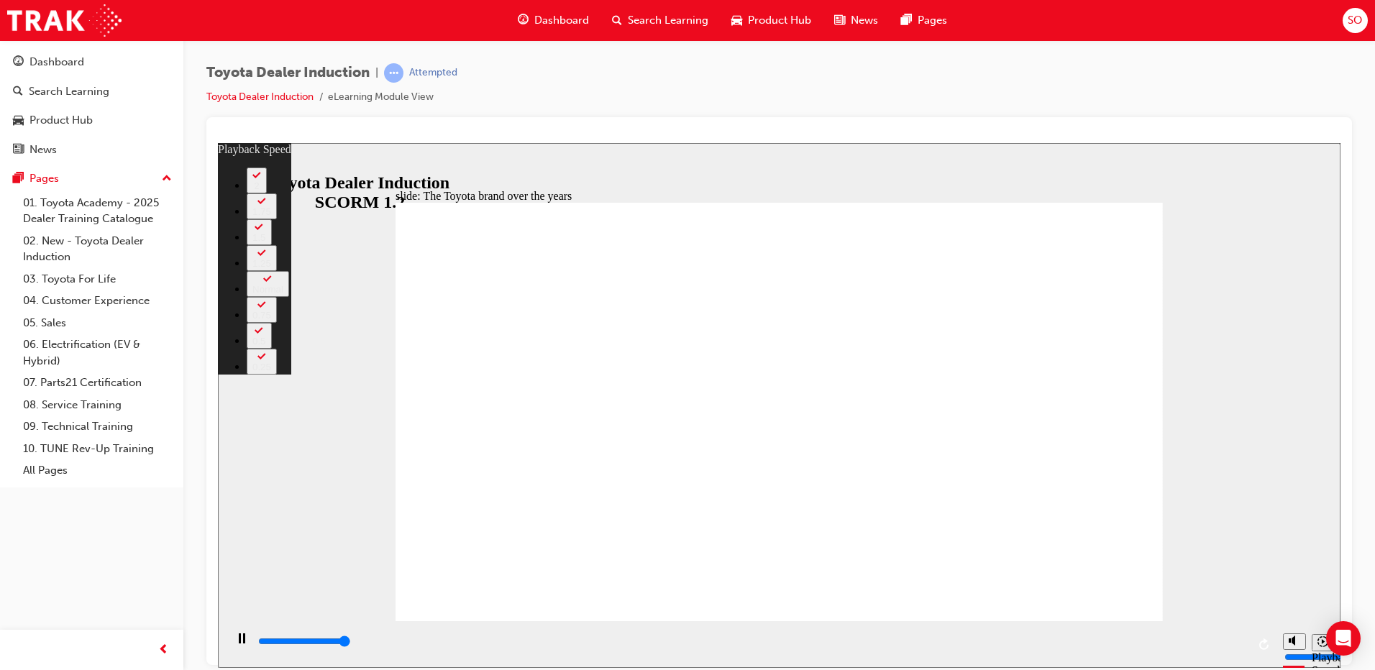
type input "8400"
type input "165"
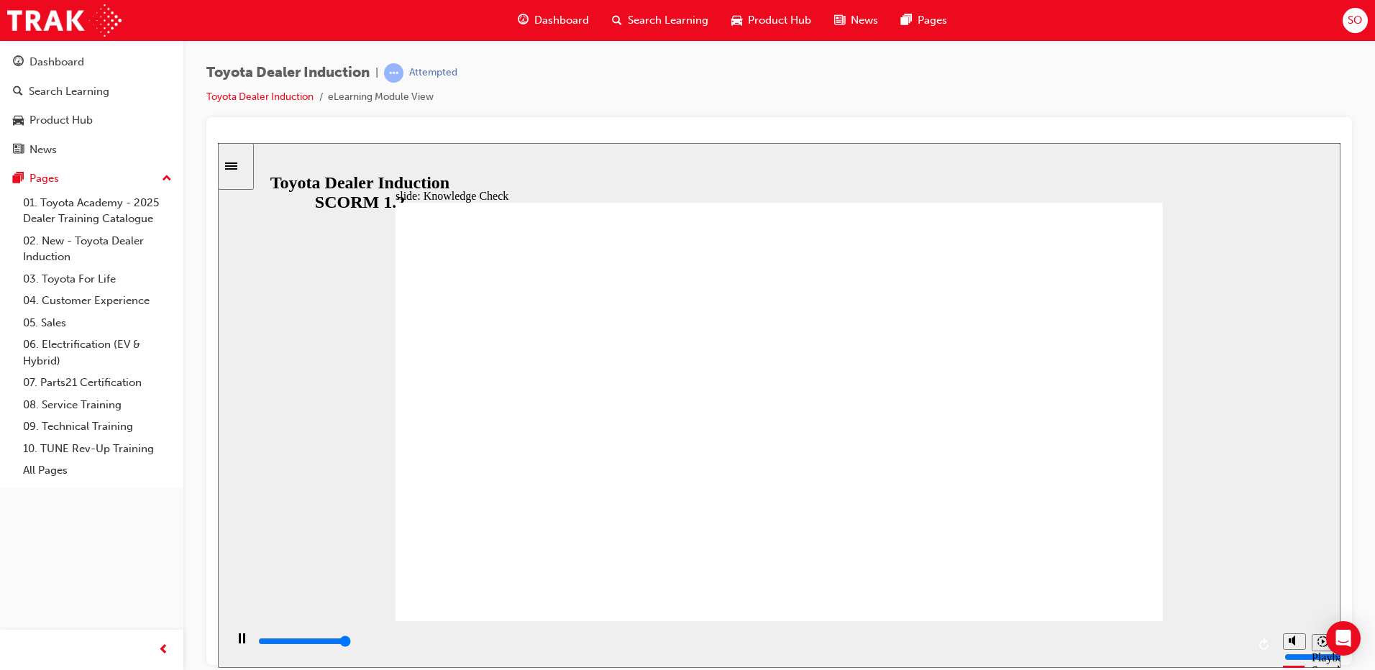
type input "5000"
radio input "true"
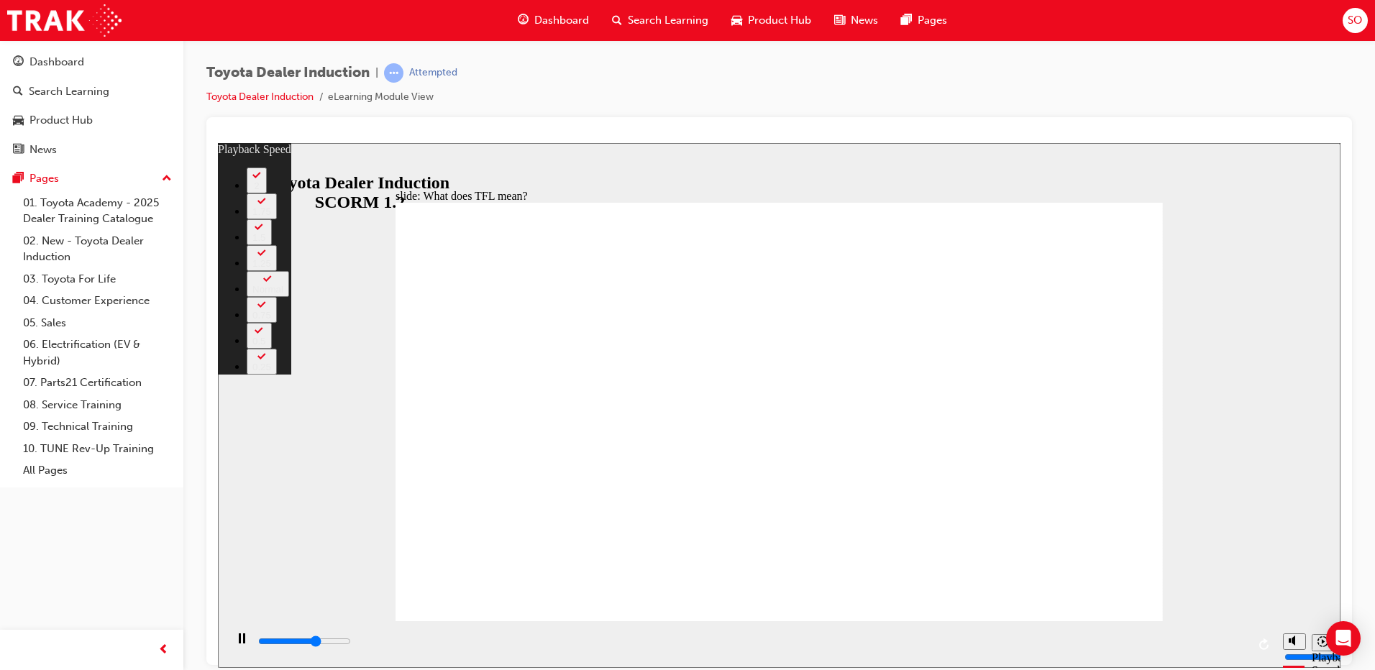
type input "6900"
type input "0"
type input "7200"
type input "0"
type input "7500"
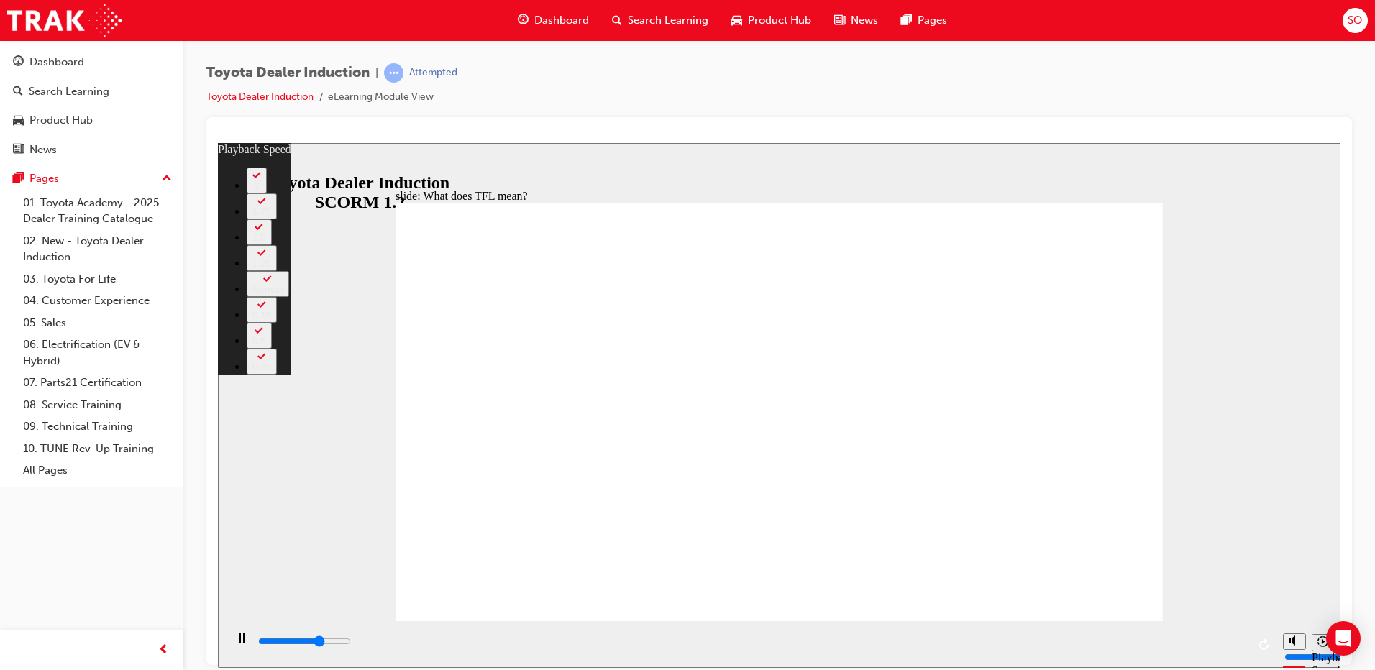
type input "1"
type input "7700"
type input "1"
type input "8000"
type input "1"
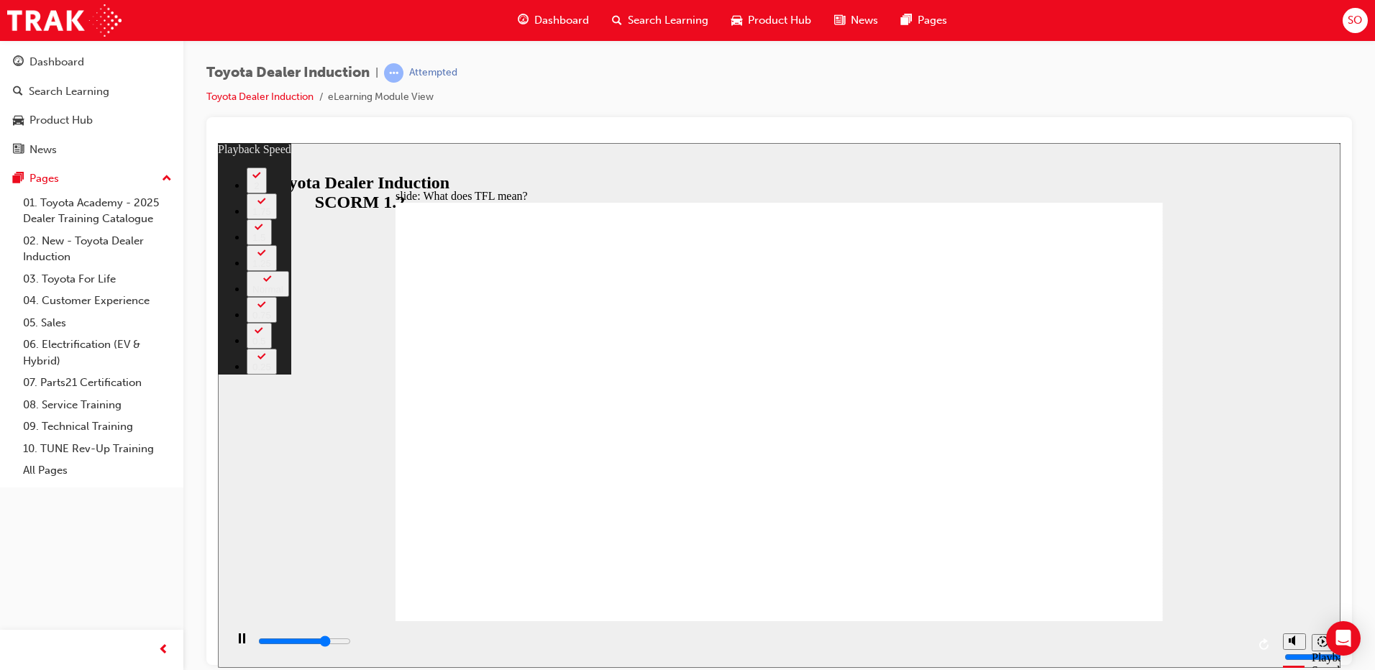
type input "8200"
type input "1"
type input "8500"
type input "2"
type input "8800"
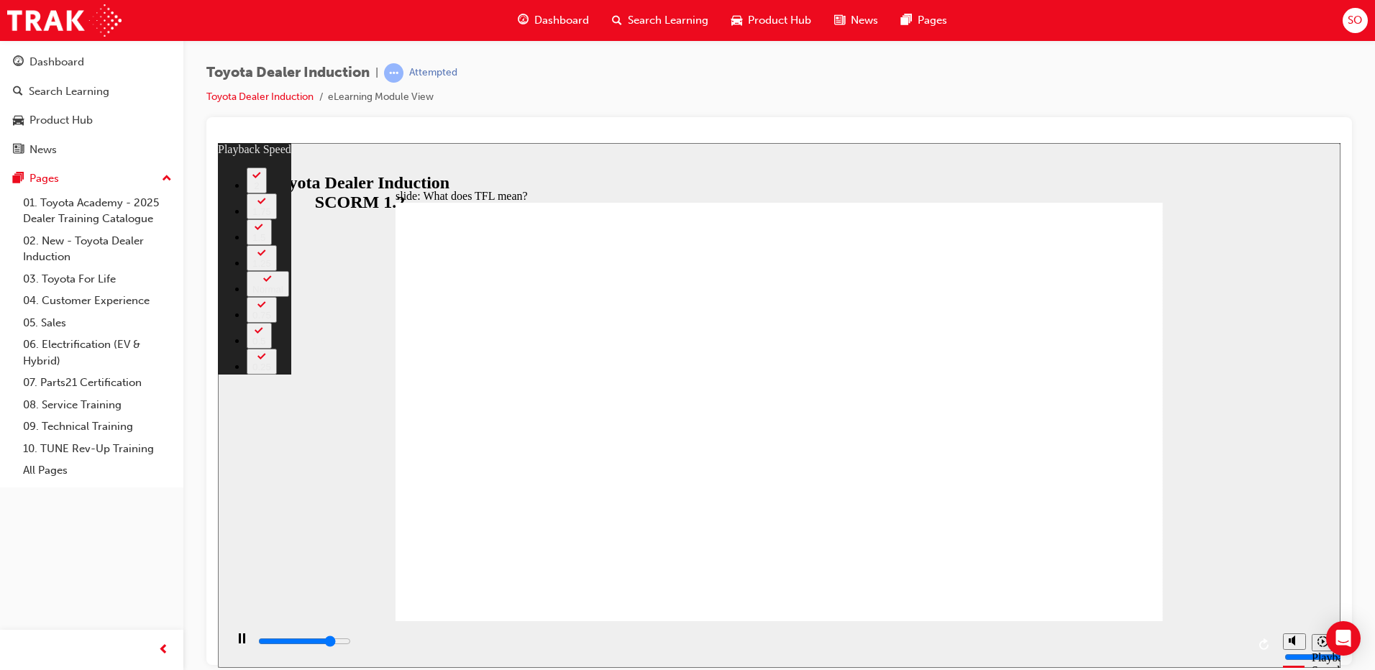
type input "2"
type input "9100"
type input "2"
type input "9300"
type input "2"
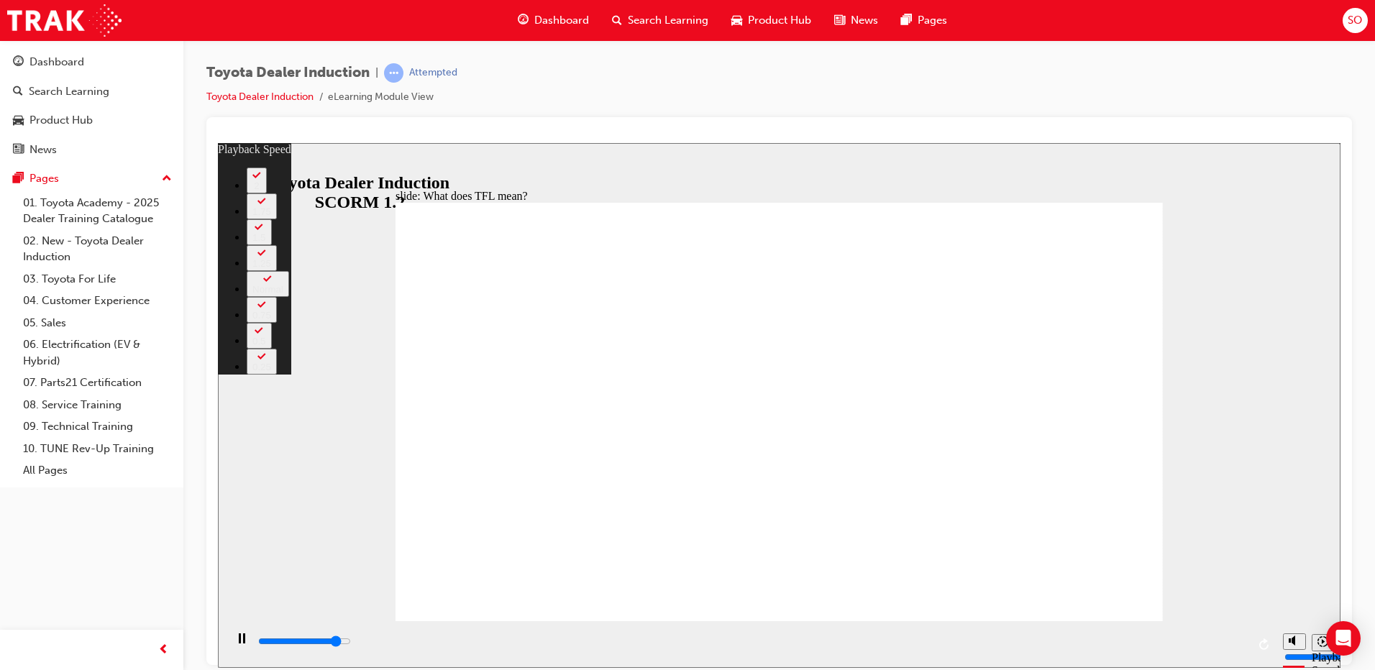
type input "9600"
type input "3"
type input "9800"
type input "3"
type input "9800"
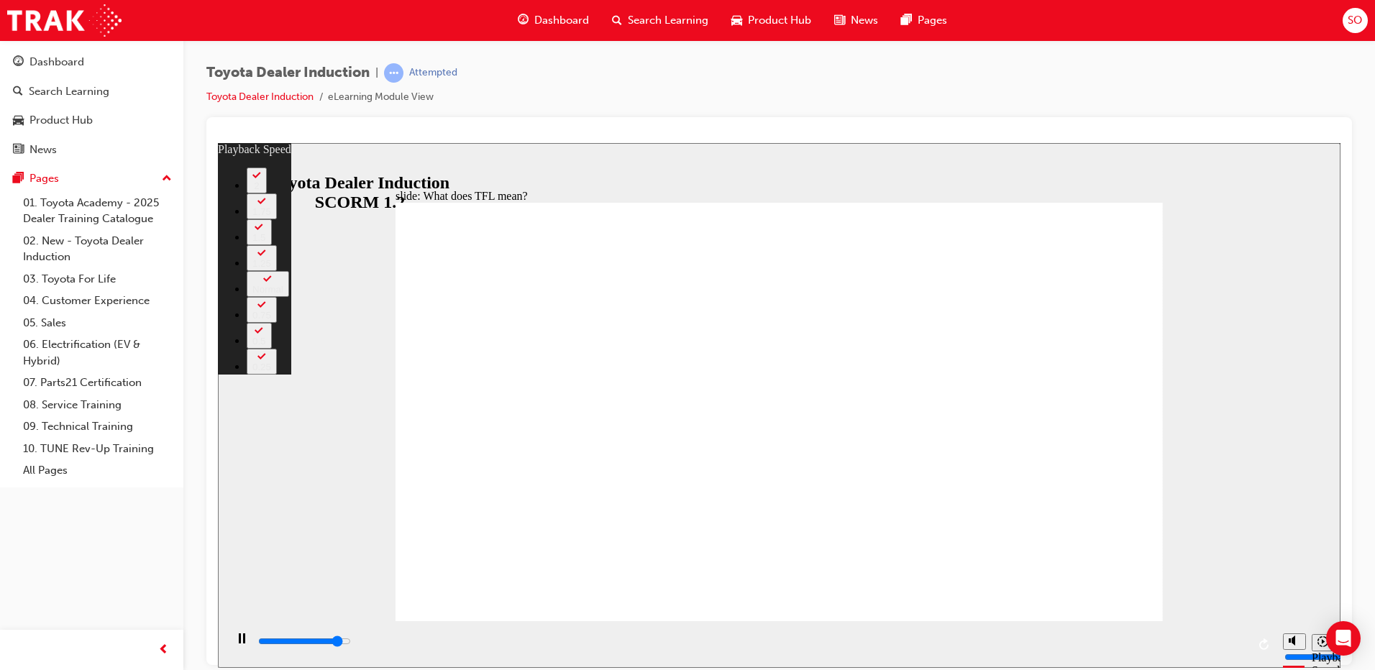
type input "3"
type input "10100"
type input "3"
type input "10400"
type input "3"
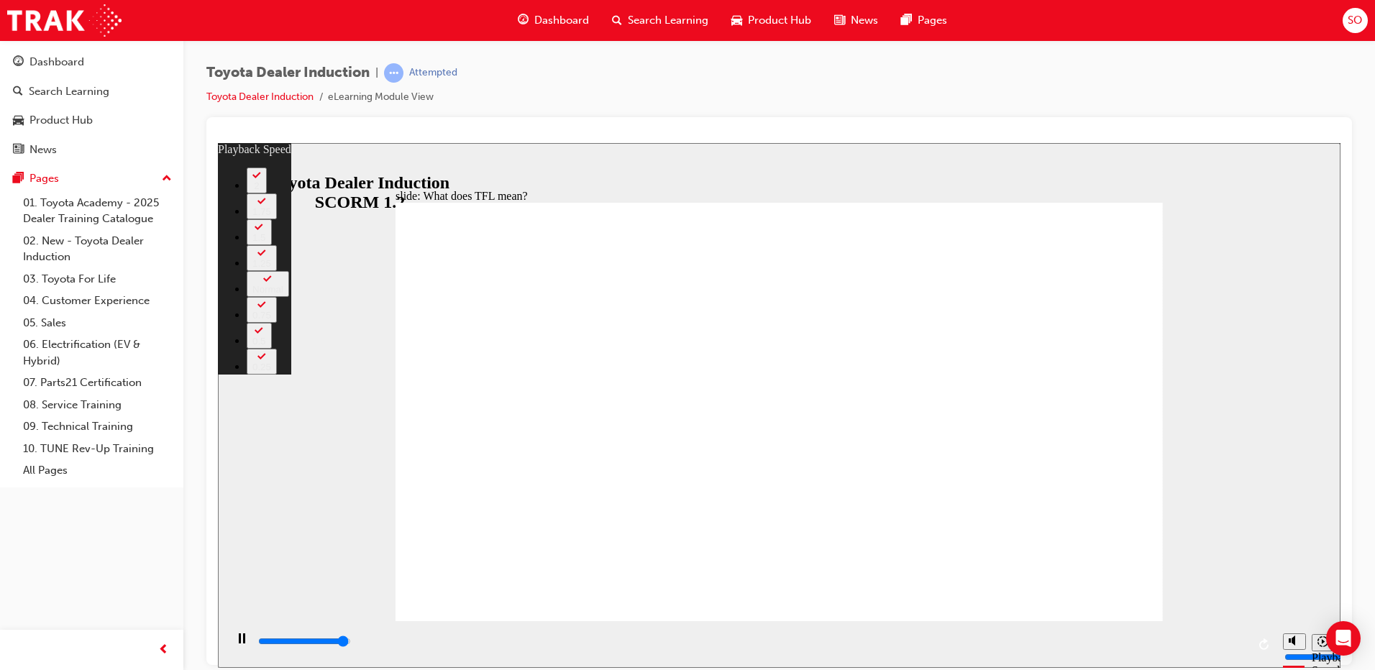
type input "10600"
type input "4"
type input "10800"
type input "139"
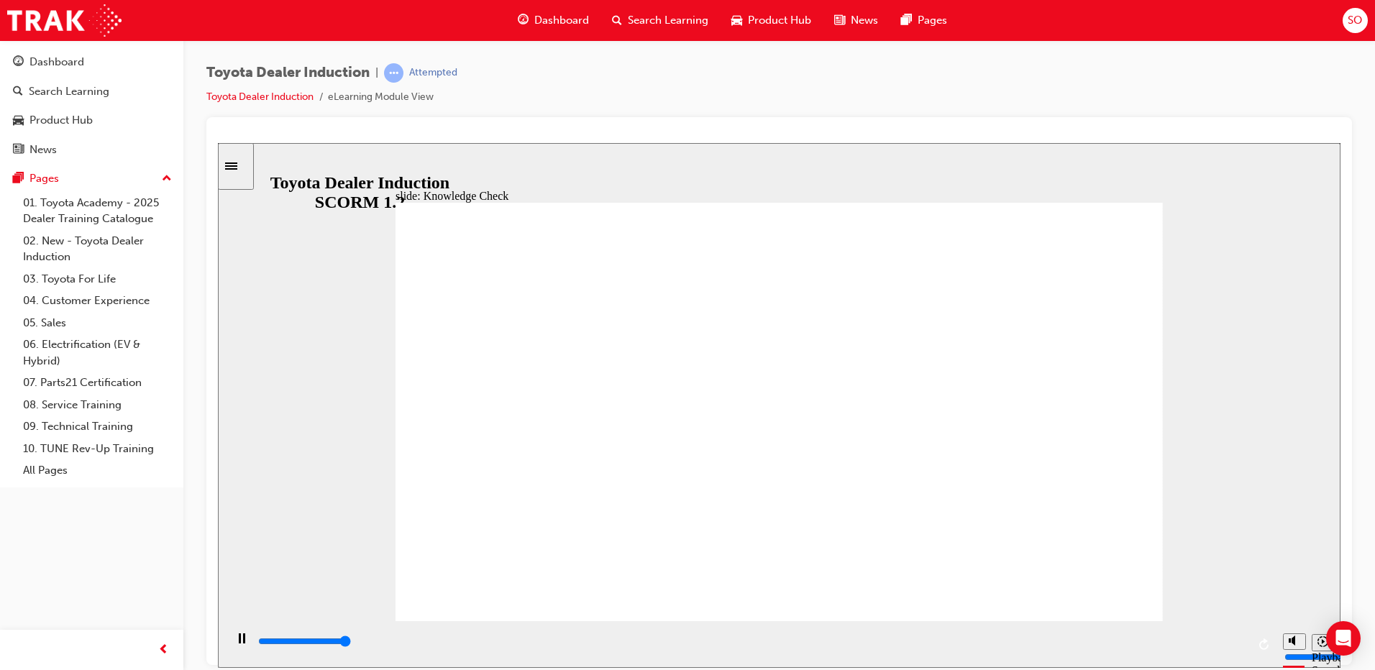
type input "5000"
radio input "true"
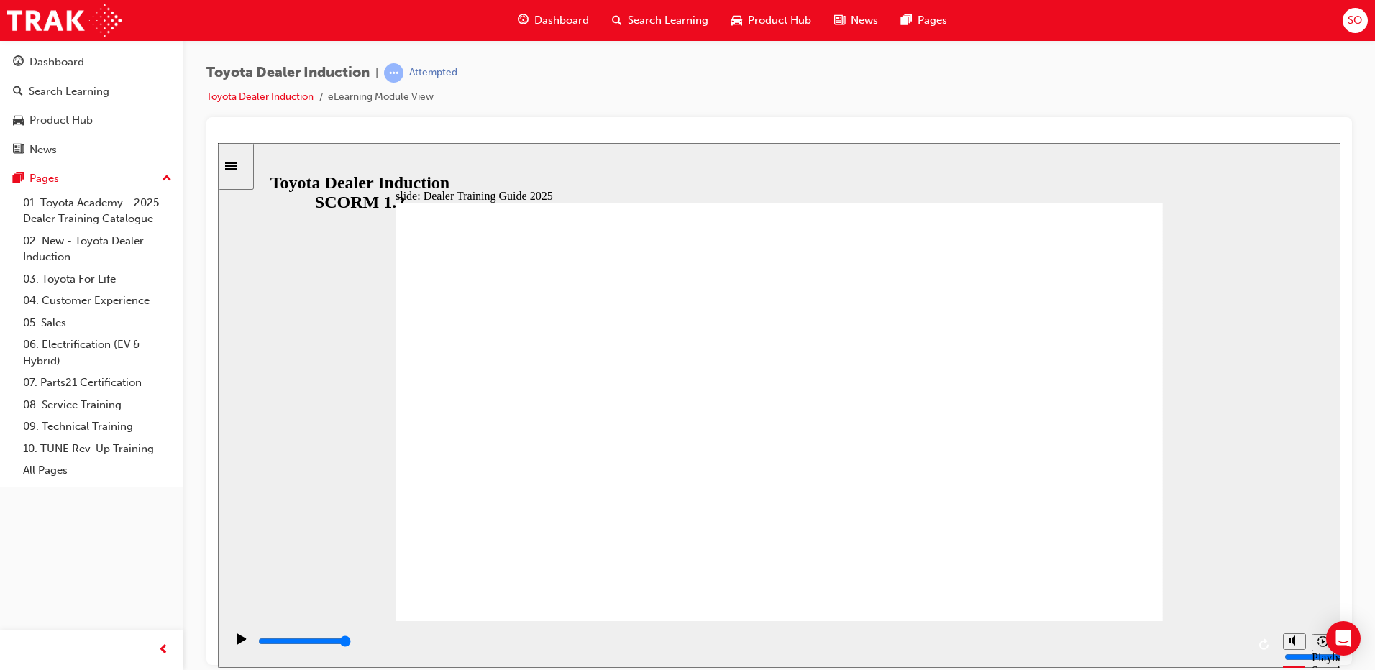
type input "2300"
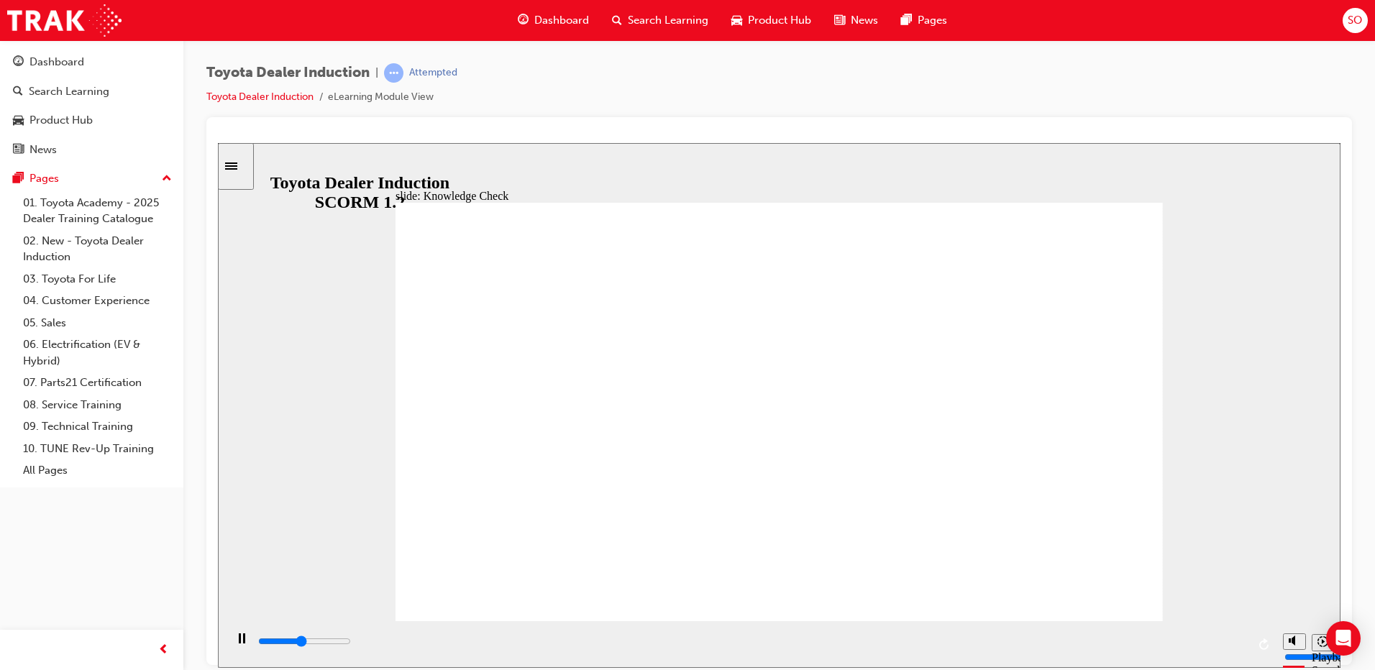
radio input "true"
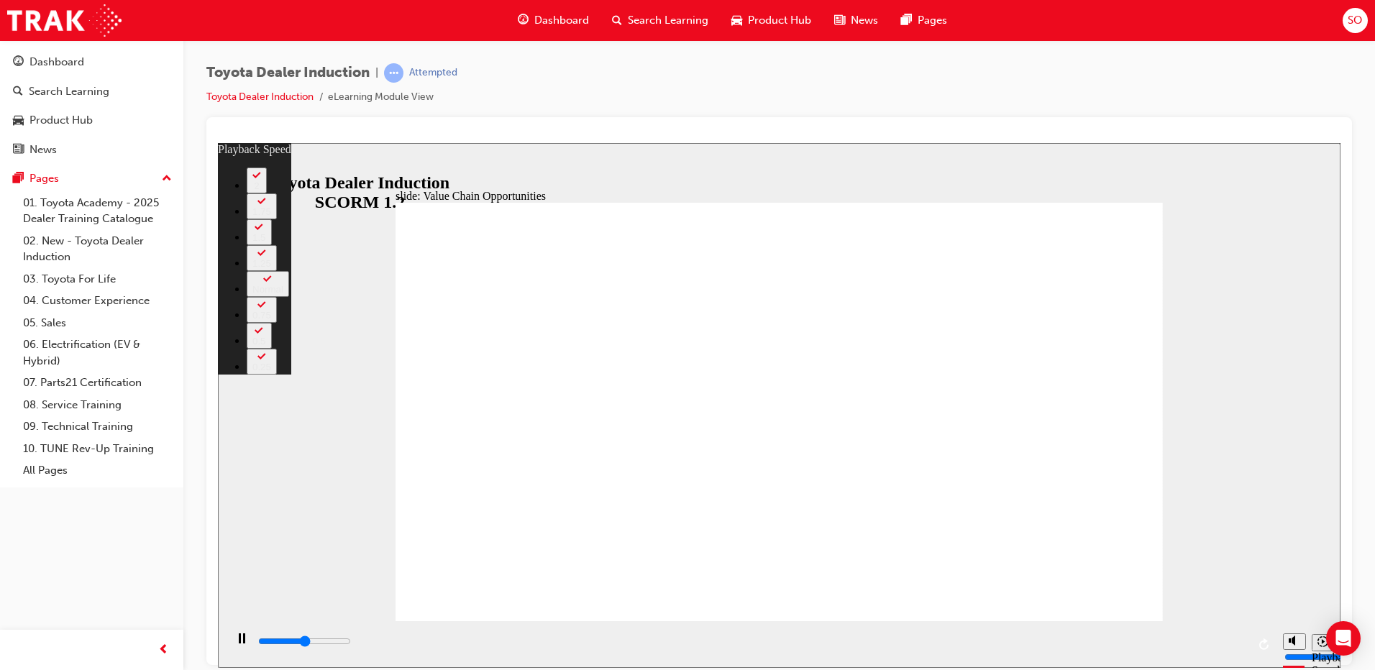
type input "5700"
type input "0"
type input "5900"
type input "1"
type input "6200"
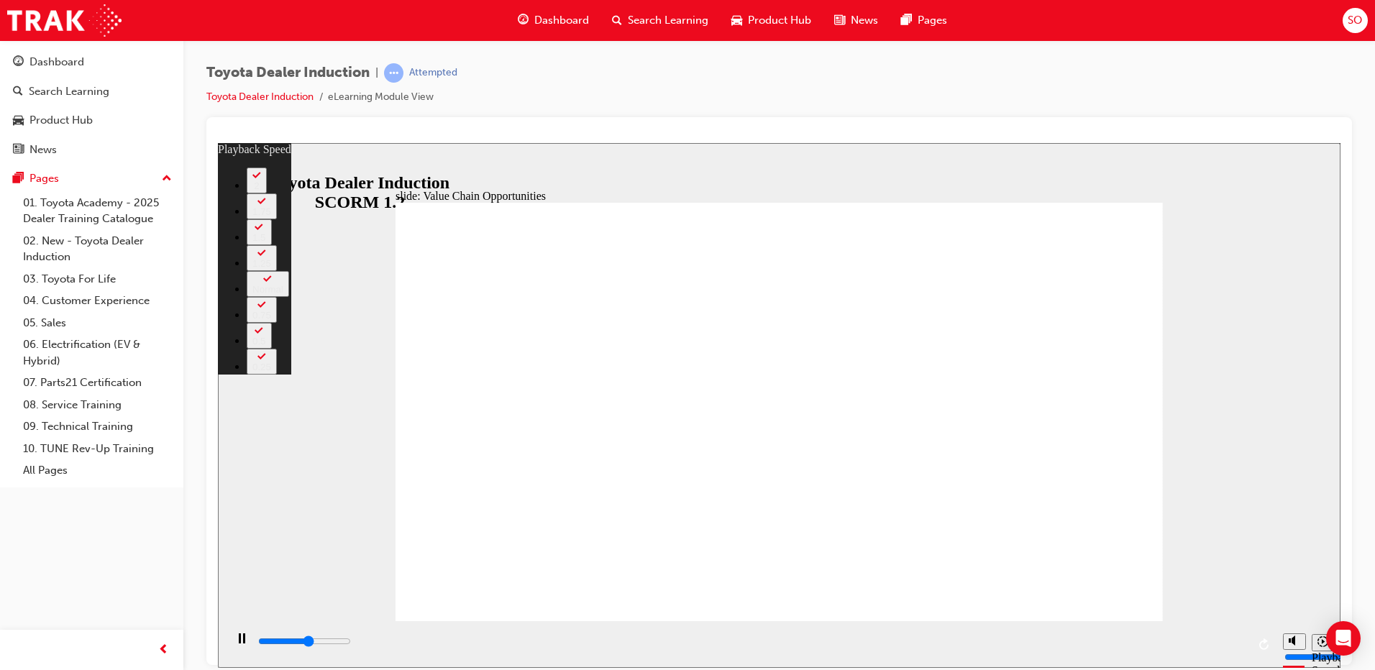
type input "1"
type input "6400"
type input "1"
type input "6500"
type input "1"
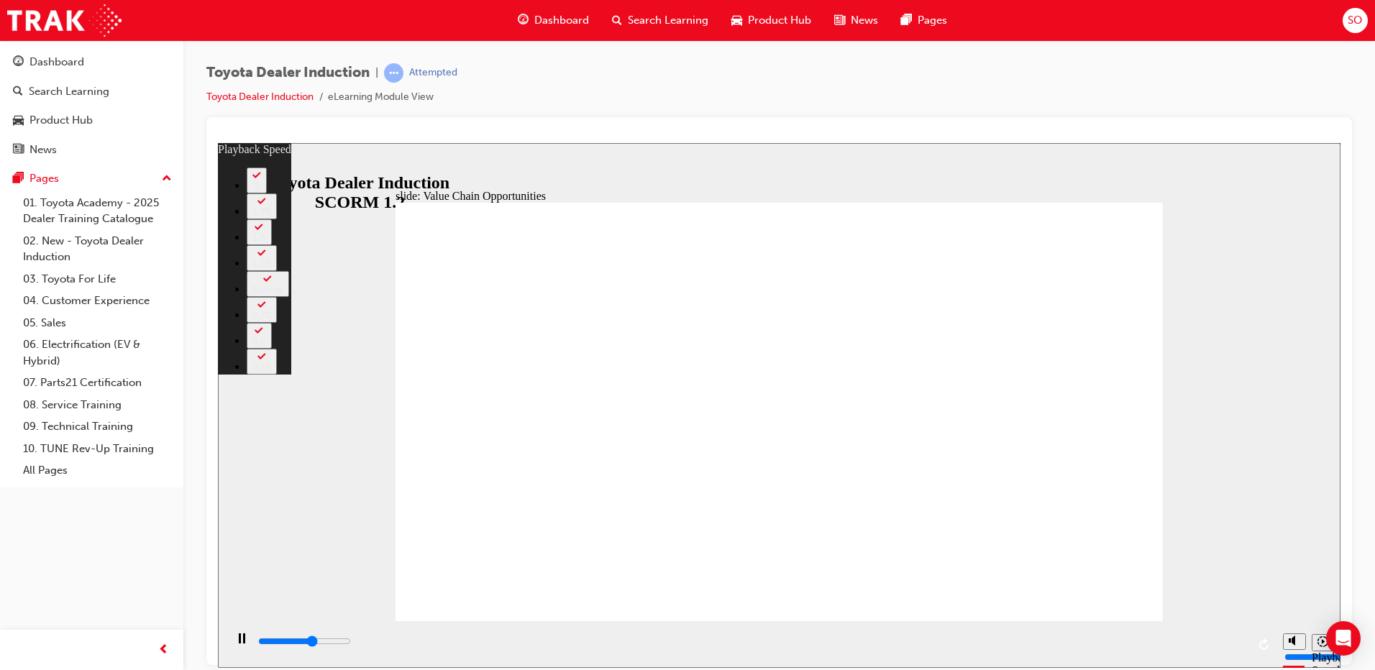
type input "6700"
type input "1"
type input "7000"
type input "2"
type input "7300"
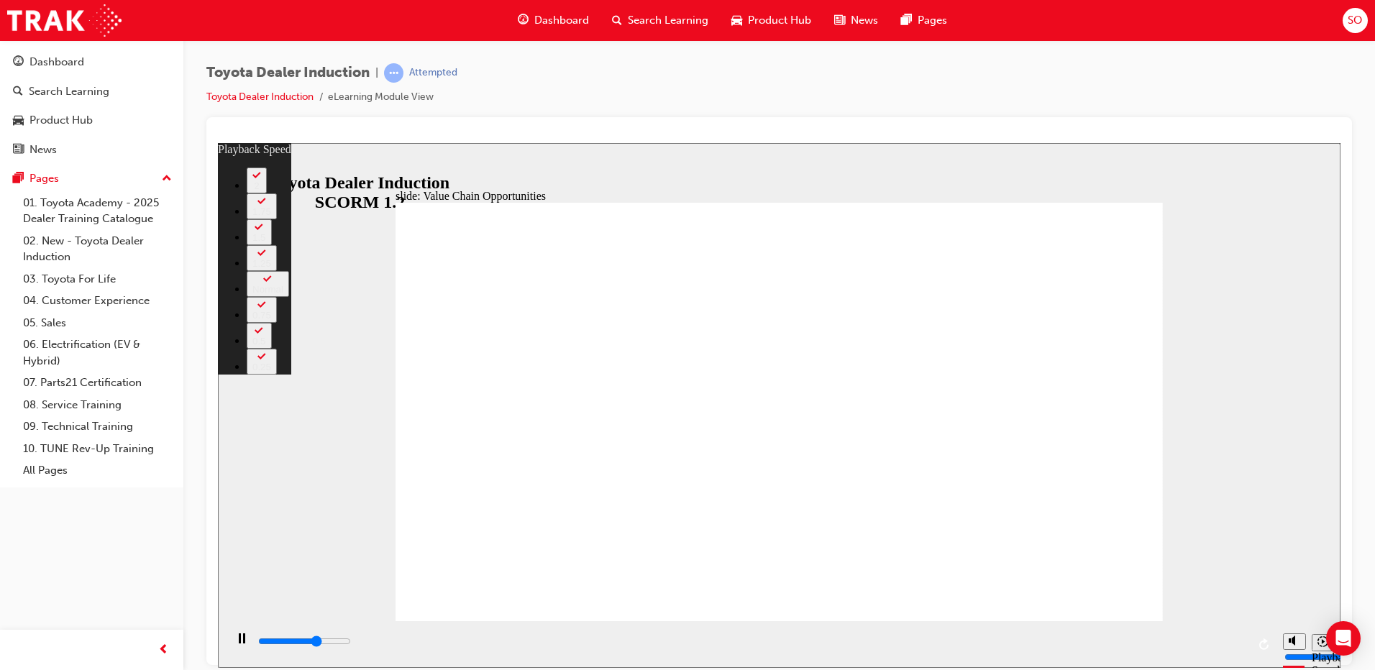
type input "2"
type input "7500"
type input "2"
type input "7800"
type input "2"
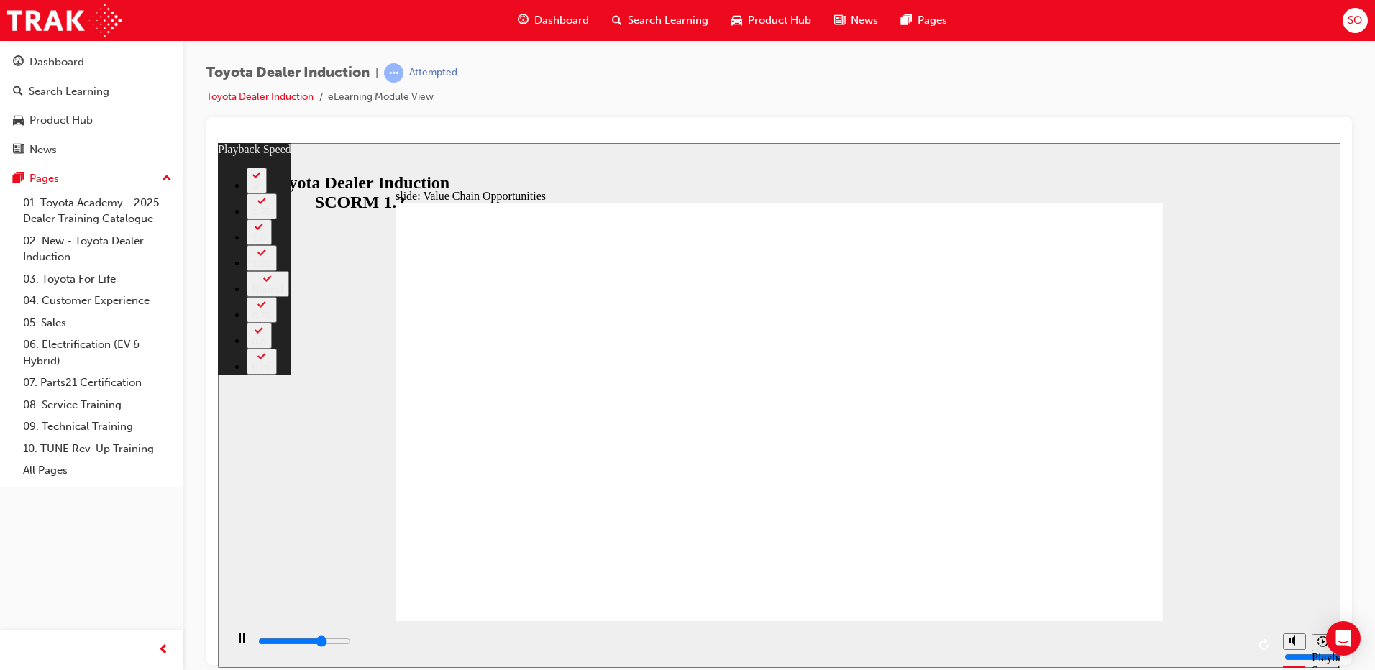
type input "8000"
type input "3"
type input "8300"
type input "3"
type input "8600"
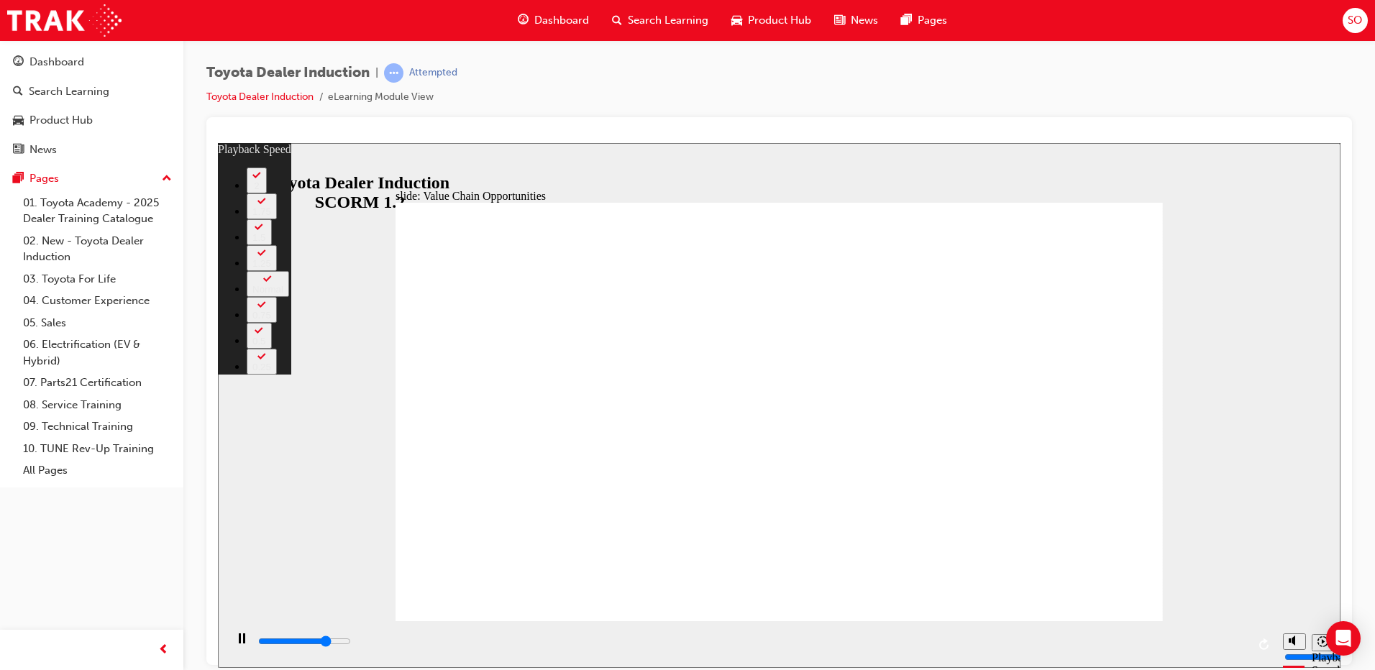
type input "3"
type input "8900"
type input "3"
type input "9100"
type input "4"
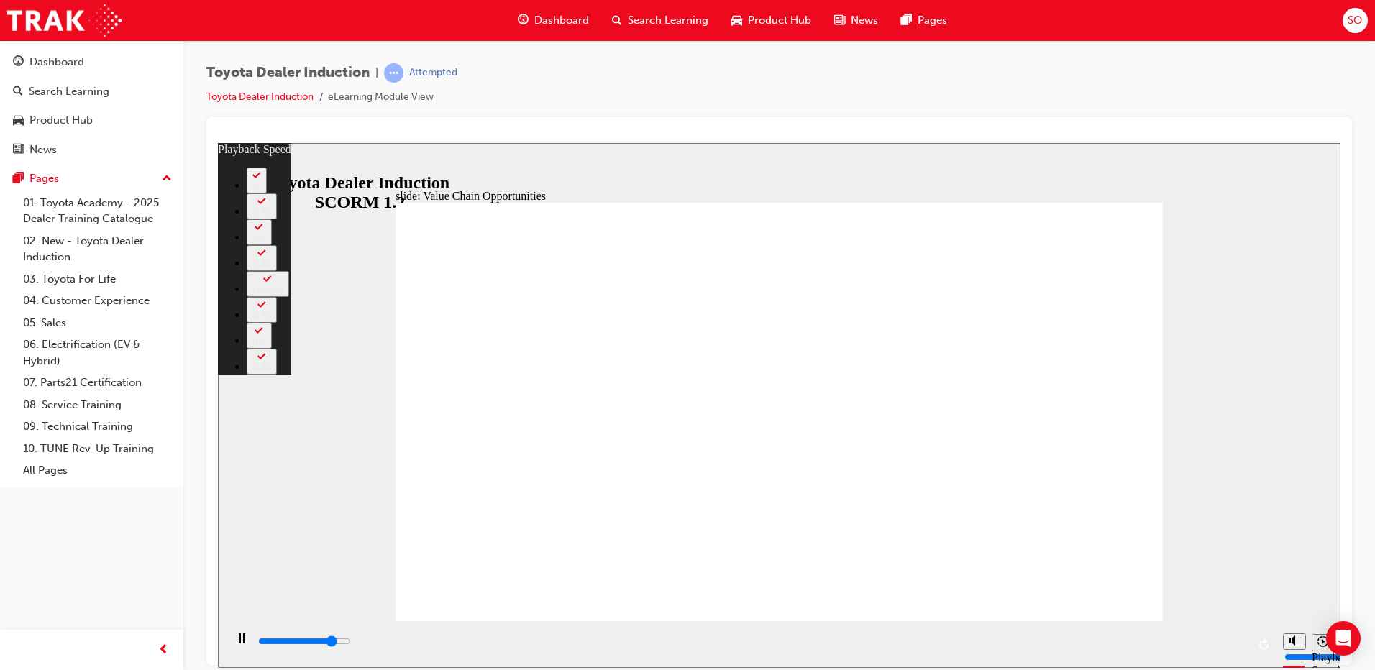
type input "9400"
type input "4"
type input "9700"
type input "4"
type input "9900"
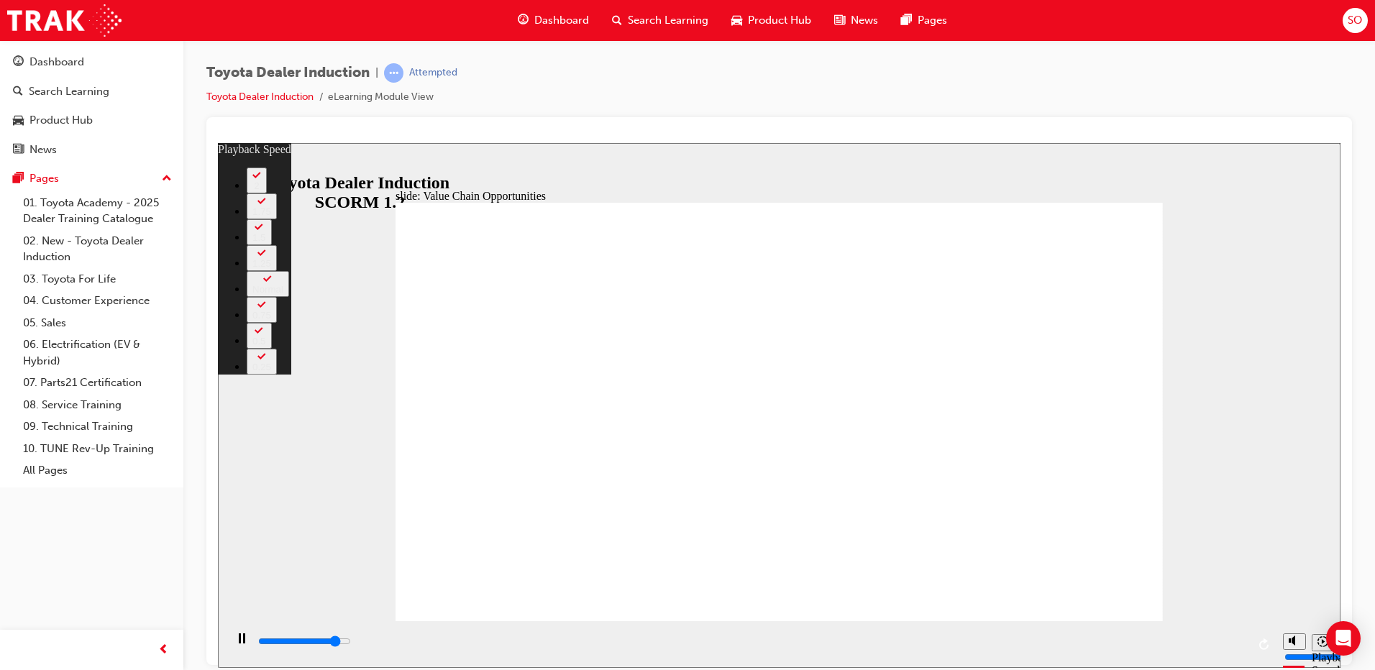
type input "5"
type input "10200"
type input "5"
type input "10400"
type input "5"
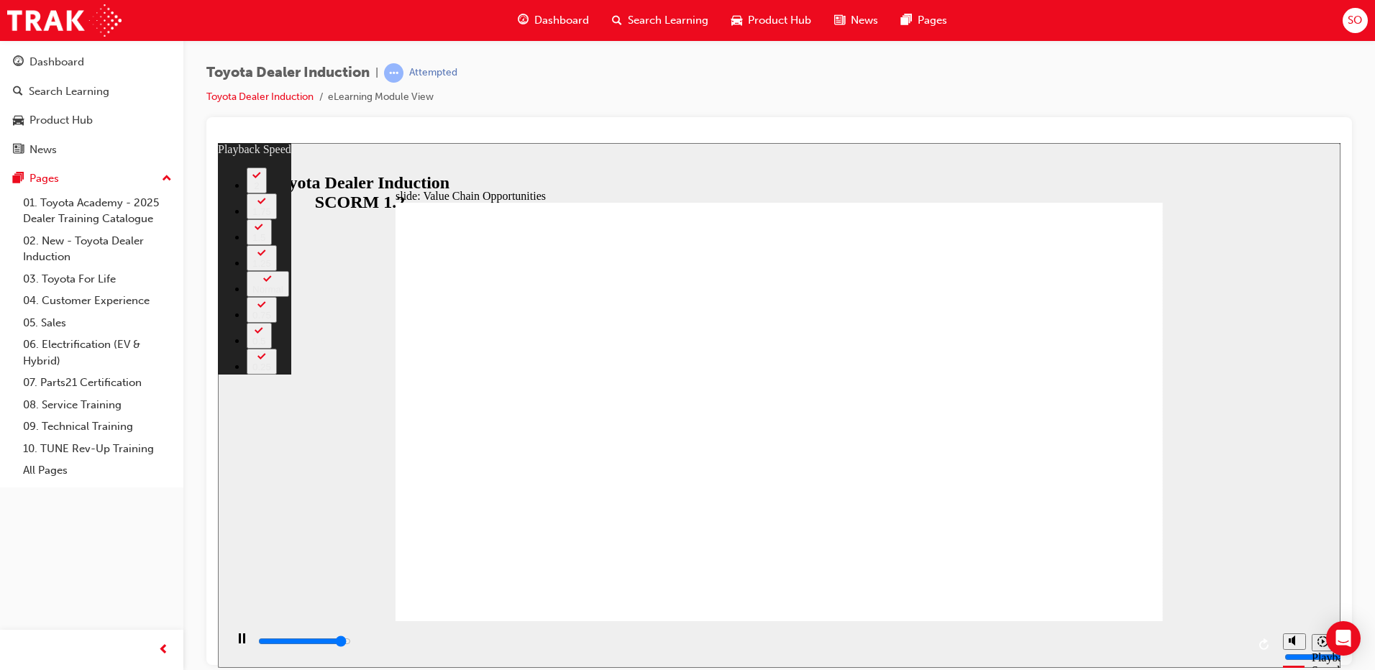
type input "10700"
type input "5"
type input "11000"
type input "6"
type input "11200"
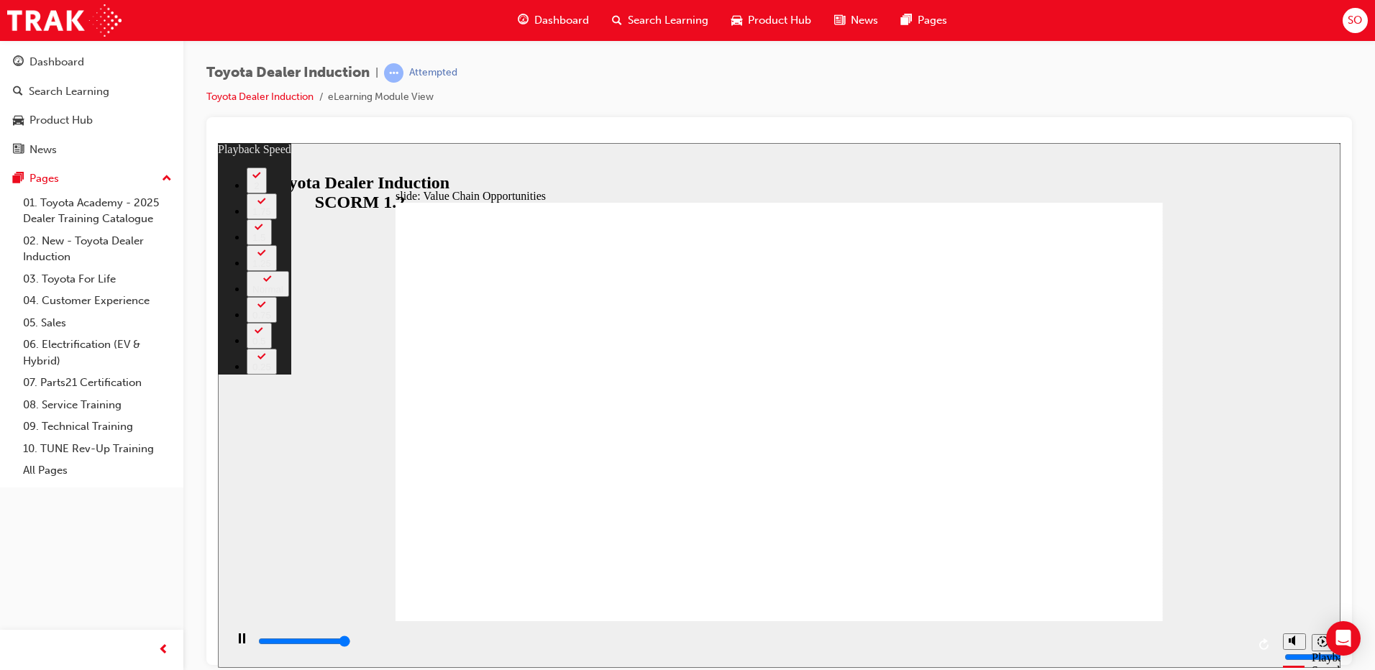
type input "6"
type input "11300"
type input "64"
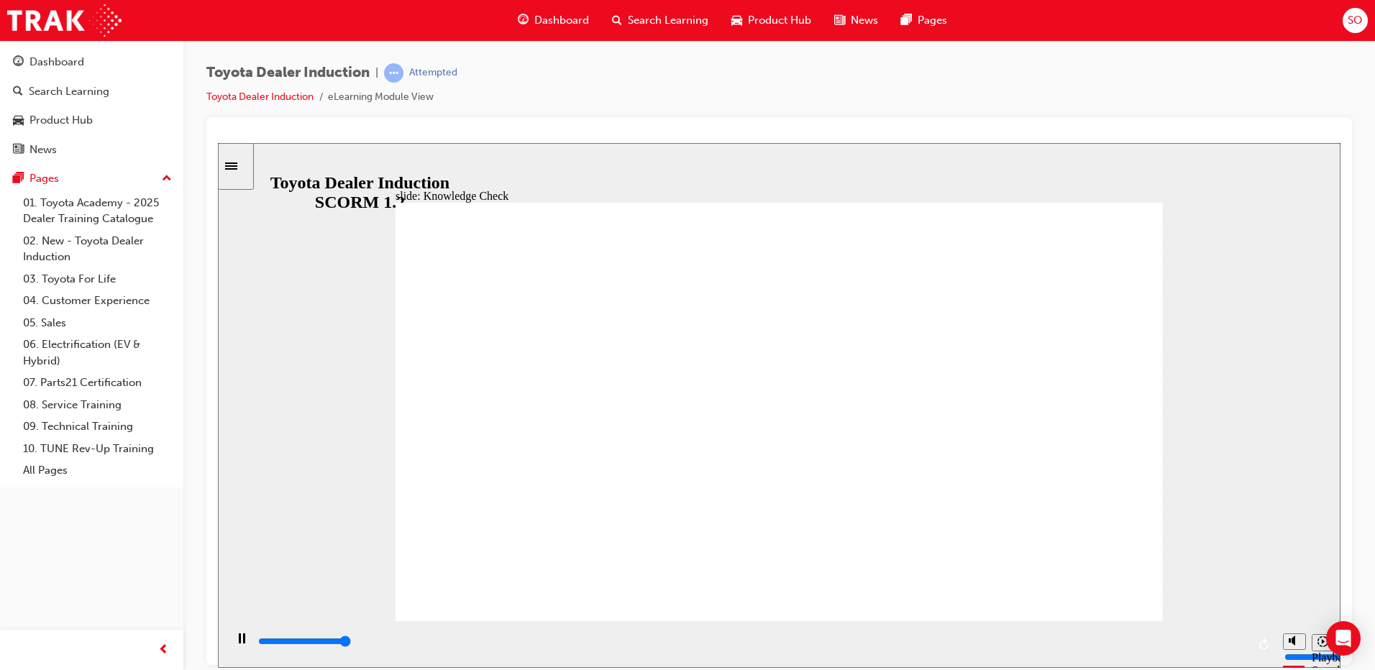
type input "5000"
radio input "true"
type input "5000"
radio input "true"
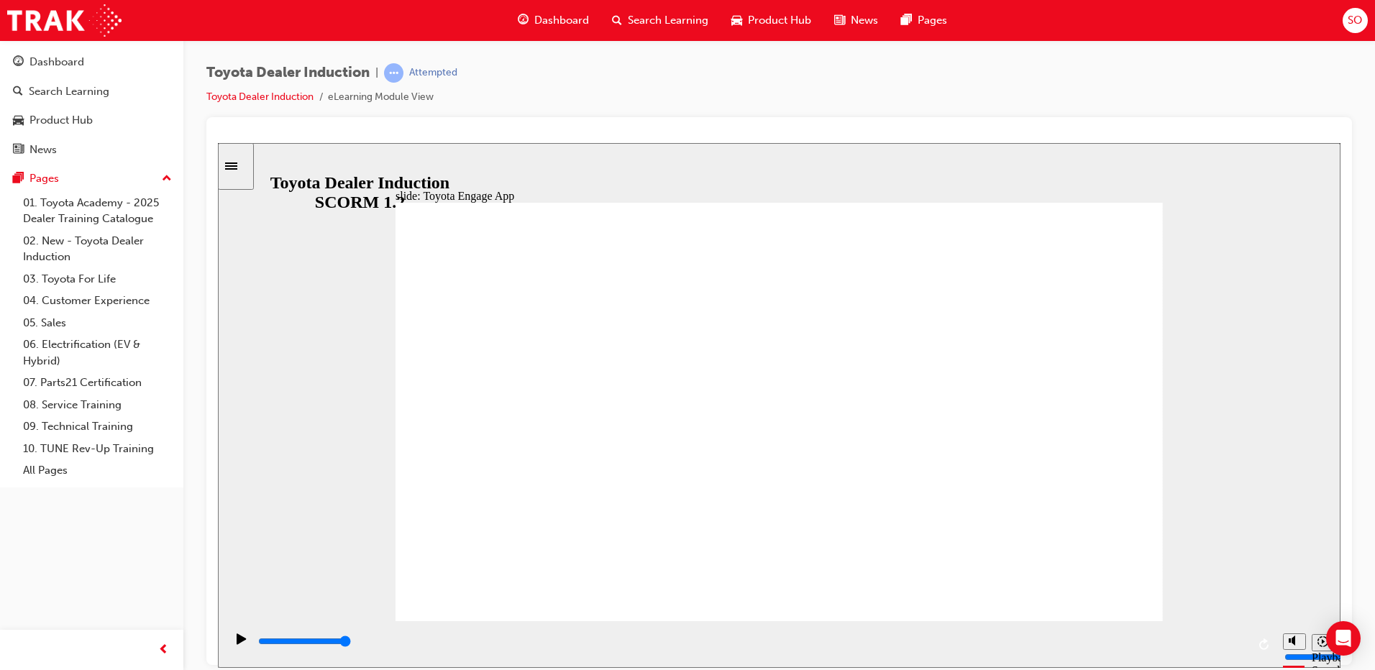
type input "12100"
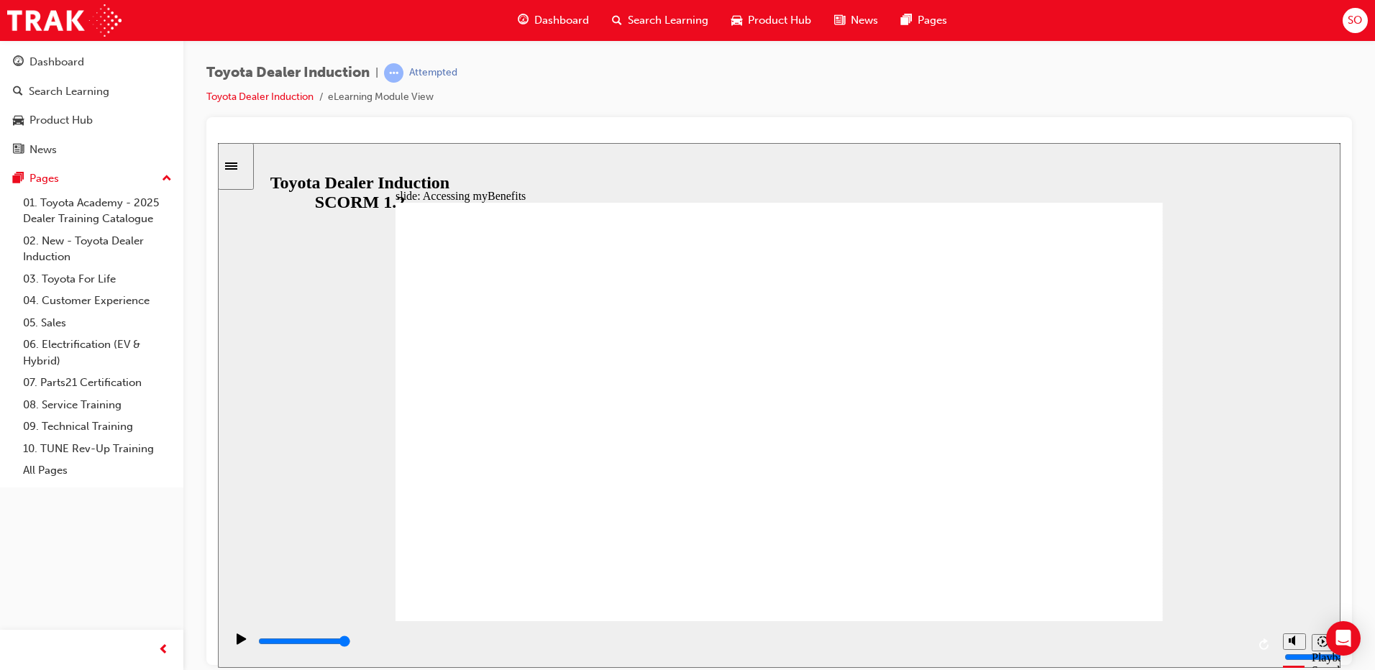
type input "5000"
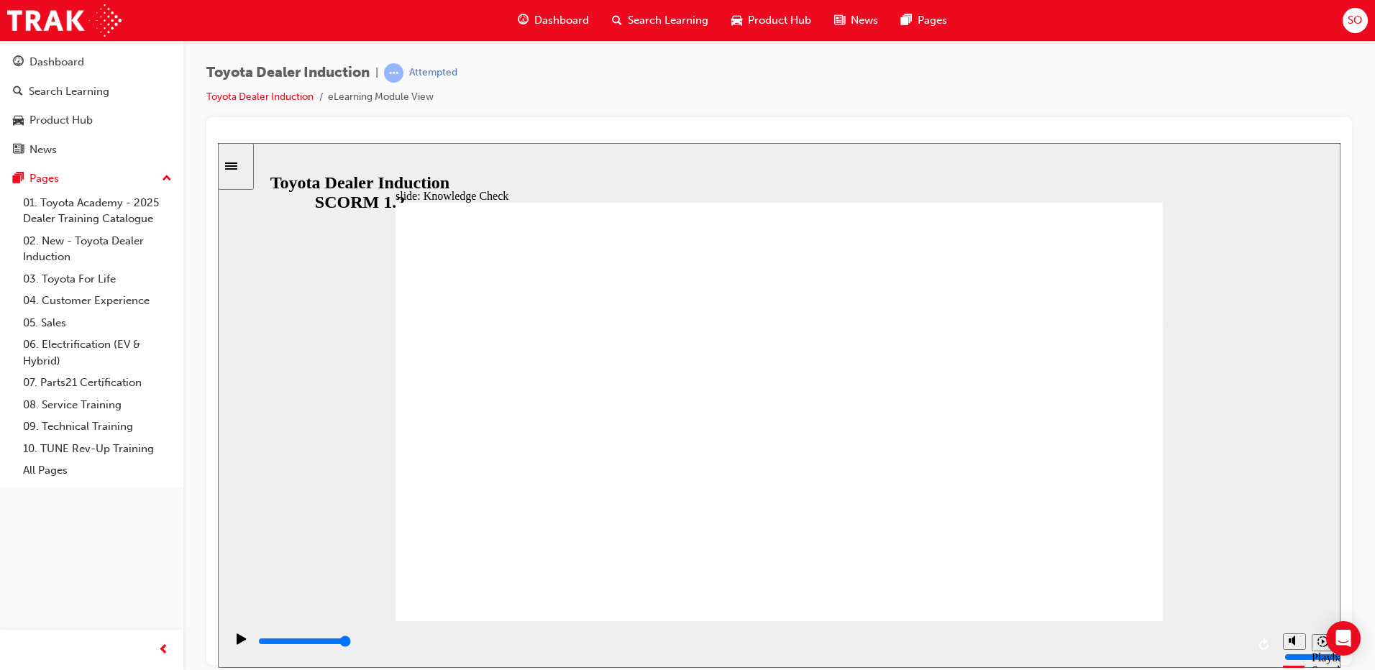
type input "T"
type input "To"
type input "Toy"
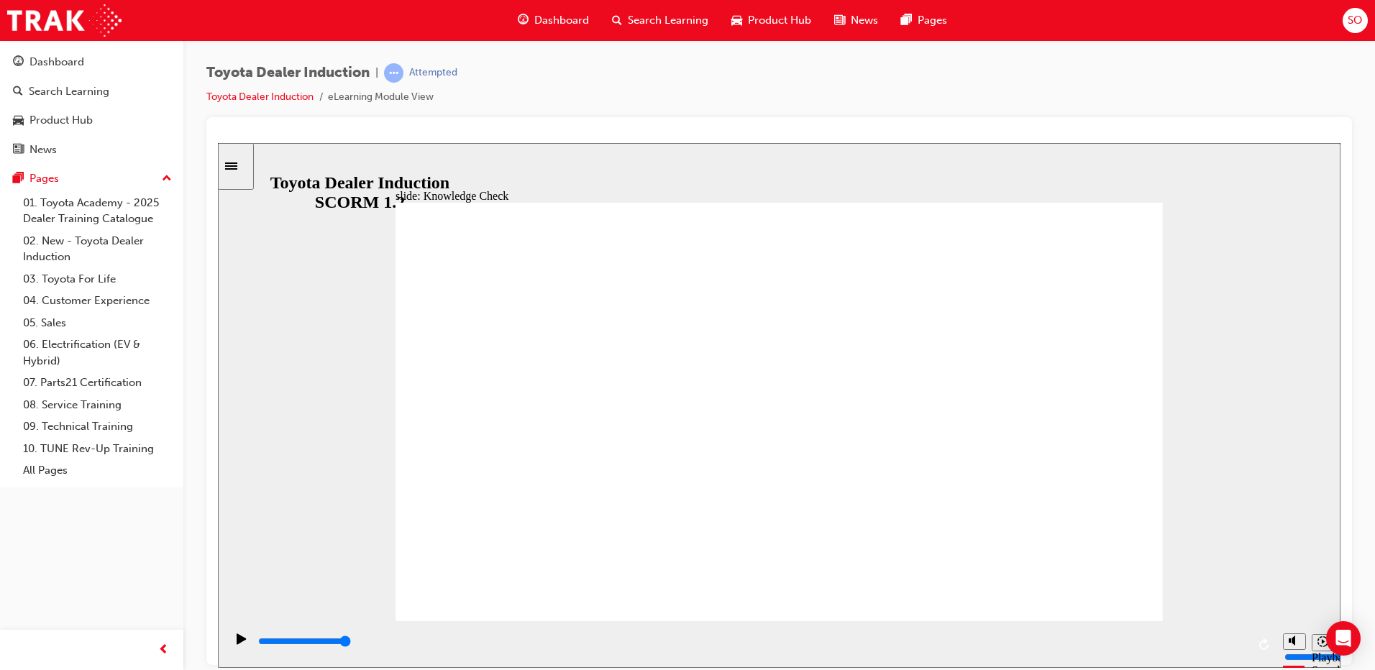
type input "Toy"
type input "Toyo"
type input "Toyot"
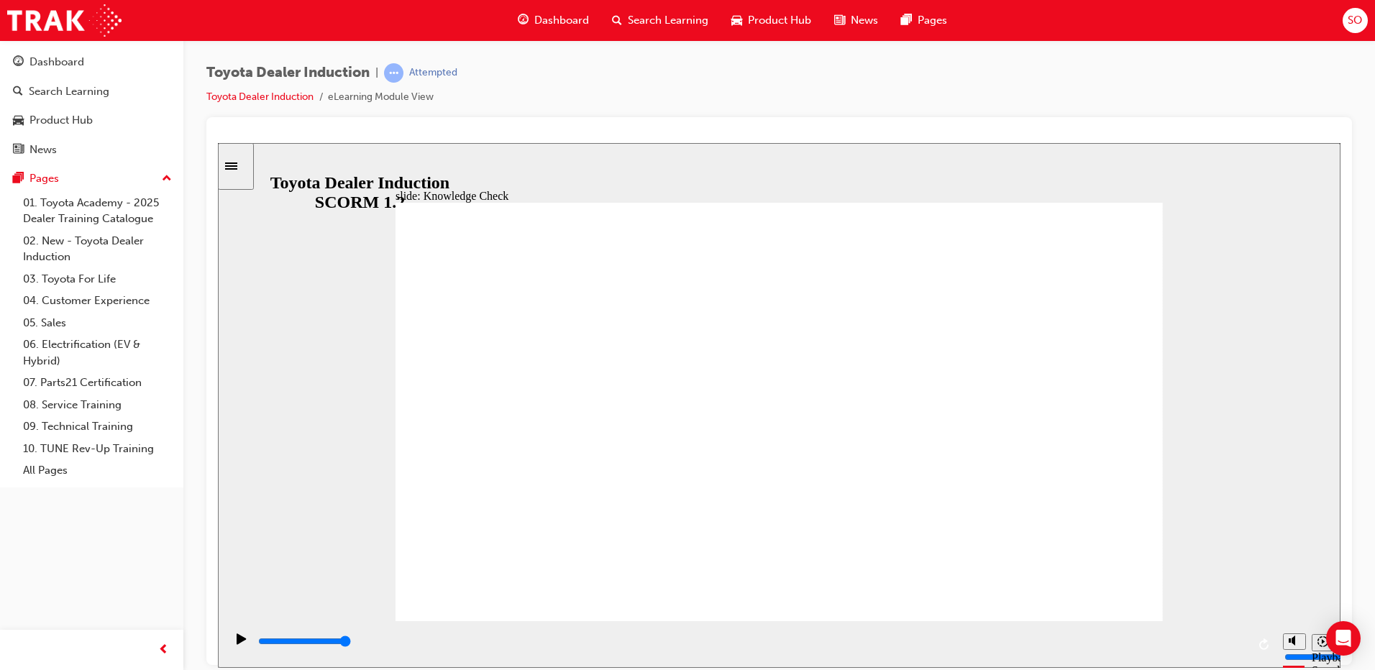
type input "Toyota"
type input "Toyota E"
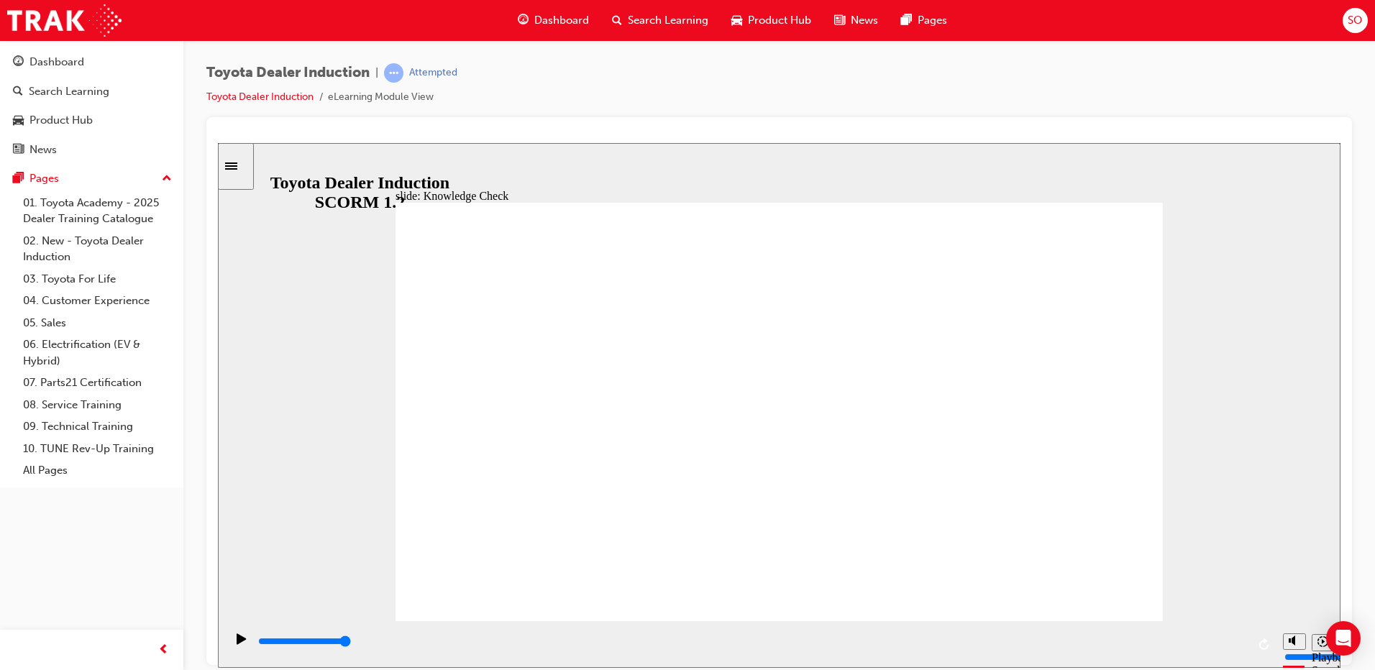
type input "Toyota E"
type input "Toyota En"
type input "Toyota Eng"
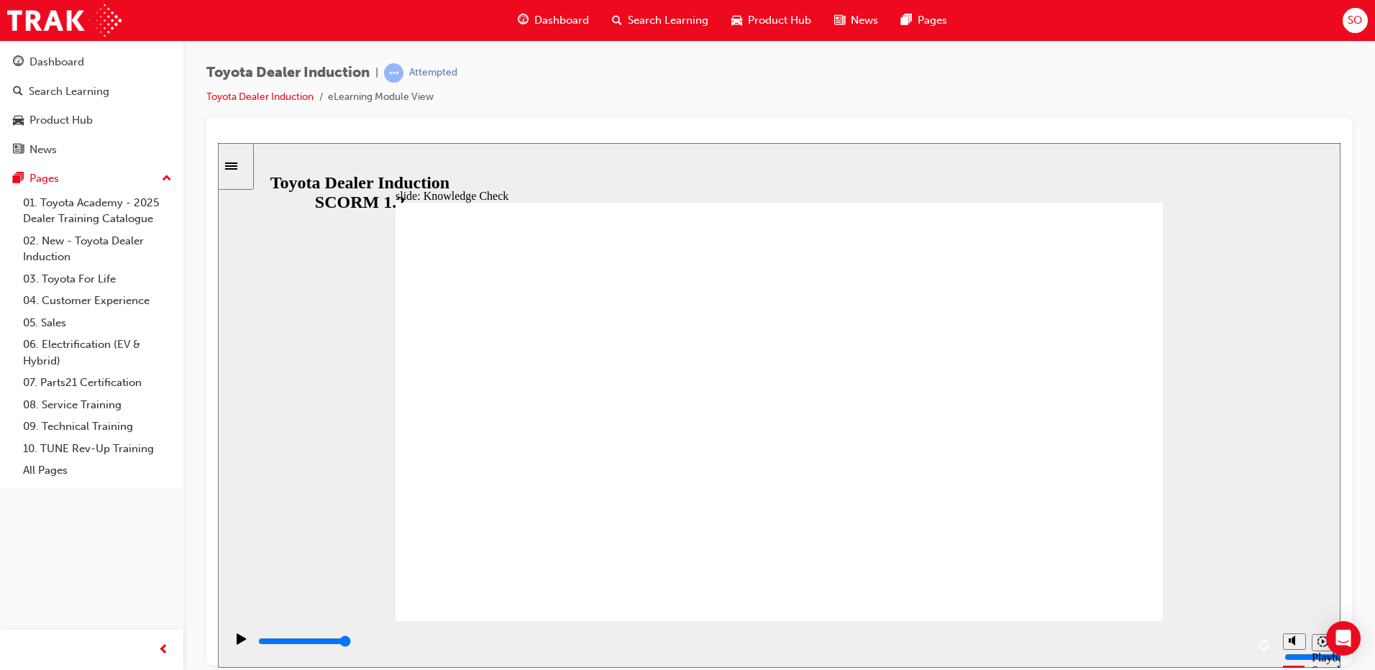
type input "Toyota Enga"
type input "Toyota Engag"
type input "Toyota Engage"
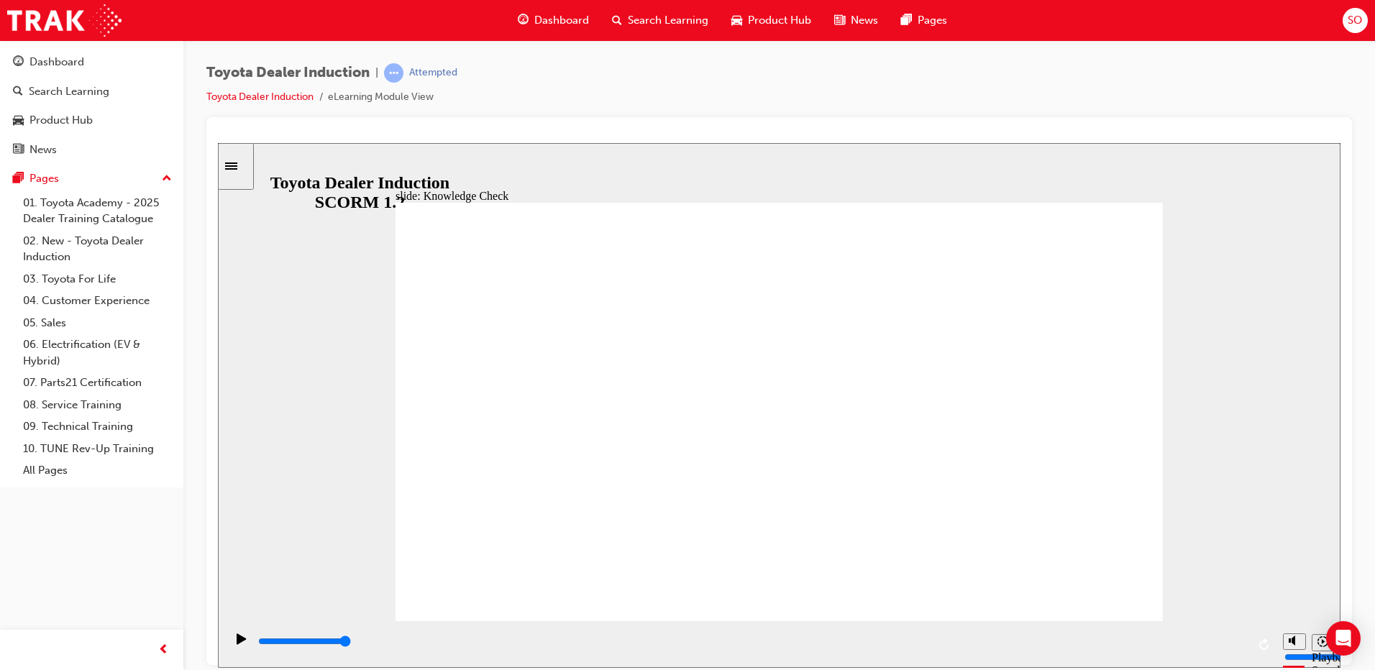
type input "Toyota Engage"
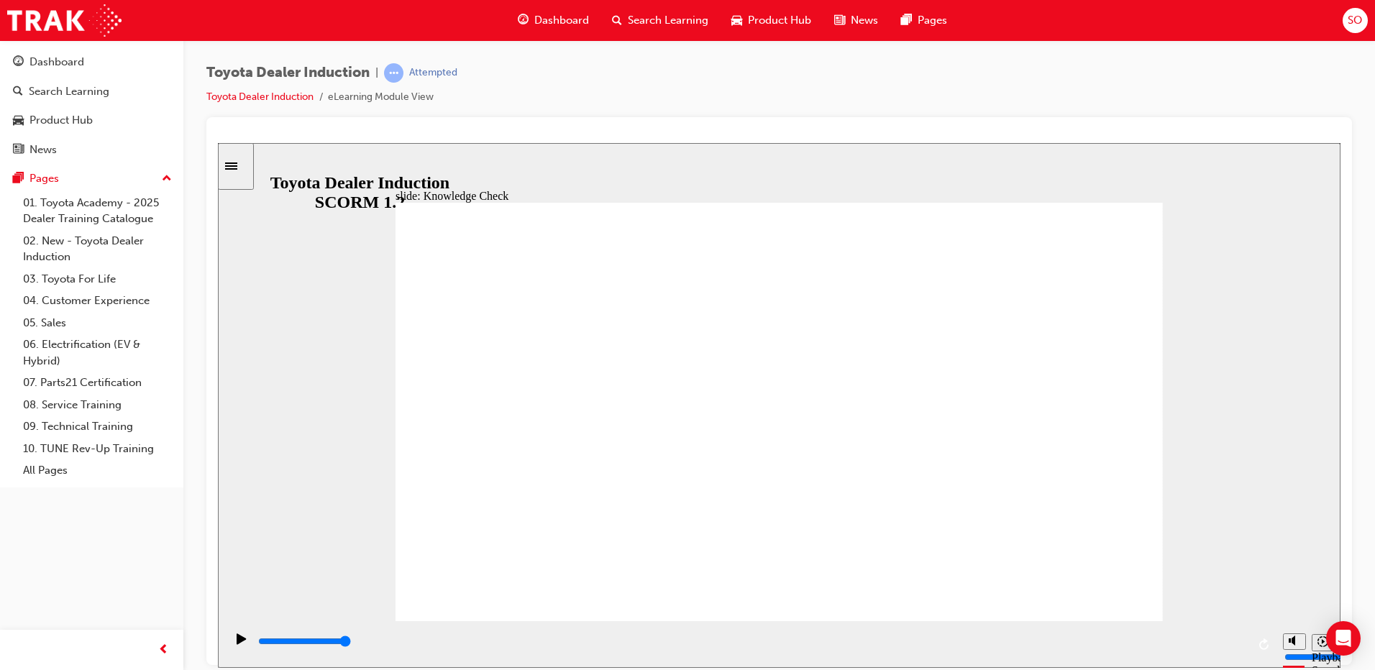
type input "Toyota Engage"
type input "800"
type input "Toyota Engage"
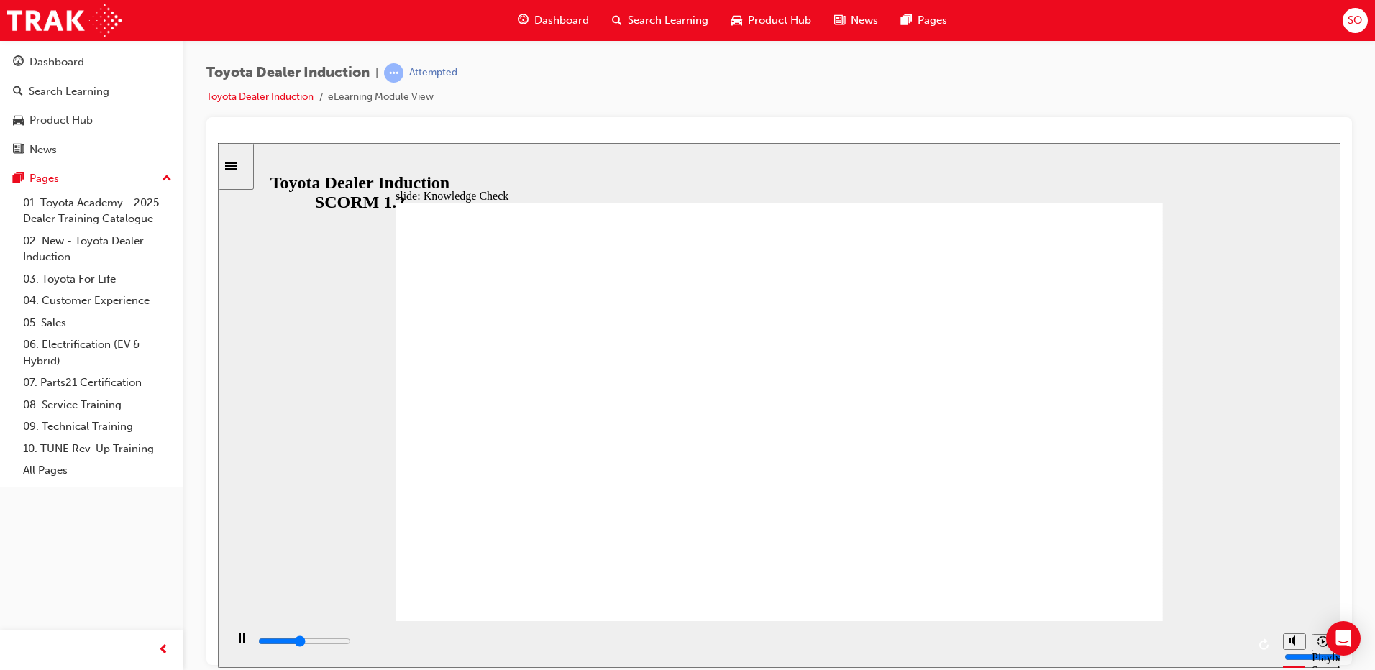
type input "2200"
type input "Toyota Engage A"
type input "3100"
type input "Toyota Engage Ap"
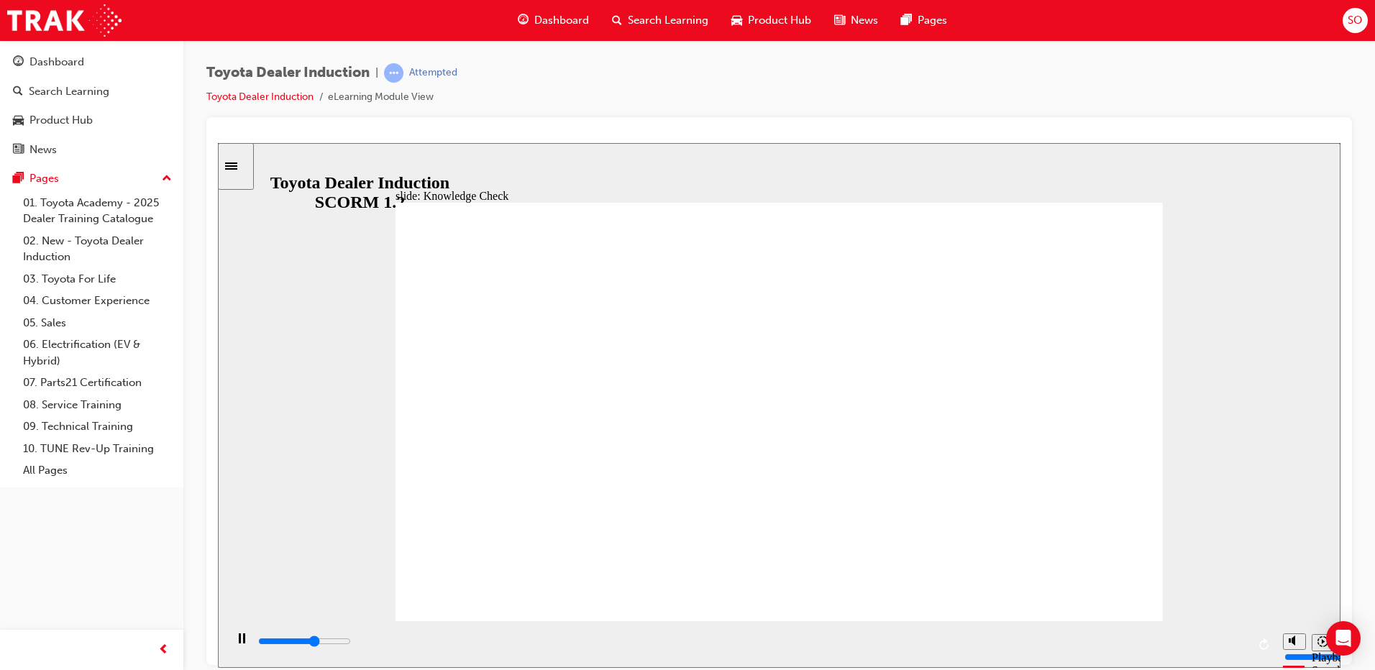
type input "Toyota Engage Ap"
type input "3300"
type input "Toyota Engage App"
type input "5000"
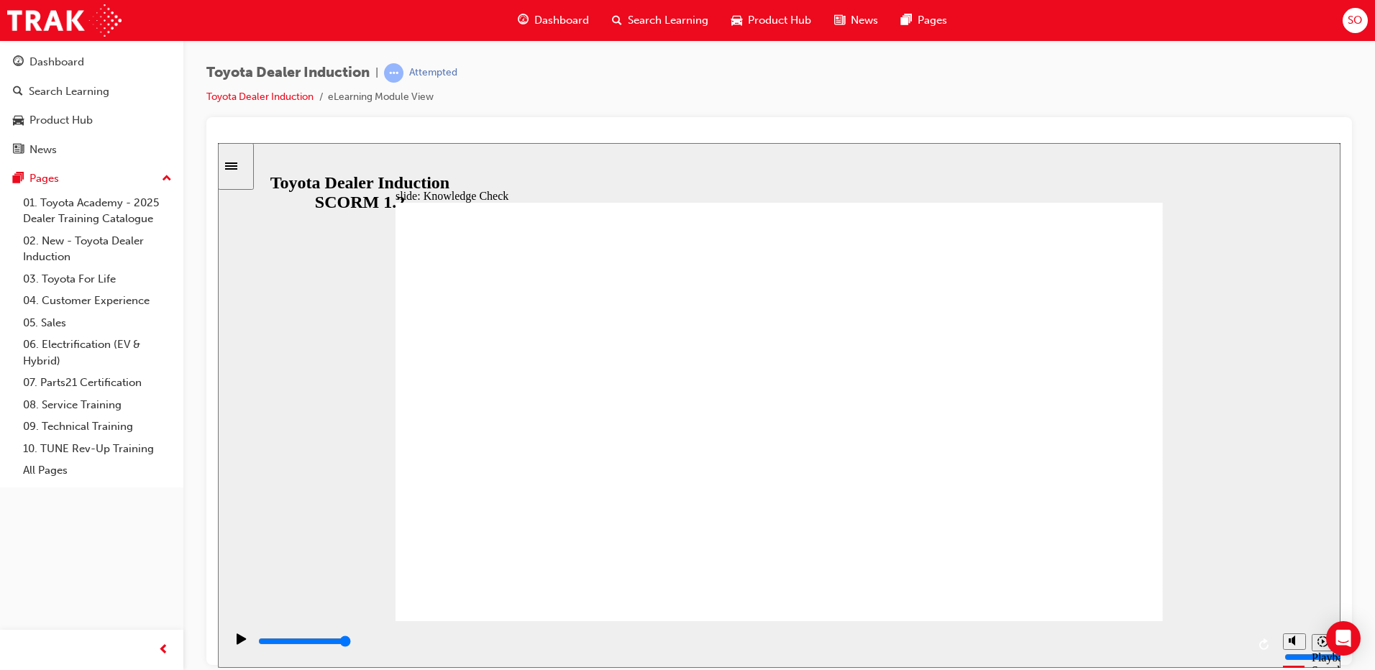
type input "Toyota Engage App"
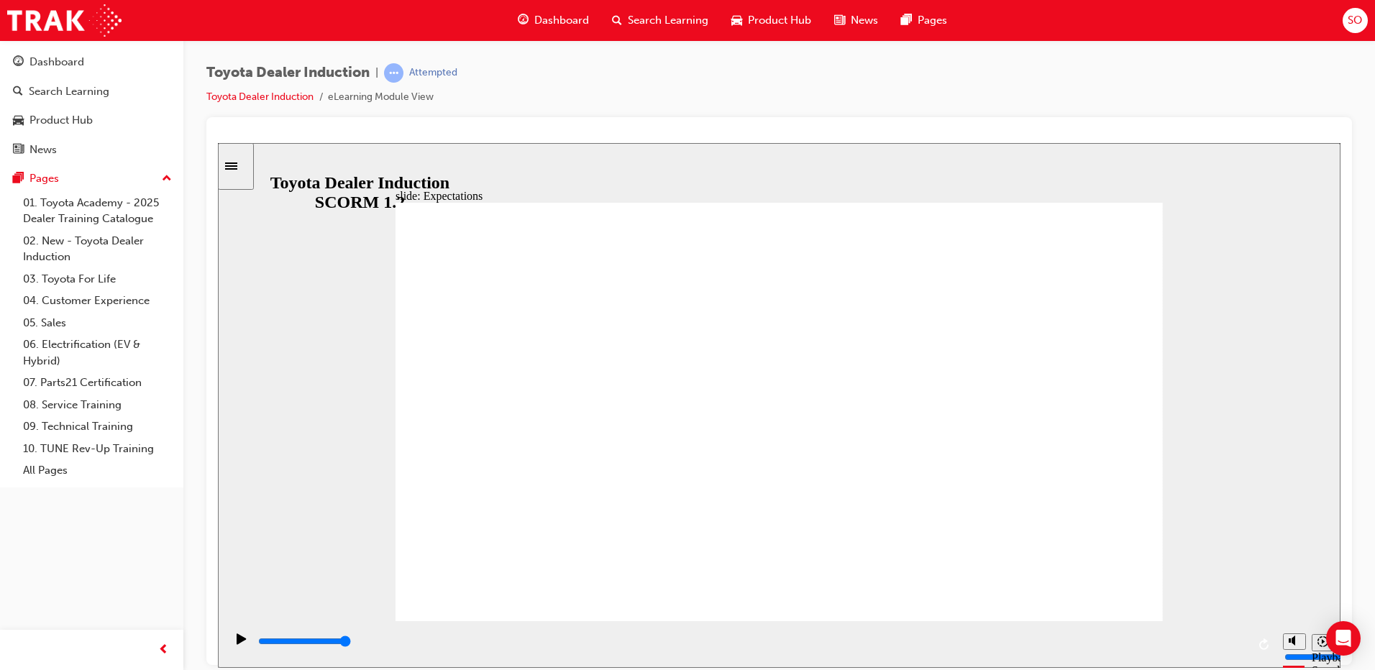
type input "8400"
checkbox input "true"
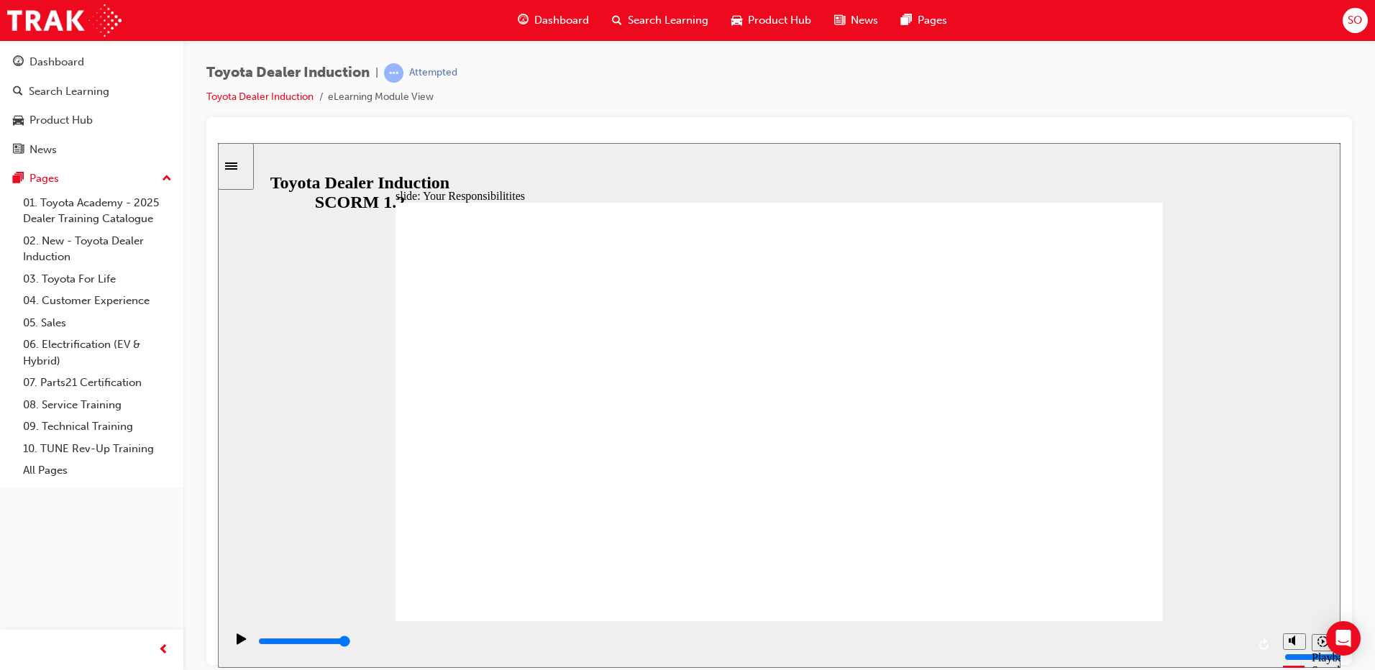
checkbox input "true"
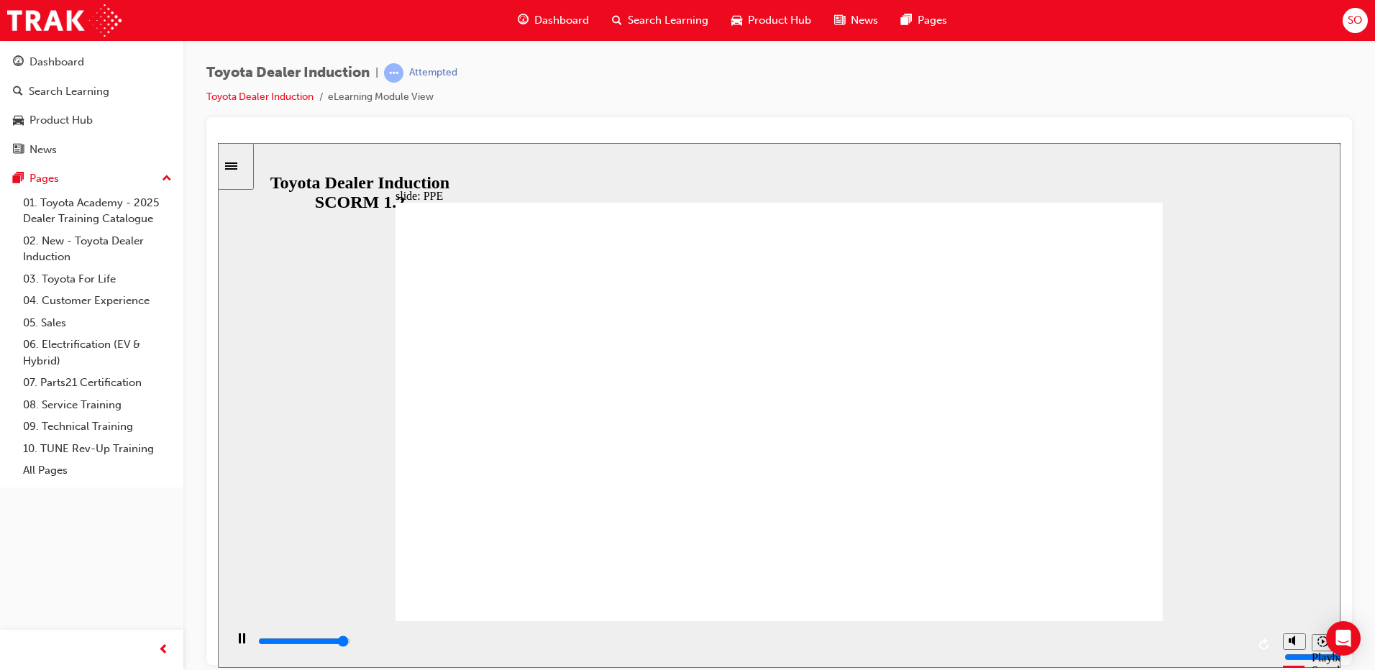
type input "5000"
checkbox input "true"
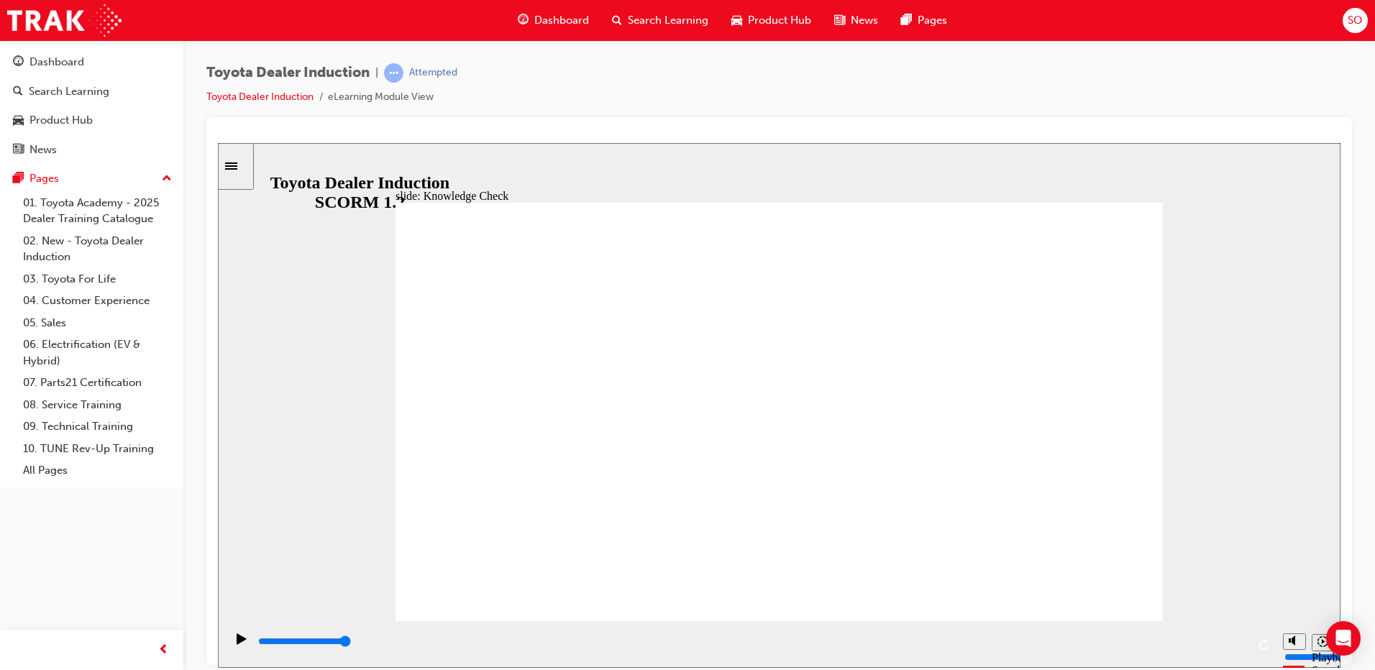
checkbox input "true"
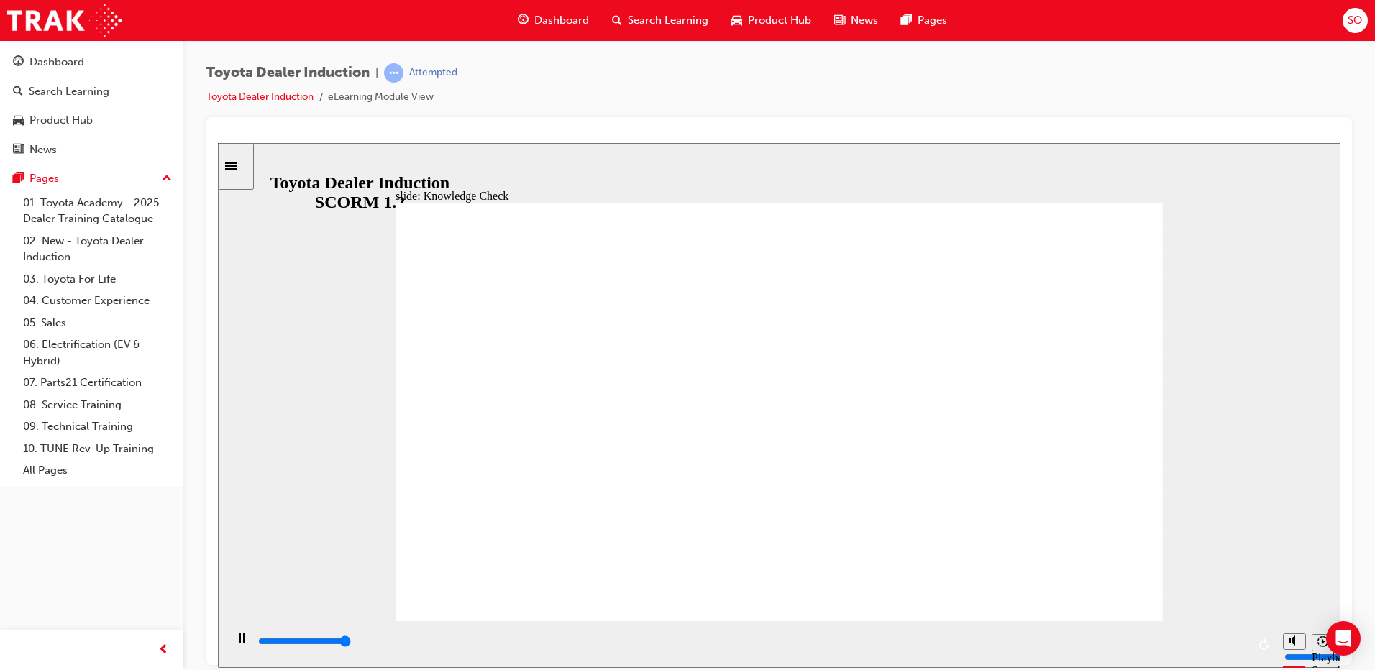
type input "5000"
radio input "true"
type input "5000"
checkbox input "true"
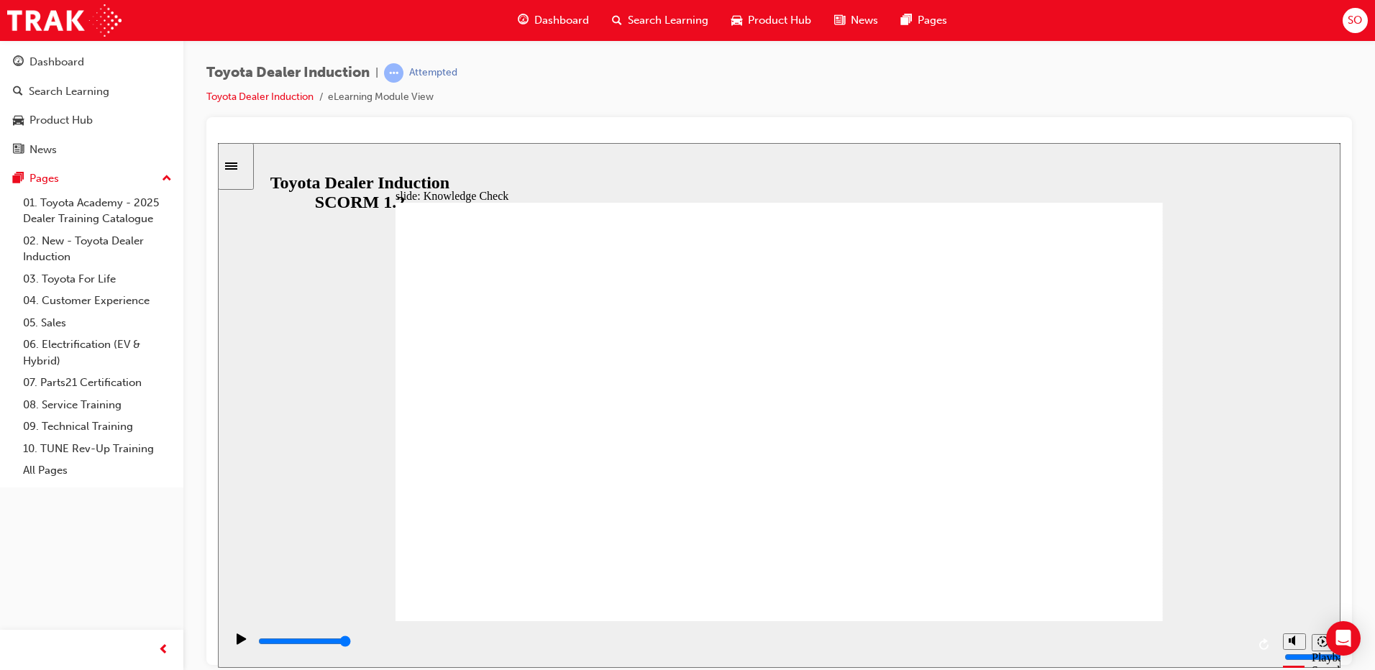
checkbox input "true"
type input "5000"
checkbox input "true"
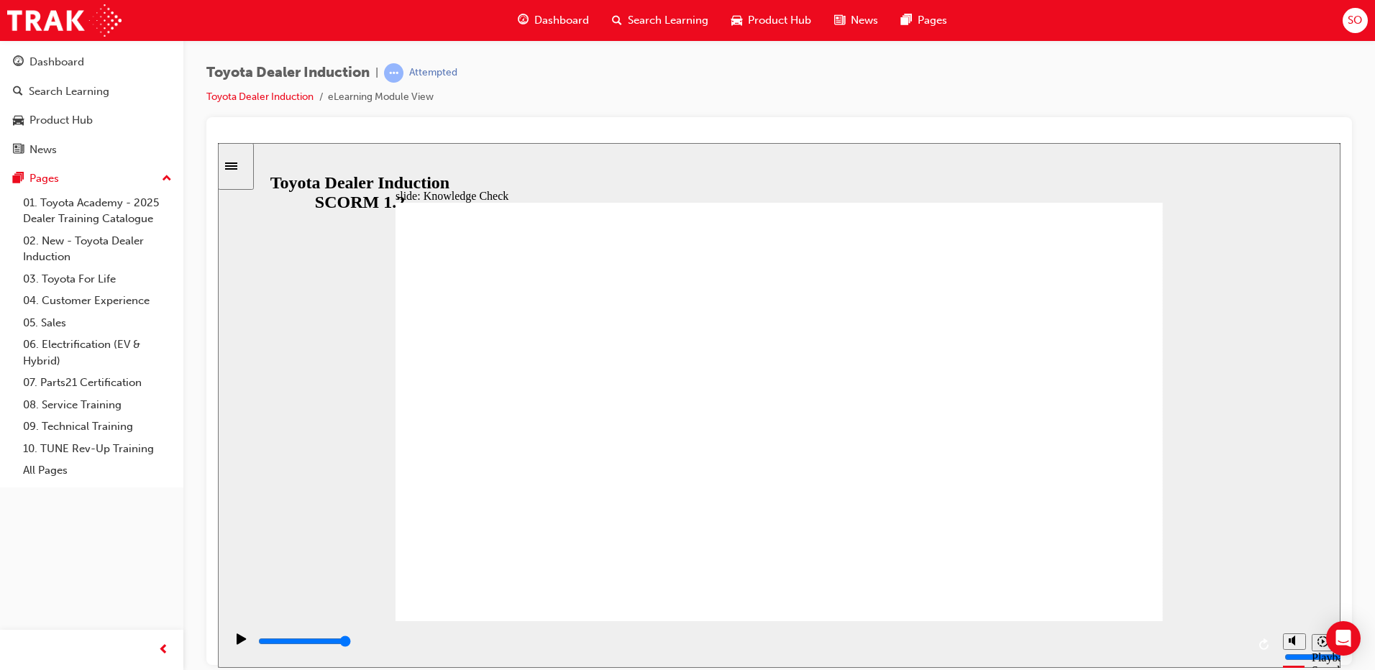
checkbox input "true"
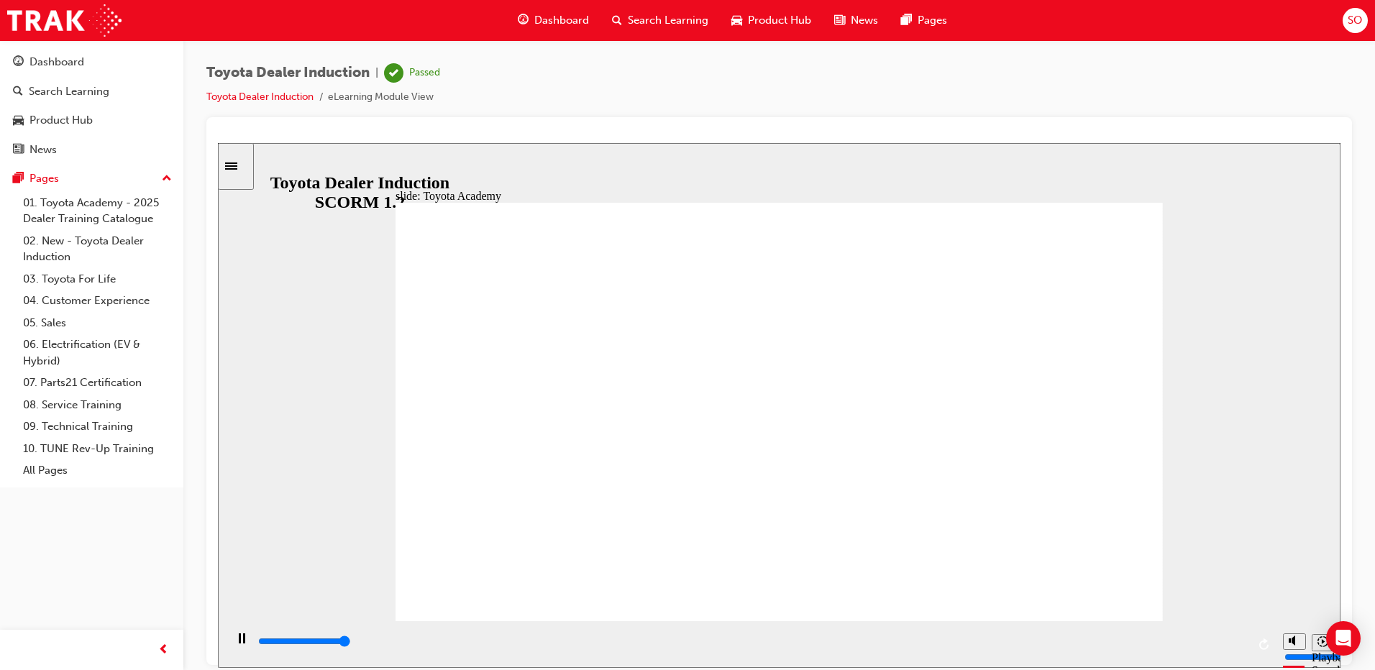
type input "9900"
